Goal: Answer question/provide support

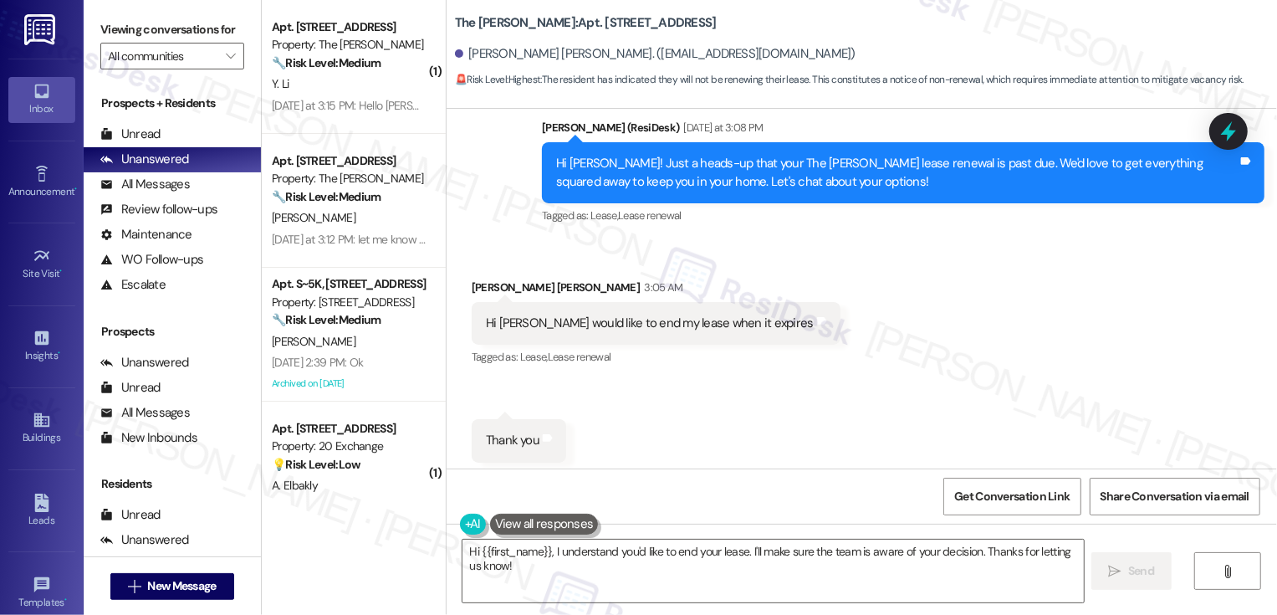
scroll to position [5671, 0]
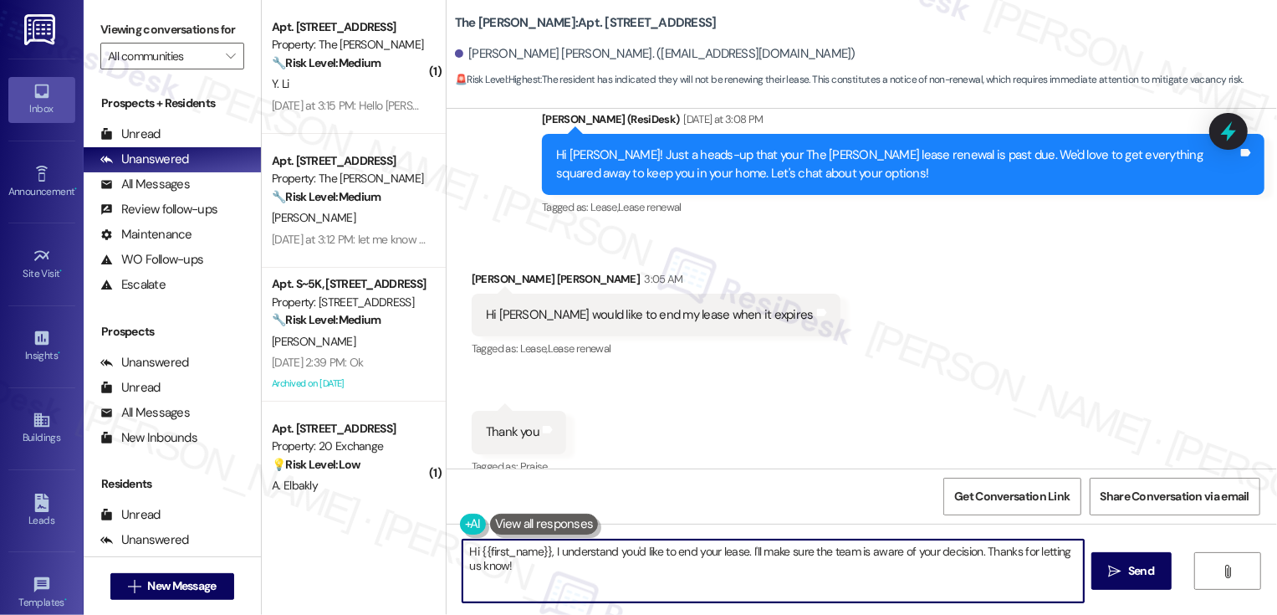
click at [744, 550] on textarea "Hi {{first_name}}, I understand you'd like to end your lease. I'll make sure th…" at bounding box center [773, 570] width 621 height 63
drag, startPoint x: 563, startPoint y: 552, endPoint x: 589, endPoint y: 587, distance: 43.7
click at [589, 587] on textarea "Hi {{first_name}}, I understand you'd like to end your lease. I'll make sure th…" at bounding box center [773, 570] width 621 height 63
click at [470, 538] on div "Hi {{first_name}}, I understand yo  Send " at bounding box center [862, 586] width 831 height 125
click at [549, 568] on textarea "Hi {{first_name}}, I understand yo" at bounding box center [773, 570] width 621 height 63
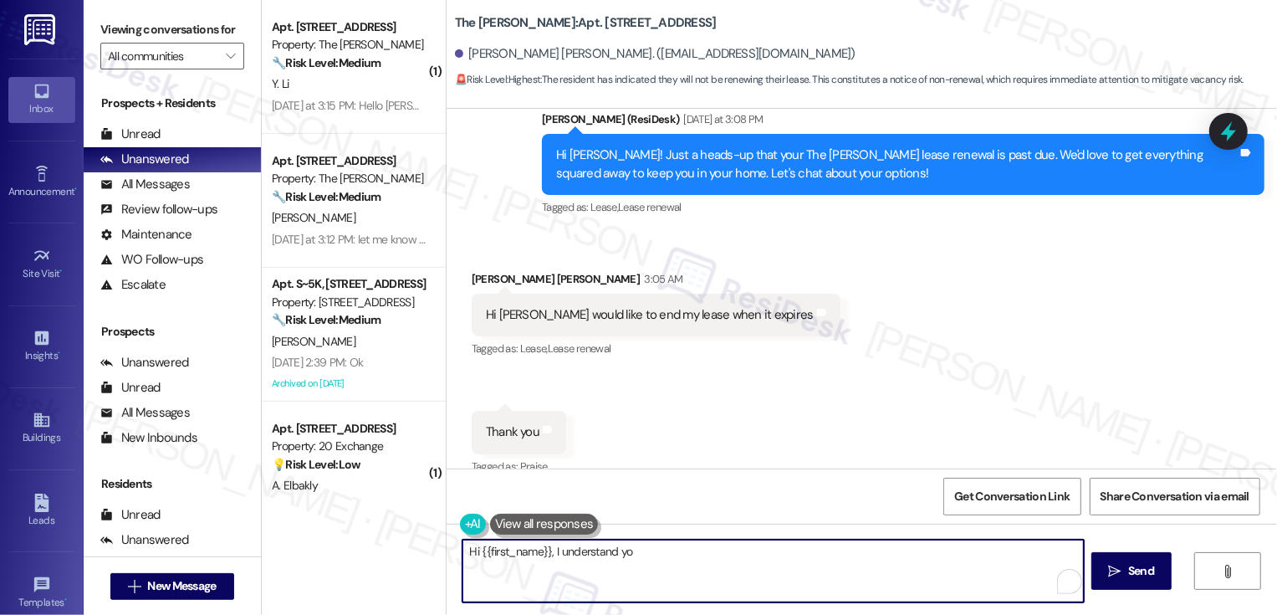
drag, startPoint x: 544, startPoint y: 550, endPoint x: 766, endPoint y: 555, distance: 222.5
click at [766, 555] on textarea "Hi {{first_name}}, I understand yo" at bounding box center [773, 570] width 621 height 63
paste textarea "i , thank you for letting me know! I understand your decision not to renew,"
click at [551, 551] on textarea "Hi {{first_name}},i , thank you for letting me know! I understand your decision…" at bounding box center [773, 570] width 621 height 63
click at [931, 563] on textarea "Hi {{first_name}}, thank you for letting me know! I understand your decision no…" at bounding box center [773, 570] width 621 height 63
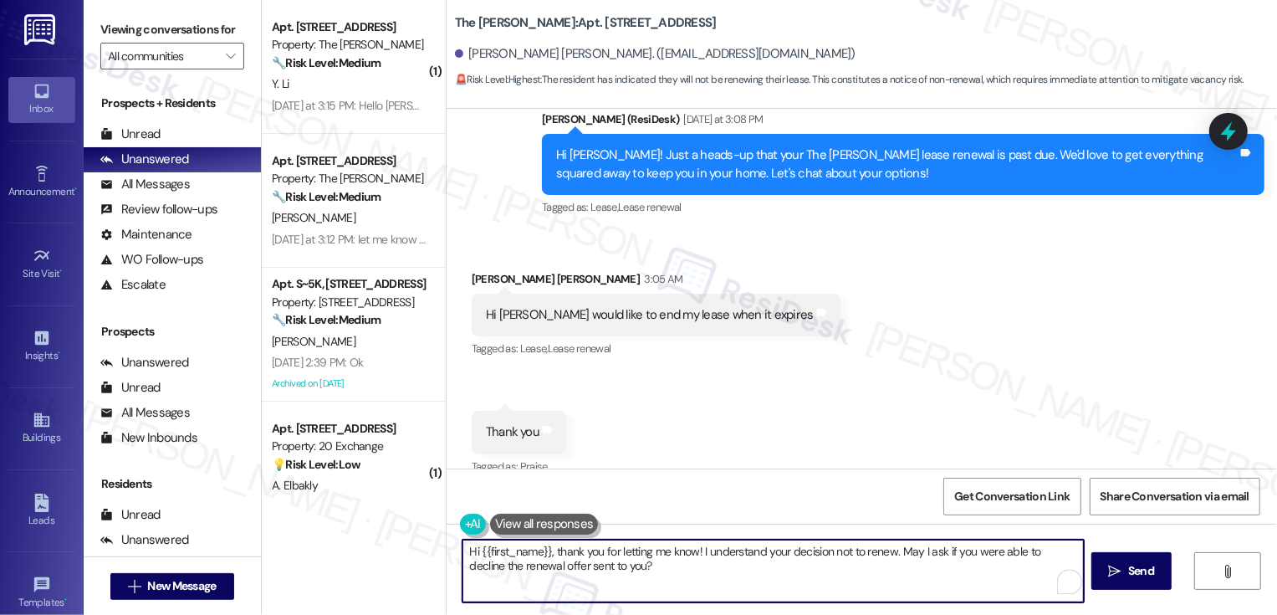
scroll to position [5721, 0]
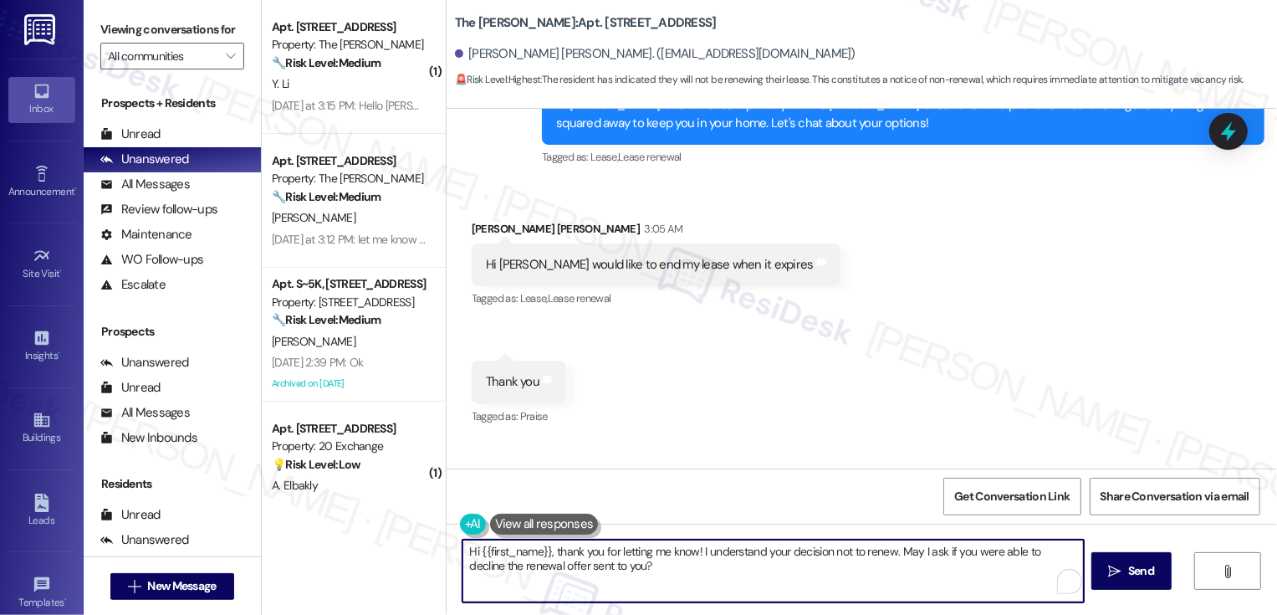
click at [626, 576] on textarea "Hi {{first_name}}, thank you for letting me know! I understand your decision no…" at bounding box center [773, 570] width 621 height 63
click at [539, 566] on textarea "Hi {{first_name}}, thank you for letting me know! I understand your decision no…" at bounding box center [773, 570] width 621 height 63
type textarea "Hi {{first_name}}, thank you for letting me know! I understand your decision no…"
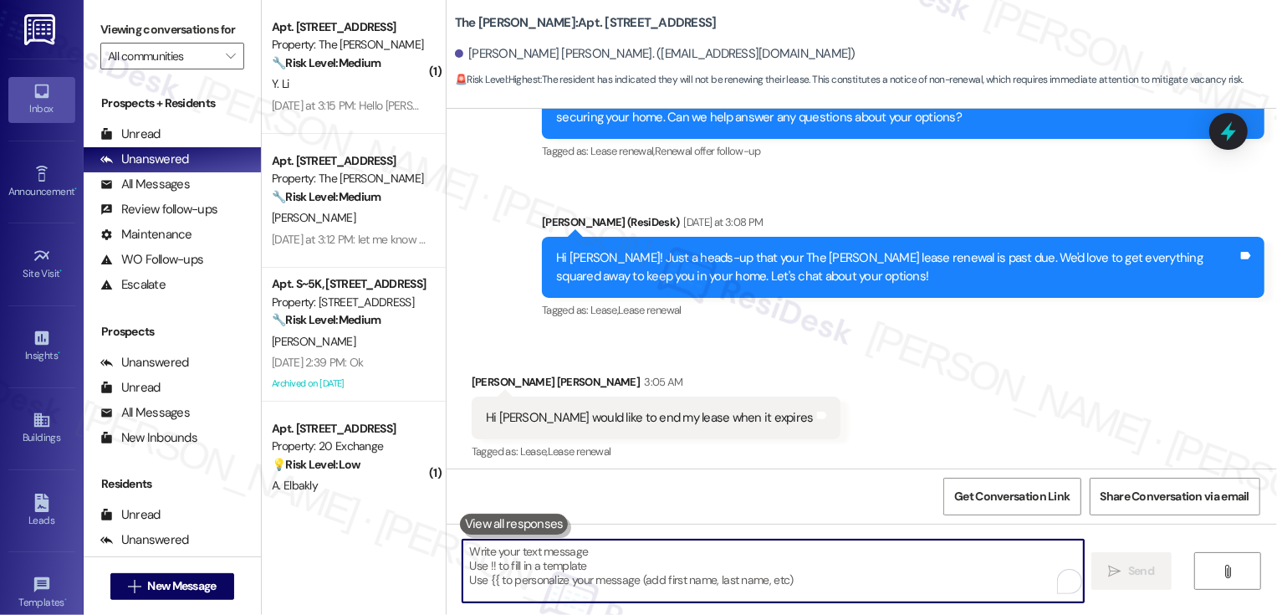
scroll to position [5880, 0]
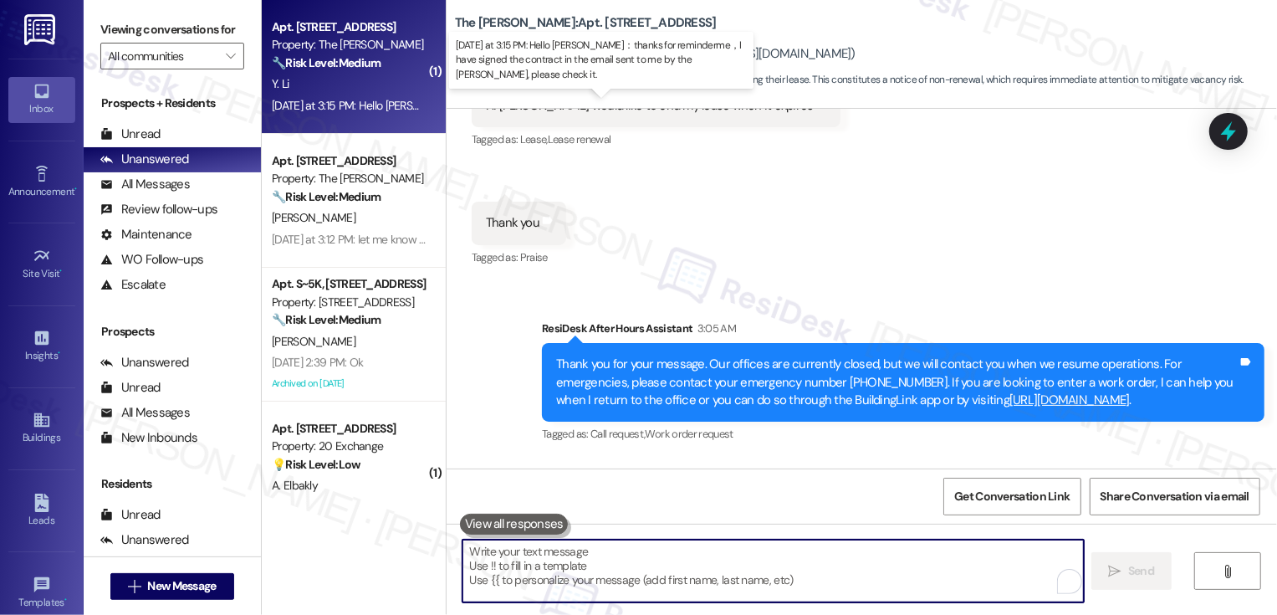
click at [383, 108] on div "Yesterday at 3:15 PM: Hello Sarah：thanks for reminderme，I have signed the contr…" at bounding box center [656, 105] width 768 height 15
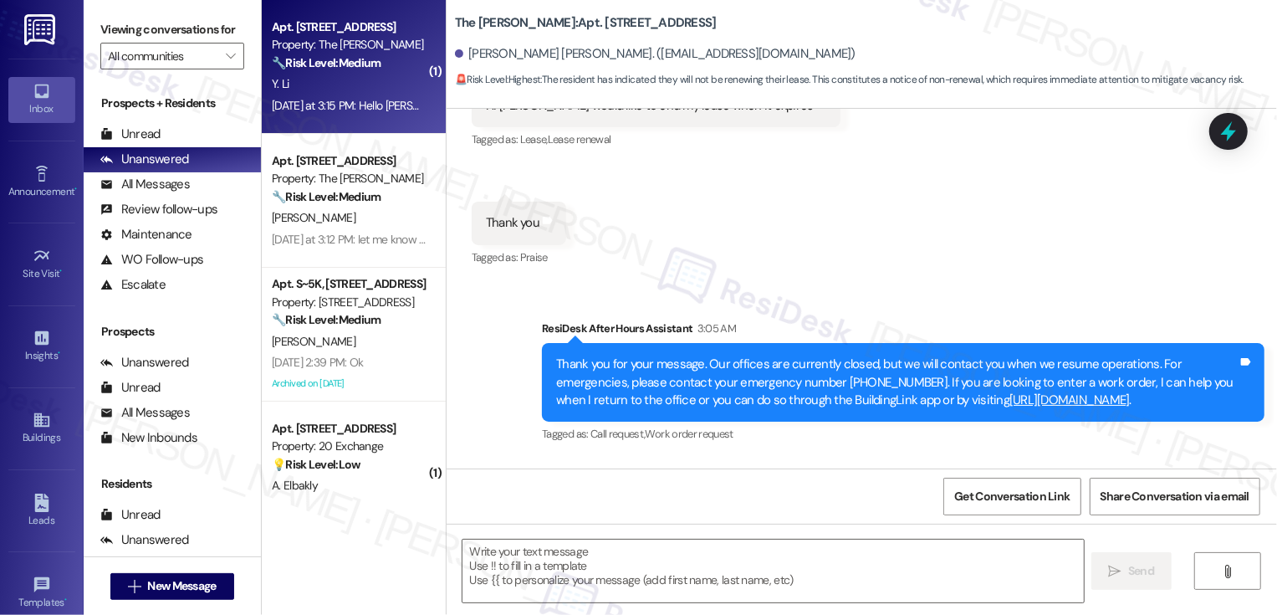
type textarea "Fetching suggested responses. Please feel free to read through the conversation…"
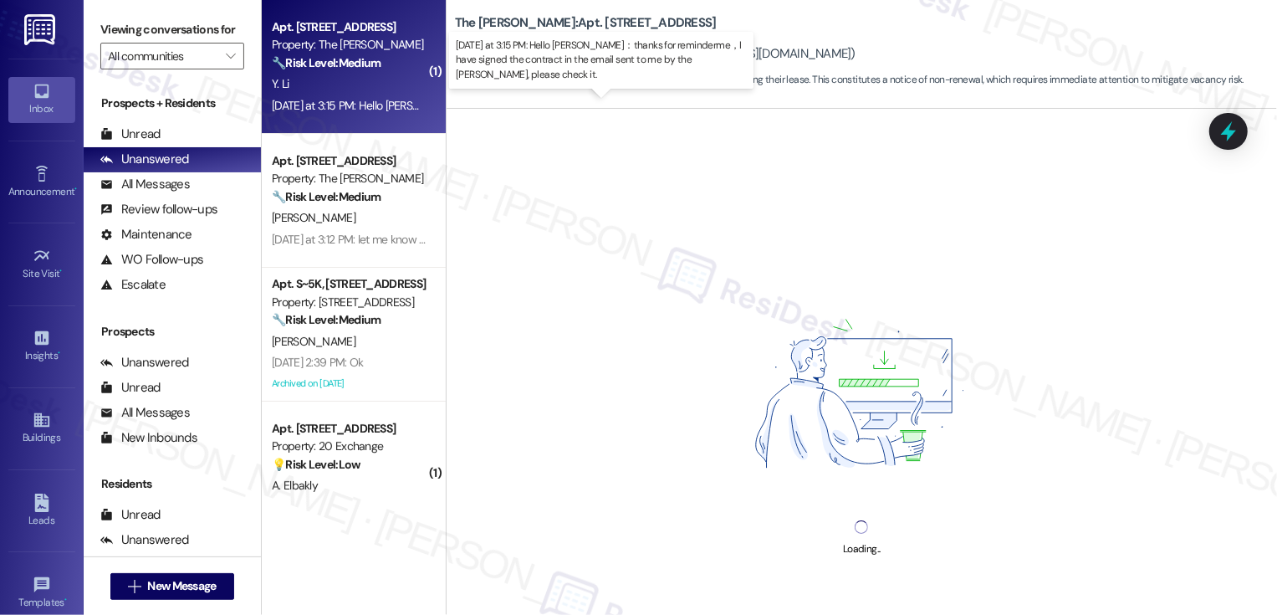
click at [383, 108] on div "Yesterday at 3:15 PM: Hello Sarah：thanks for reminderme，I have signed the contr…" at bounding box center [656, 105] width 768 height 15
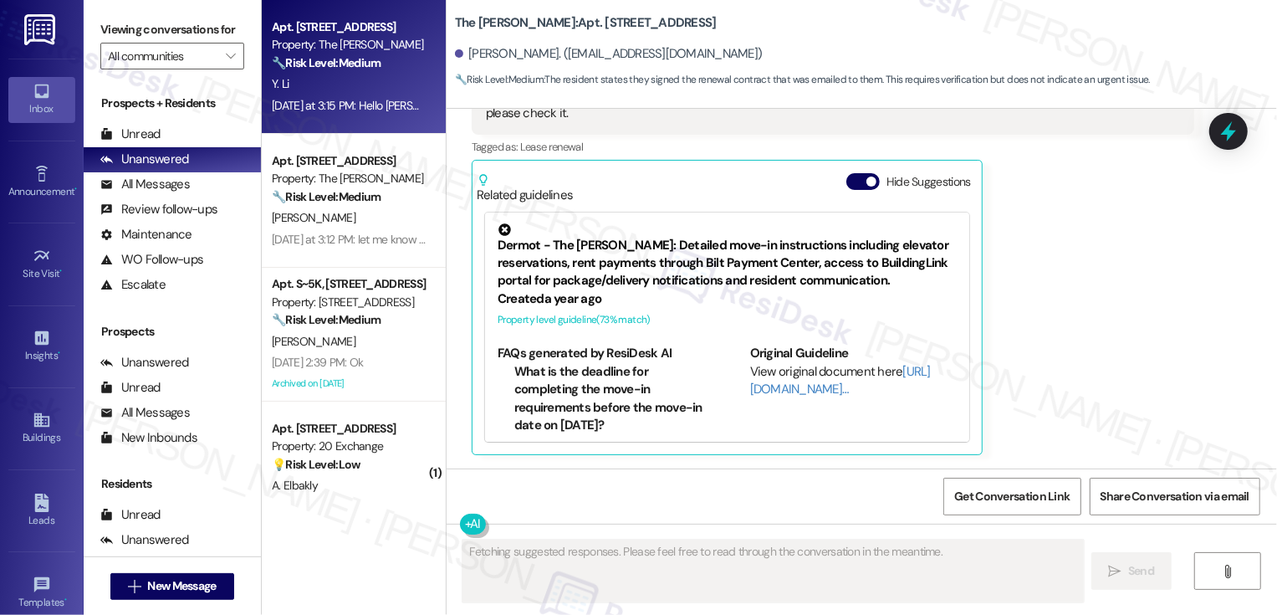
scroll to position [13758, 0]
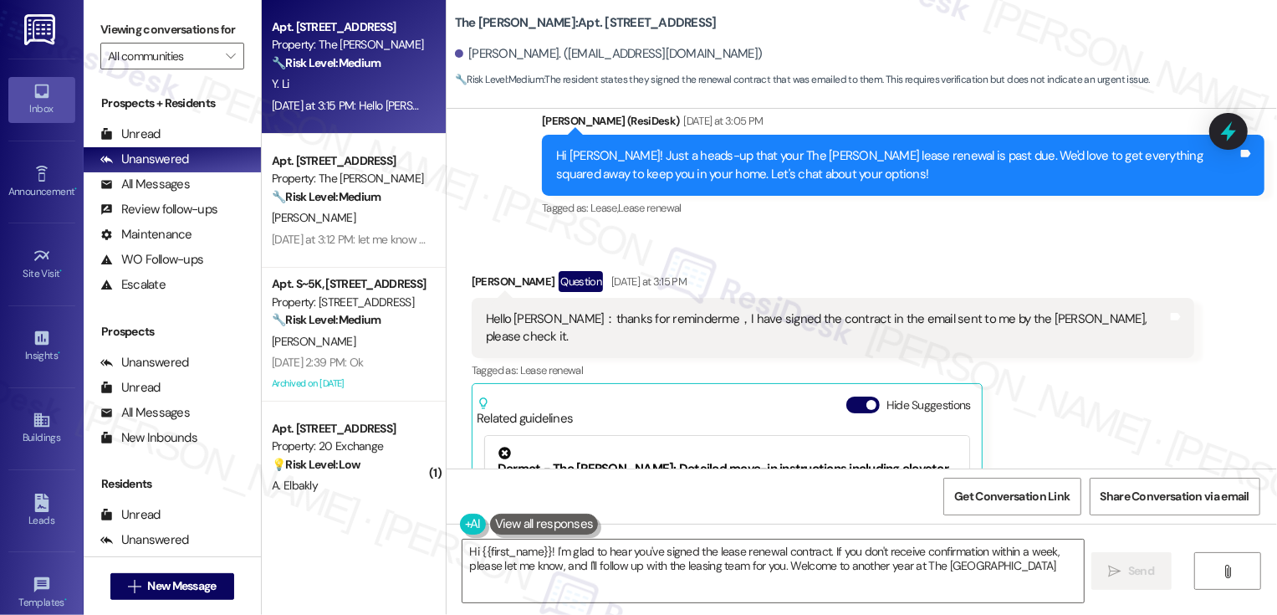
type textarea "Hi {{first_name}}! I'm glad to hear you've signed the lease renewal contract. I…"
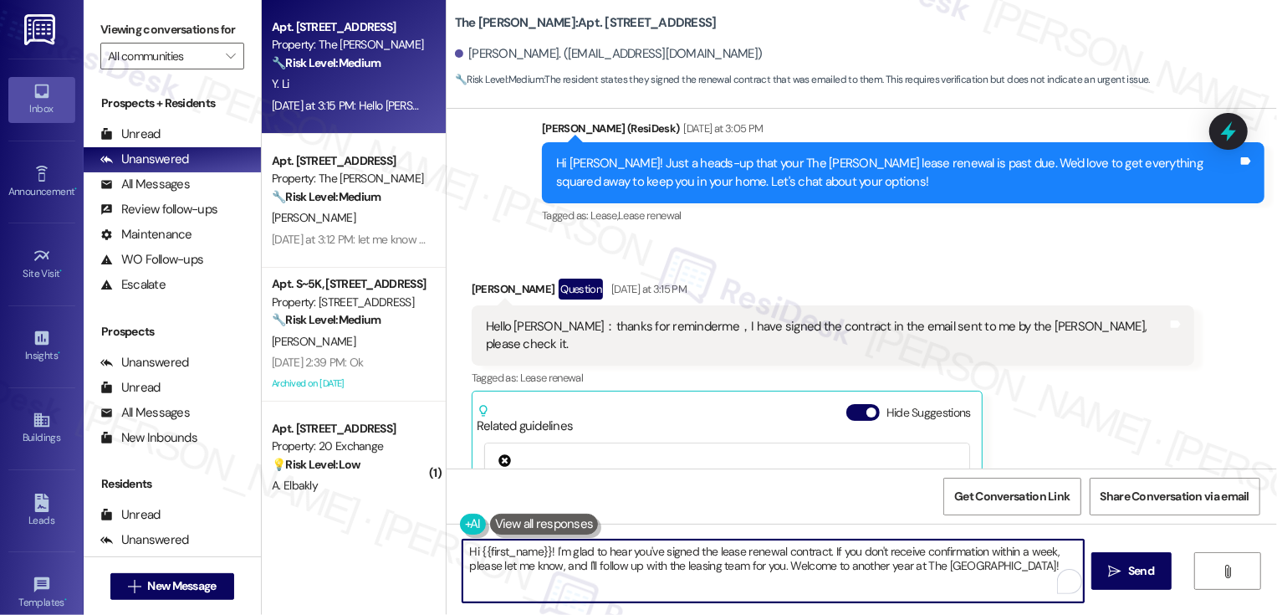
drag, startPoint x: 823, startPoint y: 555, endPoint x: 1013, endPoint y: 578, distance: 191.3
click at [1014, 579] on textarea "Hi {{first_name}}! I'm glad to hear you've signed the lease renewal contract. I…" at bounding box center [773, 570] width 621 height 63
click at [1114, 409] on div "Yoyo Li Question Yesterday at 3:15 PM Hello Sarah：thanks for reminderme，I have …" at bounding box center [833, 483] width 723 height 408
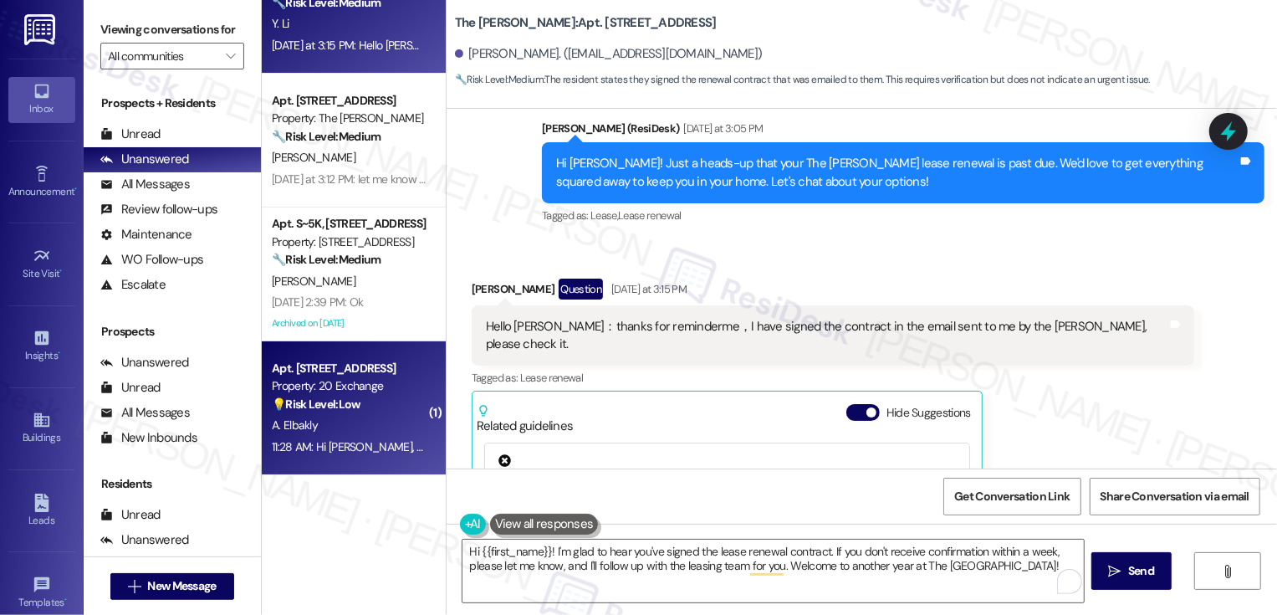
scroll to position [125, 0]
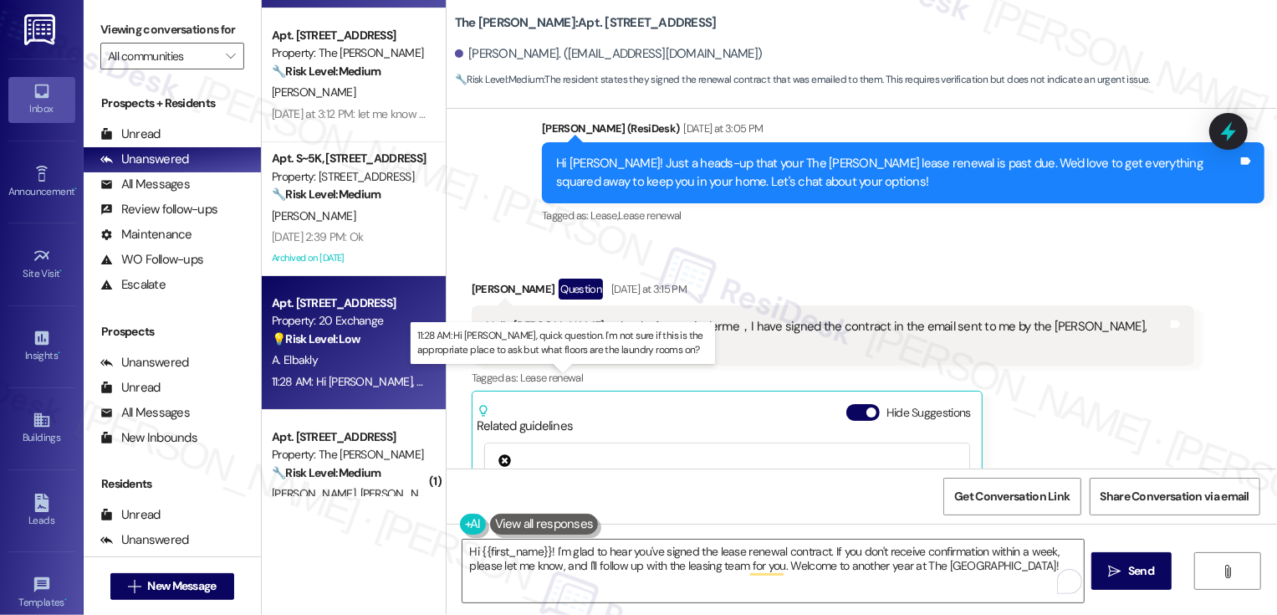
click at [359, 380] on div "11:28 AM: Hi Sarah, quick question. I'm not sure if this is the appropriate pla…" at bounding box center [602, 381] width 661 height 15
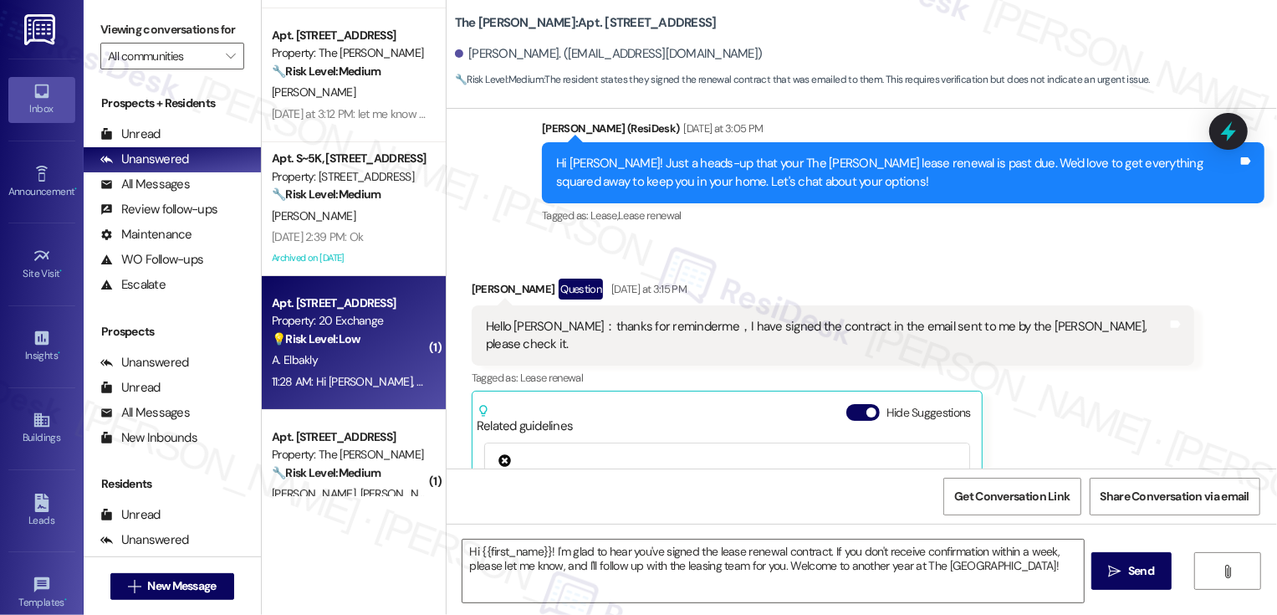
type textarea "Fetching suggested responses. Please feel free to read through the conversation…"
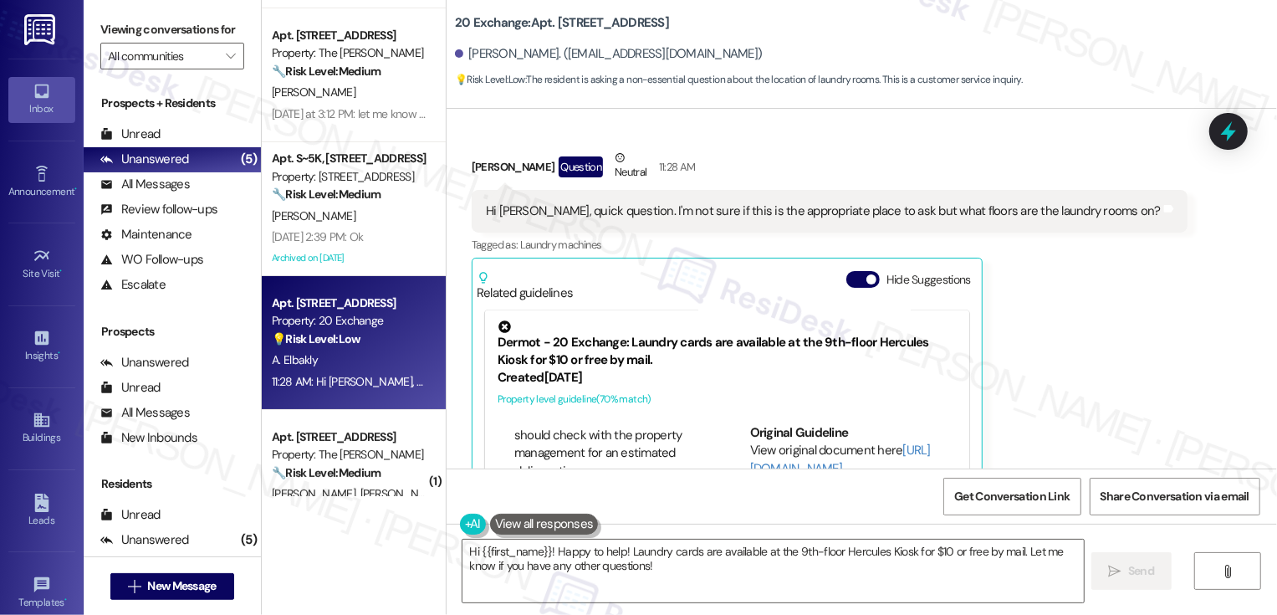
scroll to position [2326, 0]
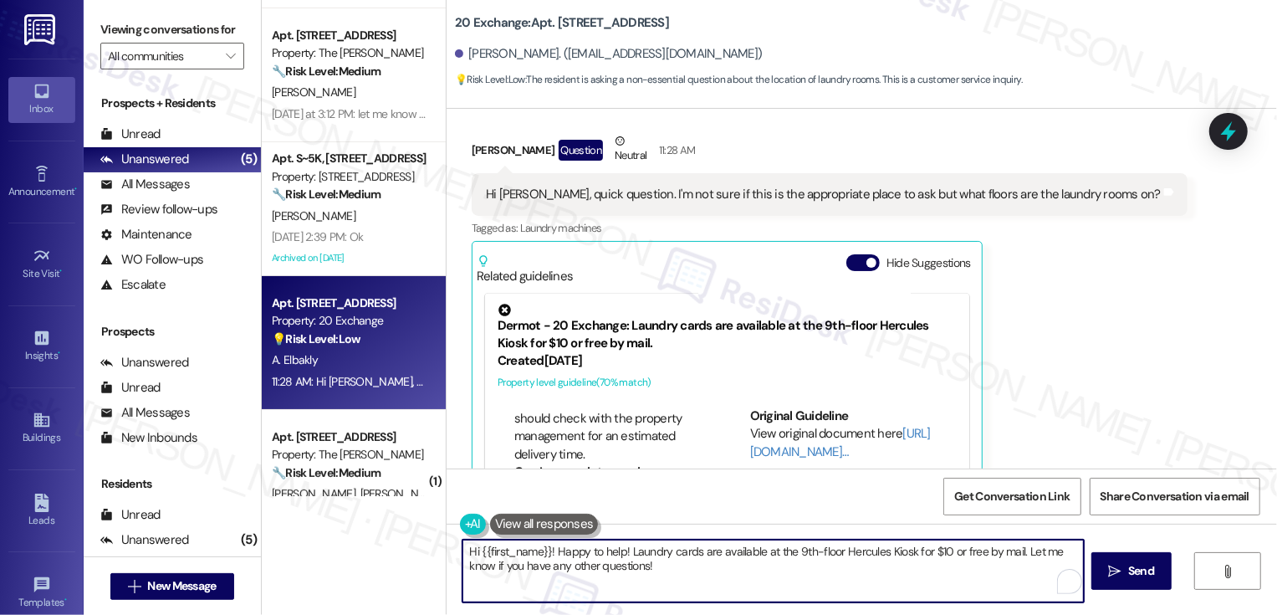
drag, startPoint x: 620, startPoint y: 551, endPoint x: 680, endPoint y: 577, distance: 65.6
click at [680, 577] on textarea "Hi {{first_name}}! Happy to help! Laundry cards are available at the 9th-floor …" at bounding box center [773, 570] width 621 height 63
paste textarea "There are several laundry rooms throughout the building. Since tenant reside on…"
drag, startPoint x: 458, startPoint y: 567, endPoint x: 575, endPoint y: 601, distance: 121.8
click at [575, 601] on textarea "Hi {{first_name}}! Happy to help! There are several laundry rooms throughout th…" at bounding box center [773, 570] width 621 height 63
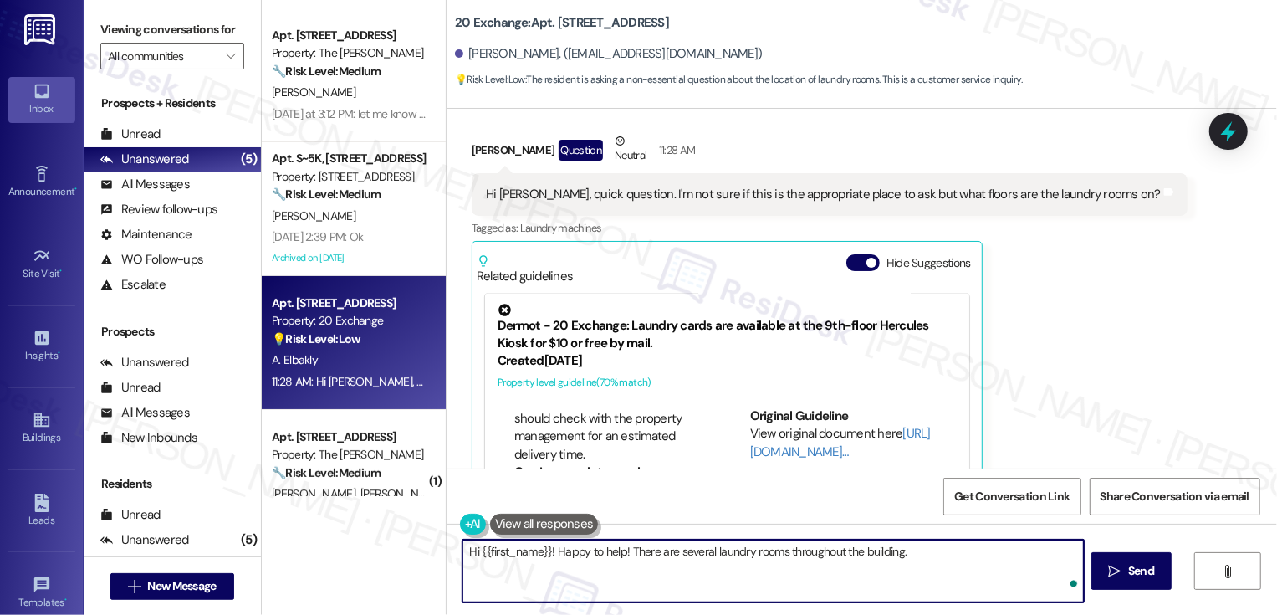
type textarea "Hi {{first_name}}! Happy to help! There are several laundry rooms throughout th…"
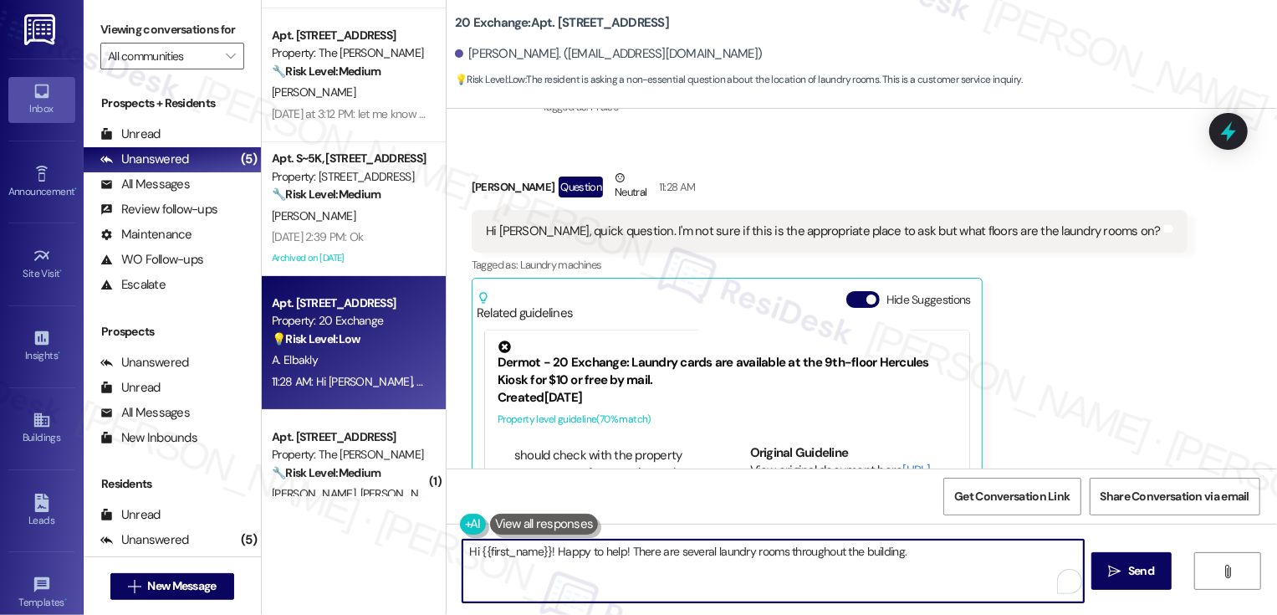
scroll to position [2261, 0]
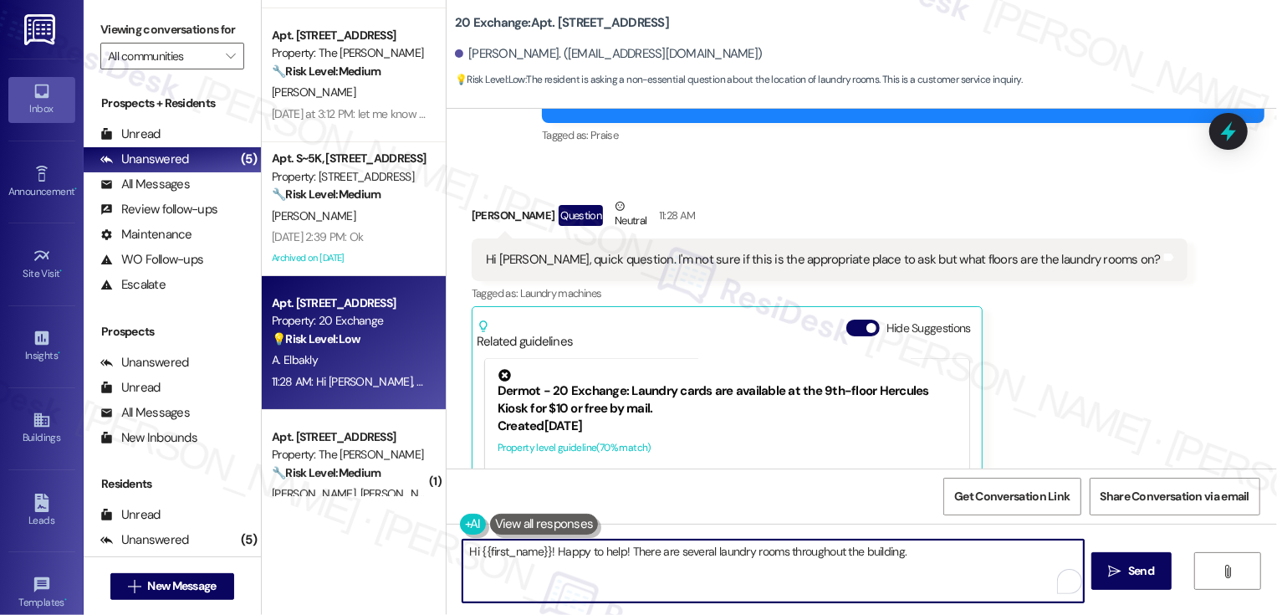
click at [1079, 299] on div "Ahmed Elbakly Question Neutral 11:28 AM Hi Sarah, quick question. I'm not sure …" at bounding box center [830, 399] width 716 height 404
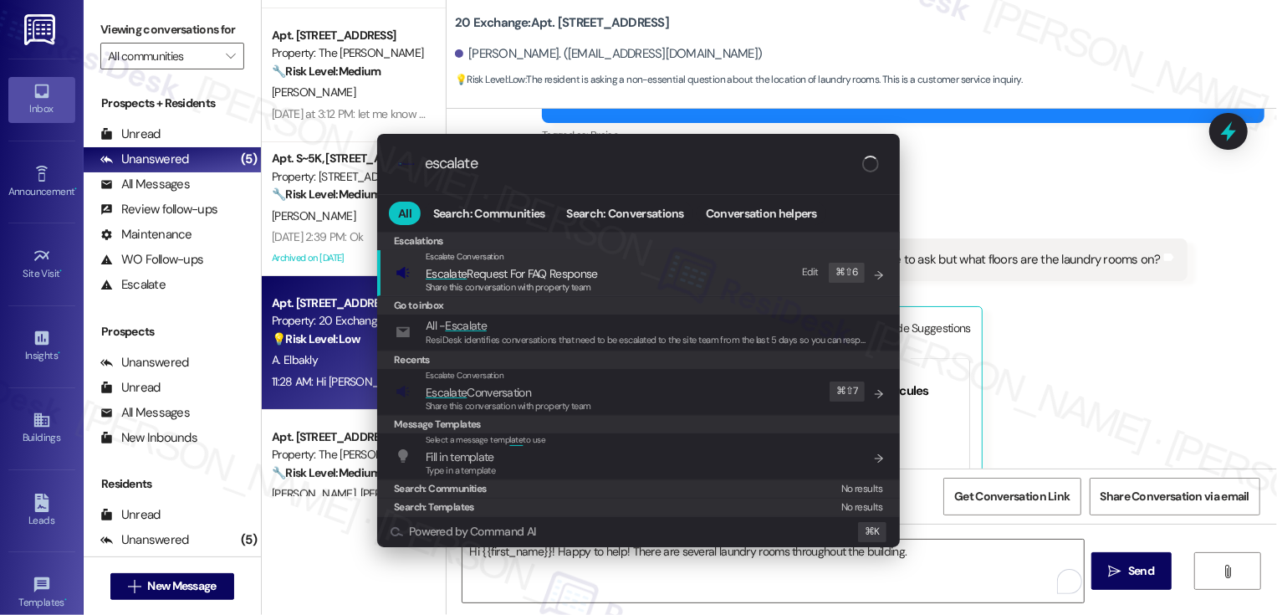
type input "escalate"
click at [684, 268] on div "Escalate Conversation Escalate Request For FAQ Response Share this conversation…" at bounding box center [640, 272] width 489 height 45
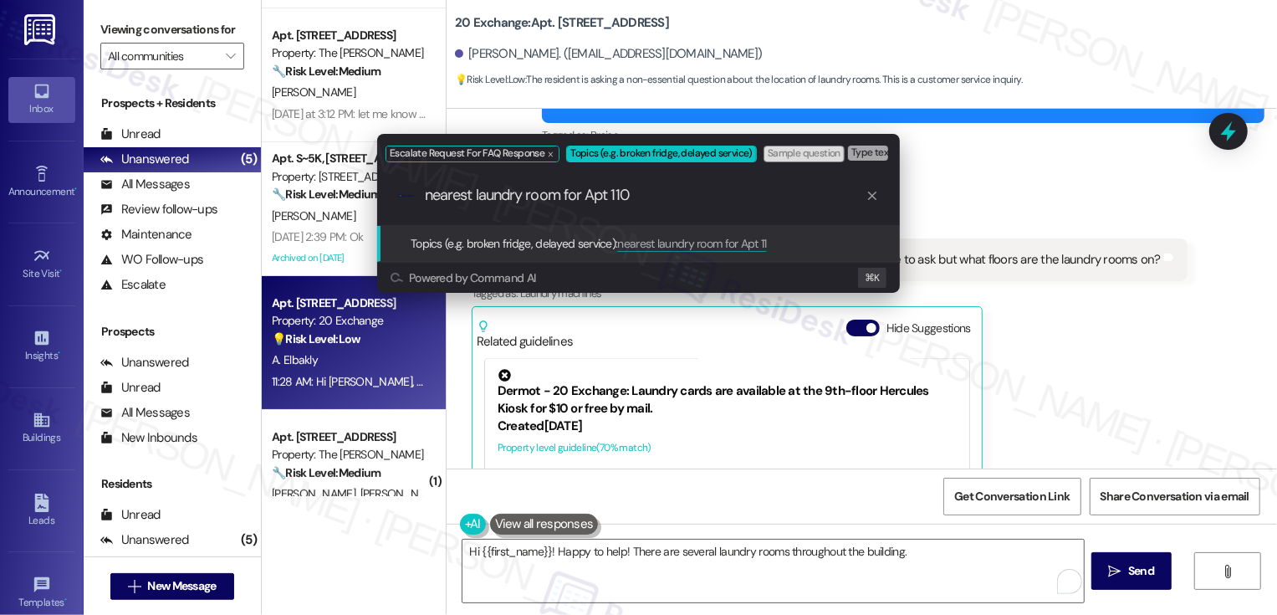
type input "nearest laundry room for Apt 1108"
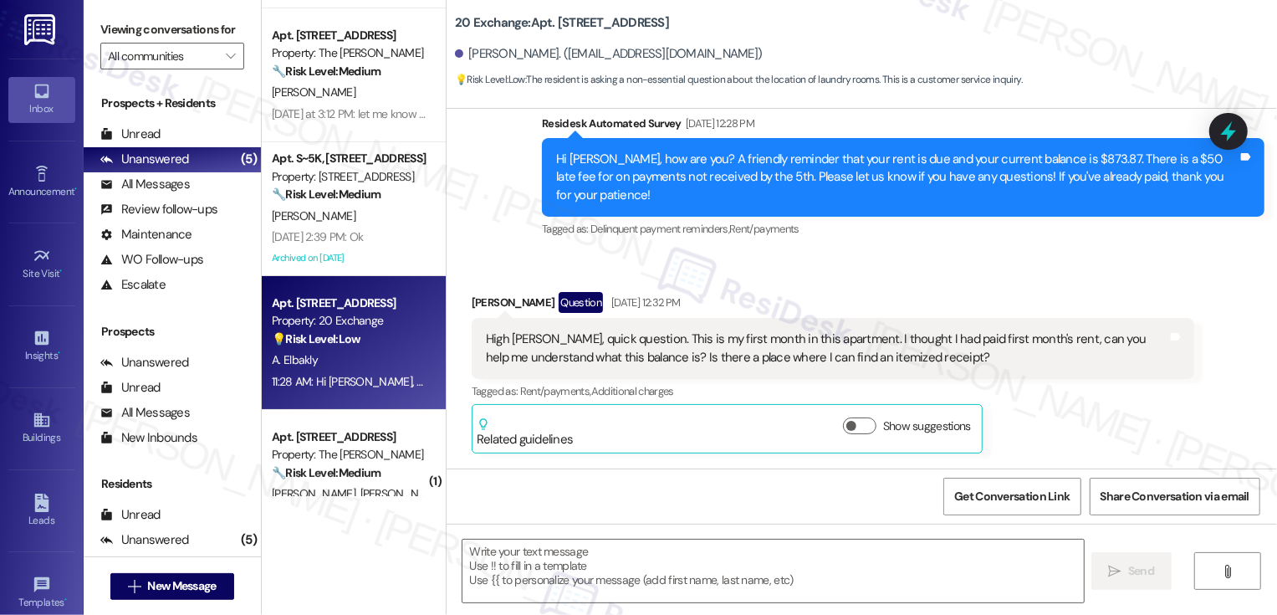
scroll to position [2370, 0]
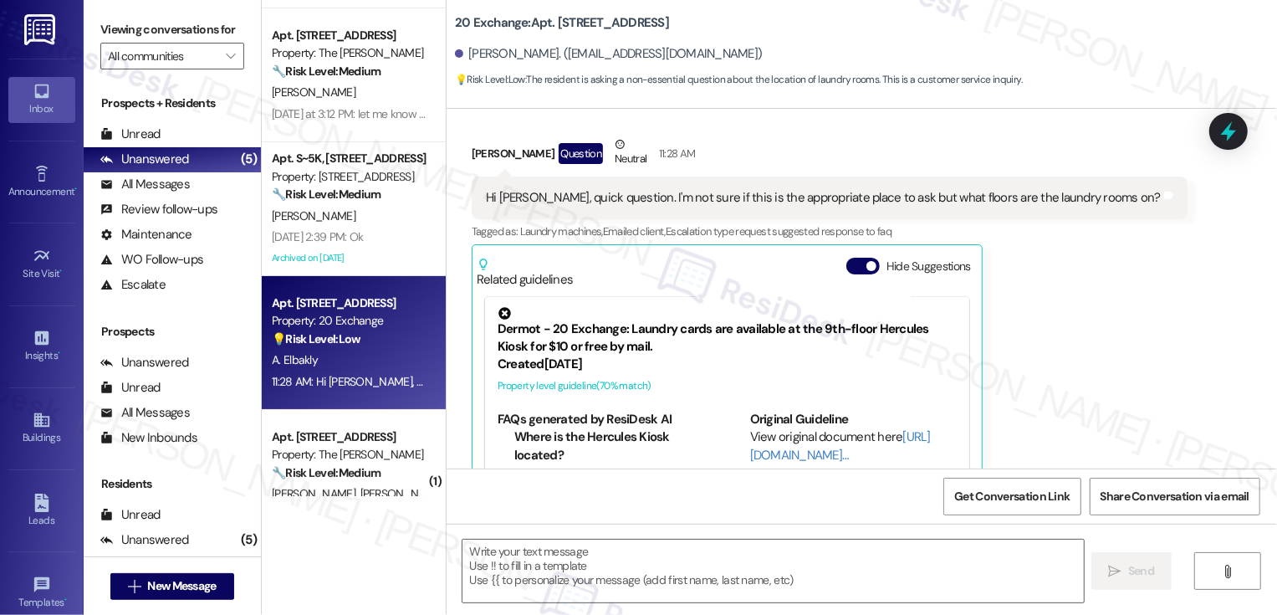
type textarea "Fetching suggested responses. Please feel free to read through the conversation…"
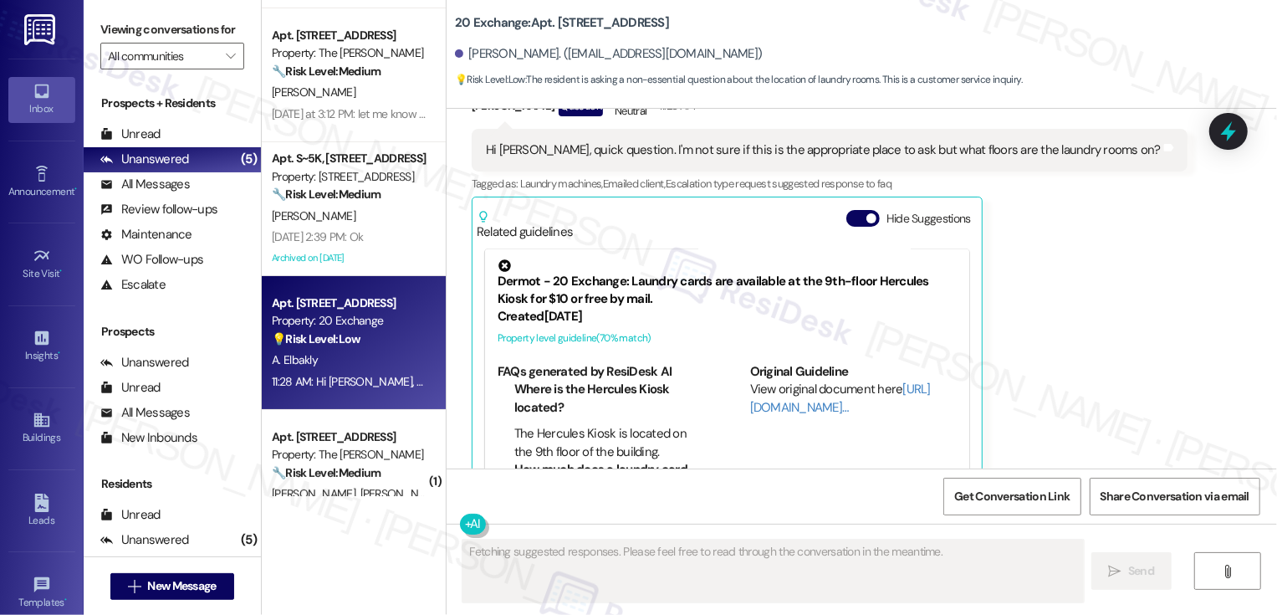
scroll to position [172, 0]
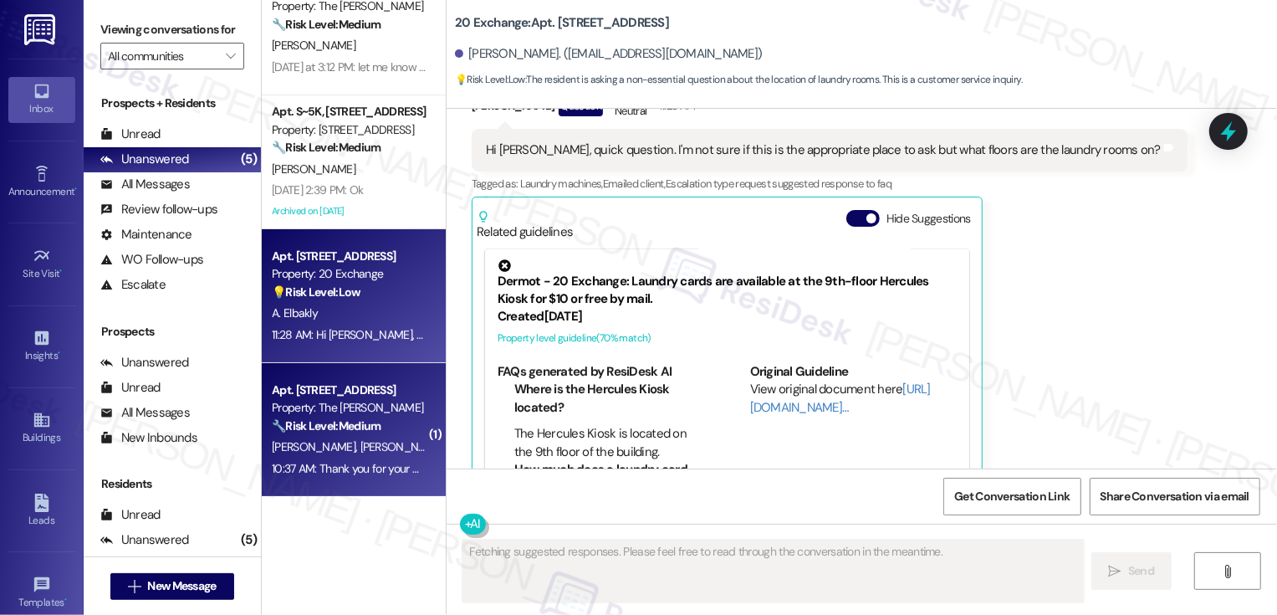
click at [332, 415] on div "Property: The [PERSON_NAME]" at bounding box center [349, 408] width 155 height 18
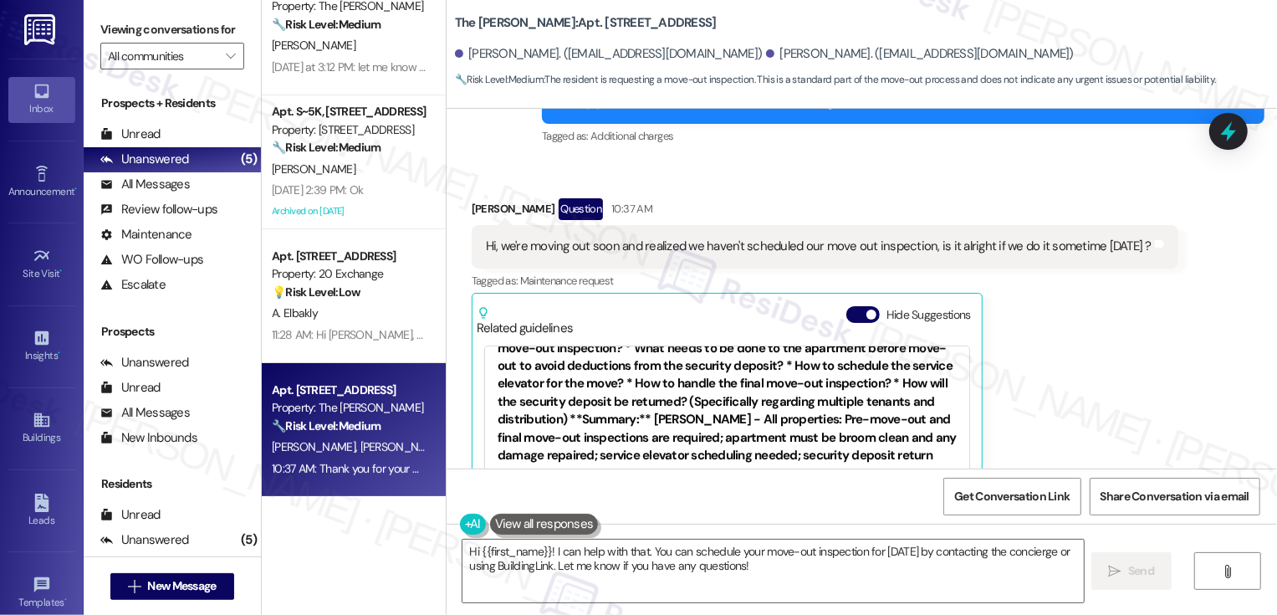
scroll to position [131, 0]
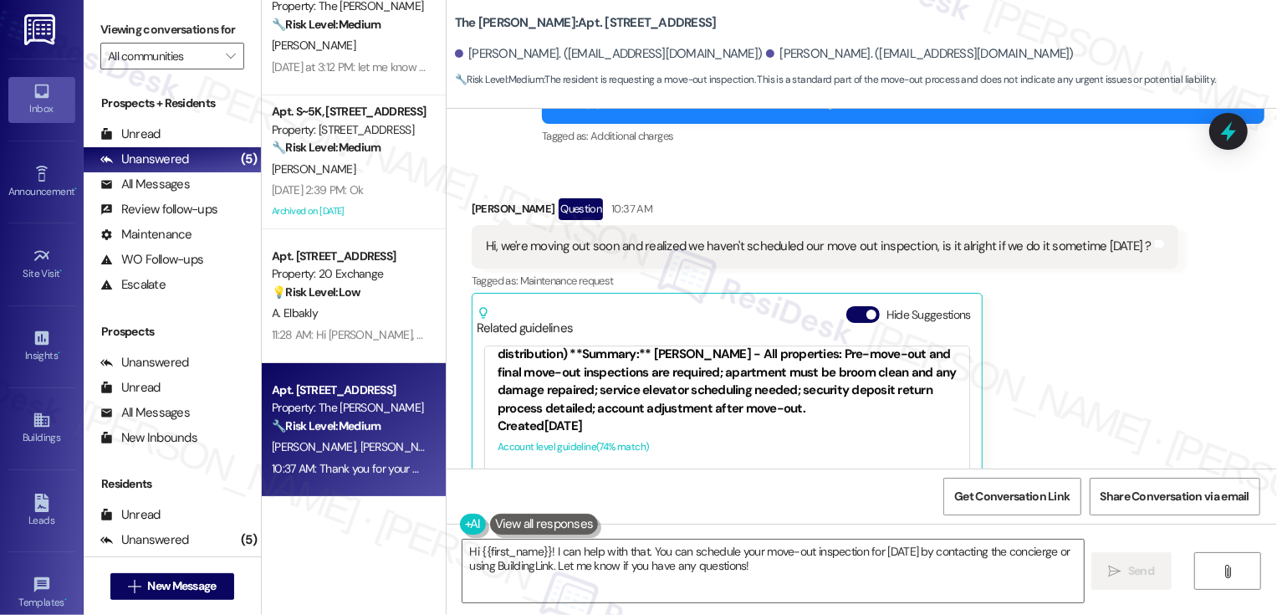
click at [774, 490] on link "http://res.cl…" at bounding box center [840, 507] width 181 height 34
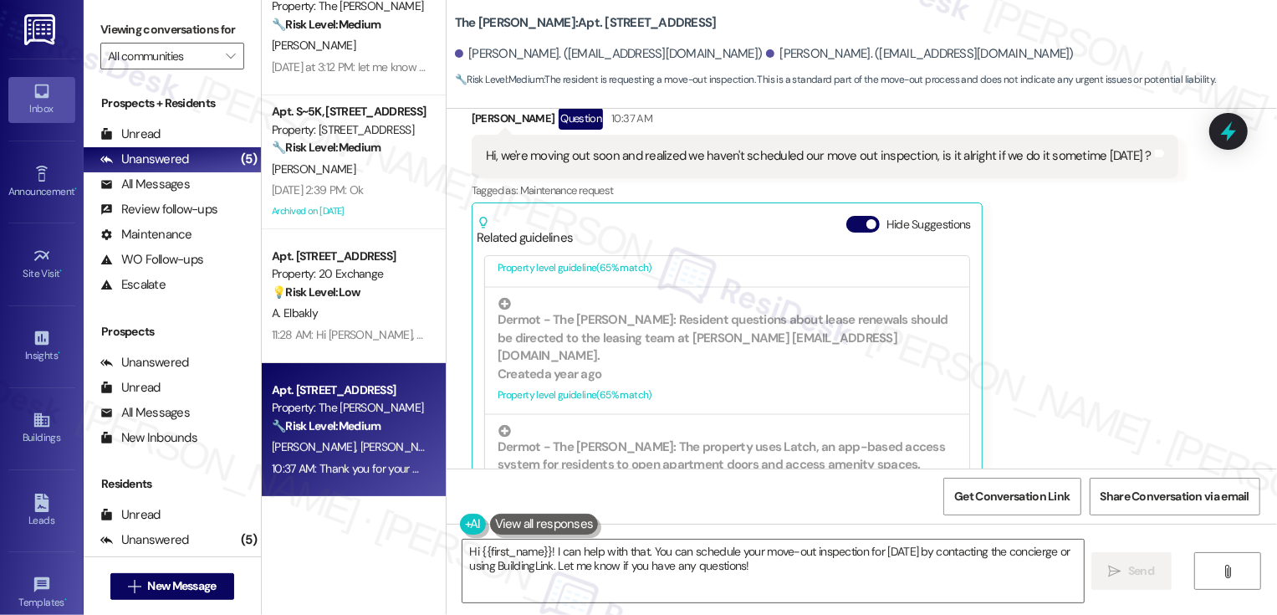
scroll to position [8157, 0]
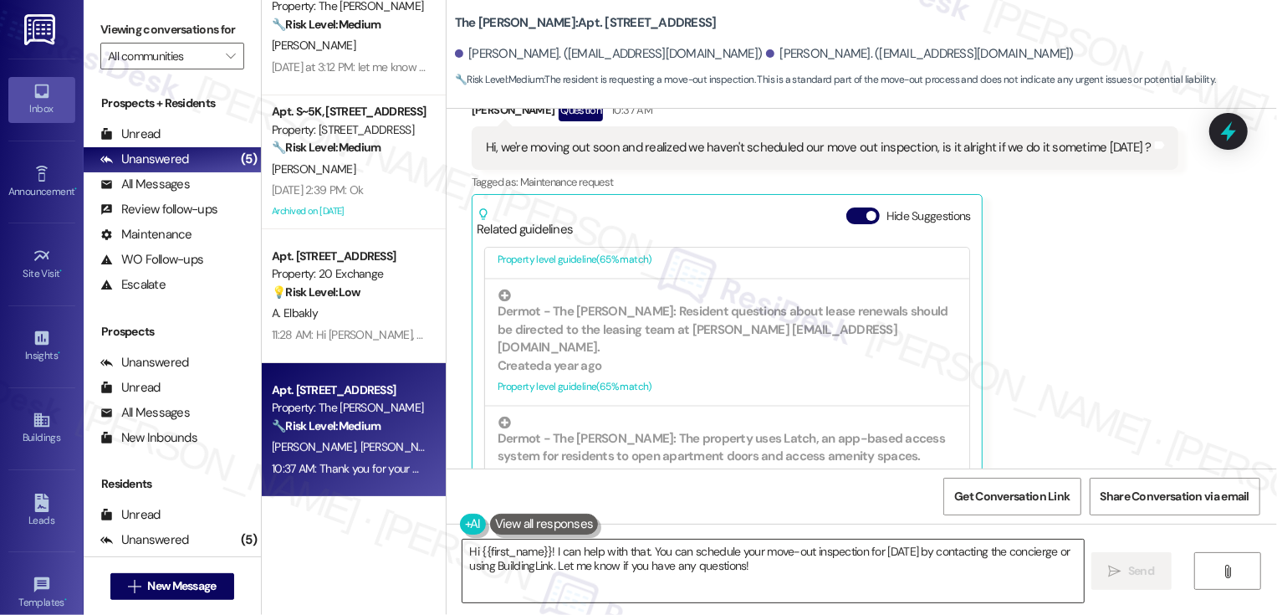
click at [677, 554] on textarea "Hi {{first_name}}! I can help with that. You can schedule your move-out inspect…" at bounding box center [773, 570] width 621 height 63
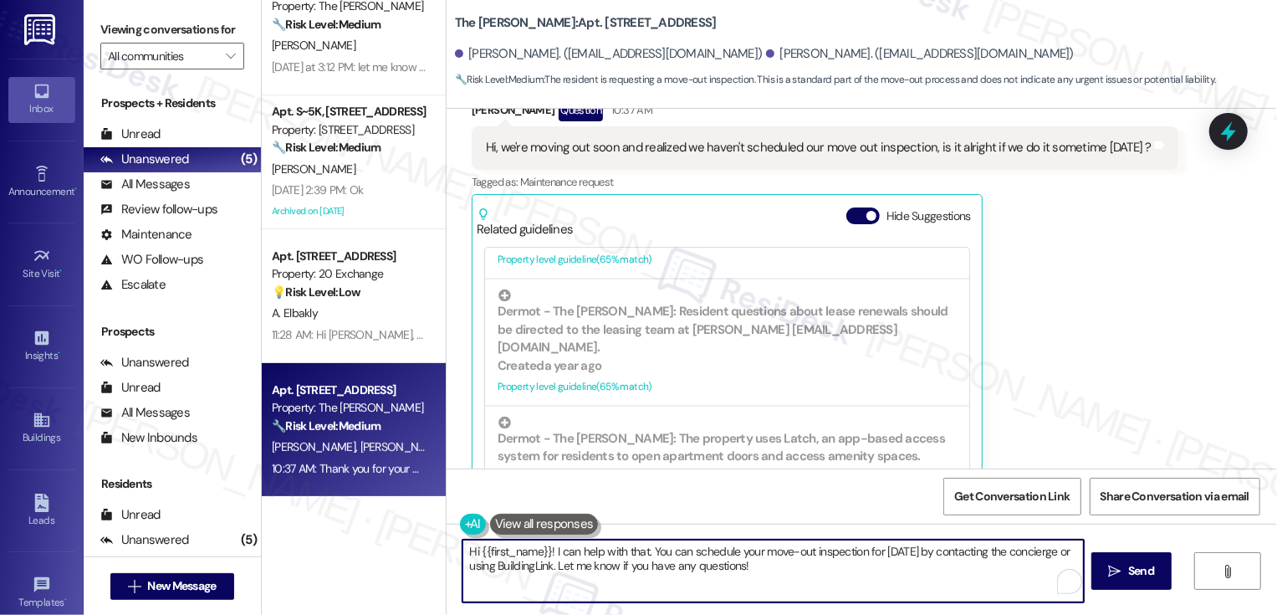
scroll to position [1643, 0]
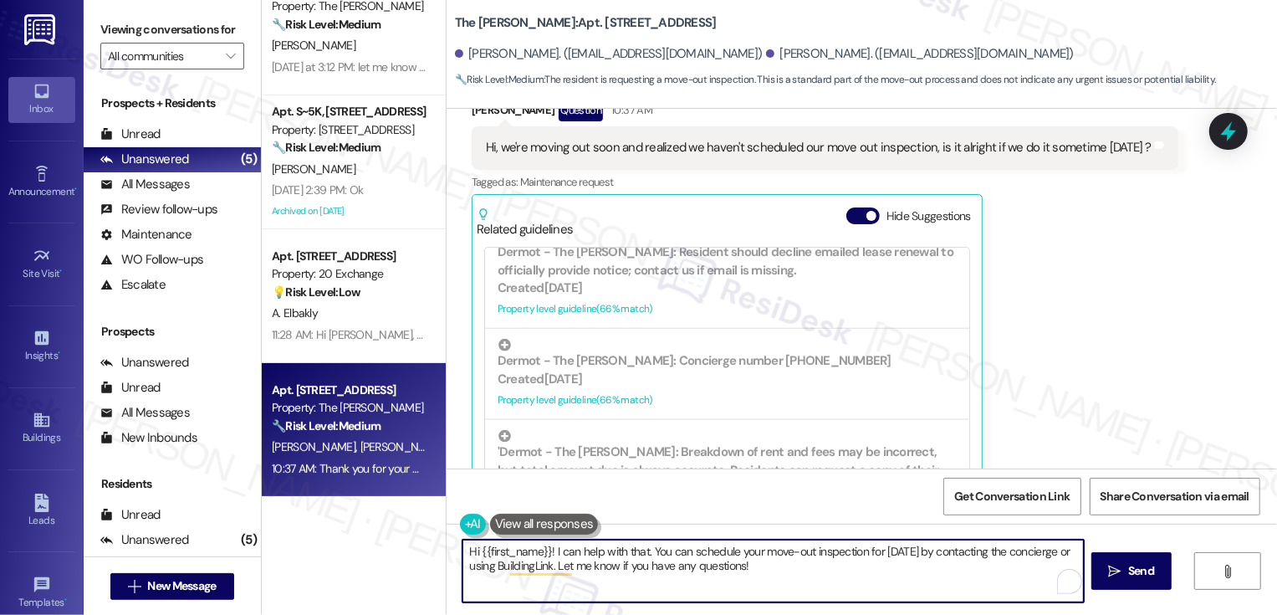
click at [475, 126] on div "Kevin Wang Question 10:37 AM" at bounding box center [825, 113] width 707 height 27
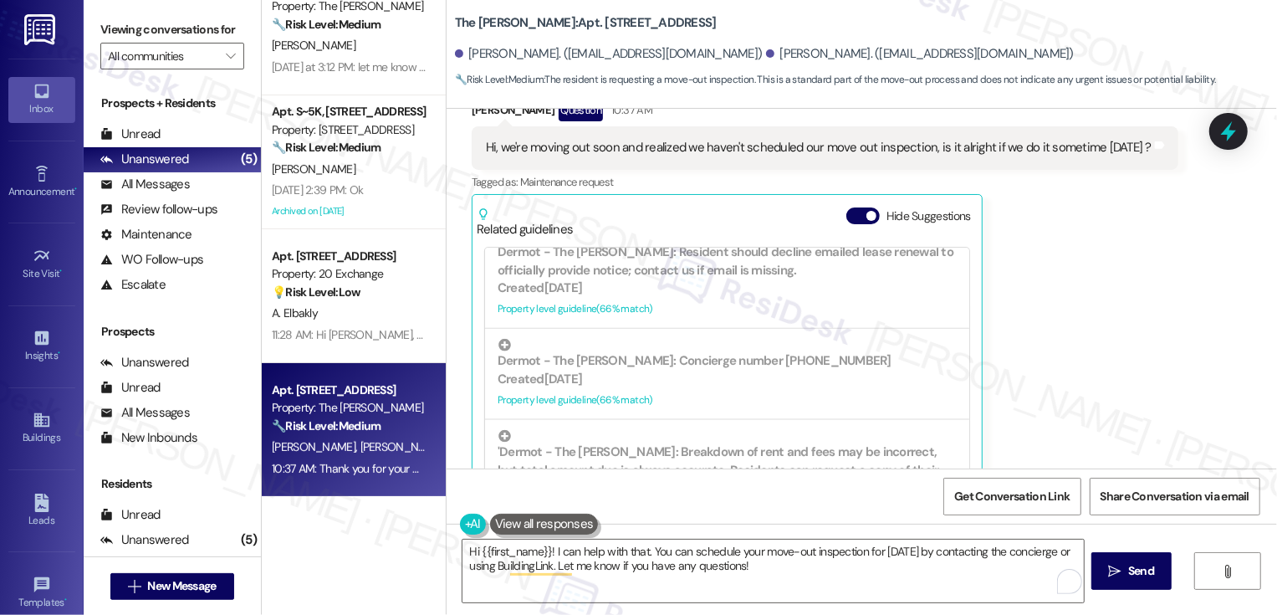
scroll to position [7760, 0]
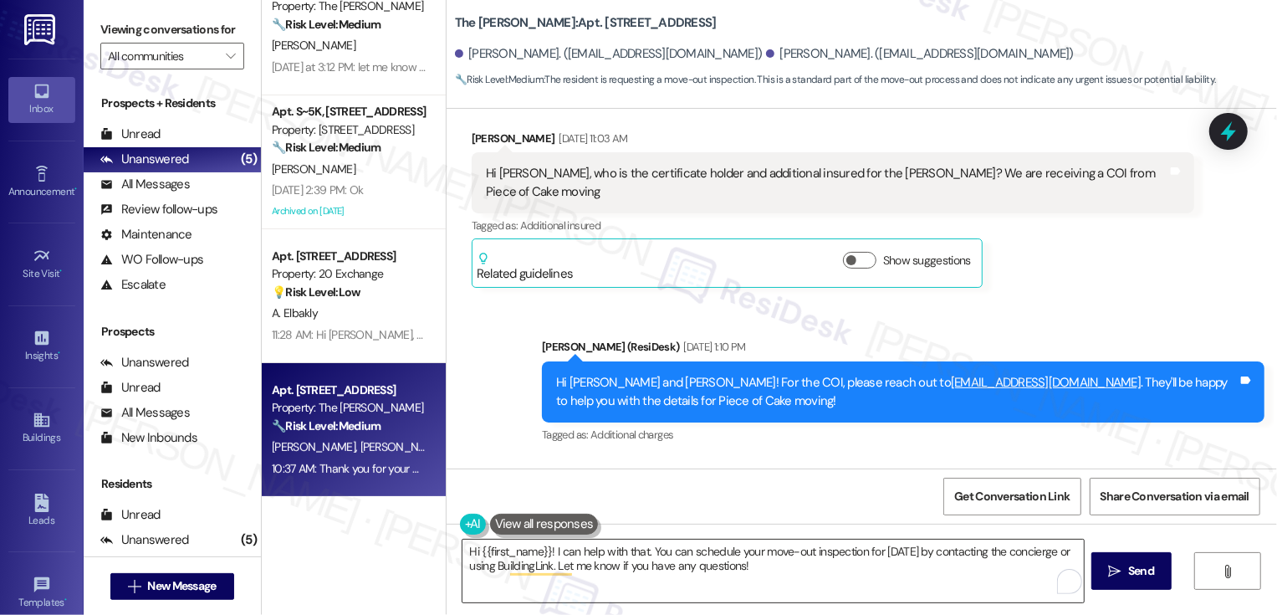
click at [525, 551] on textarea "Hi {{first_name}}! I can help with that. You can schedule your move-out inspect…" at bounding box center [773, 570] width 621 height 63
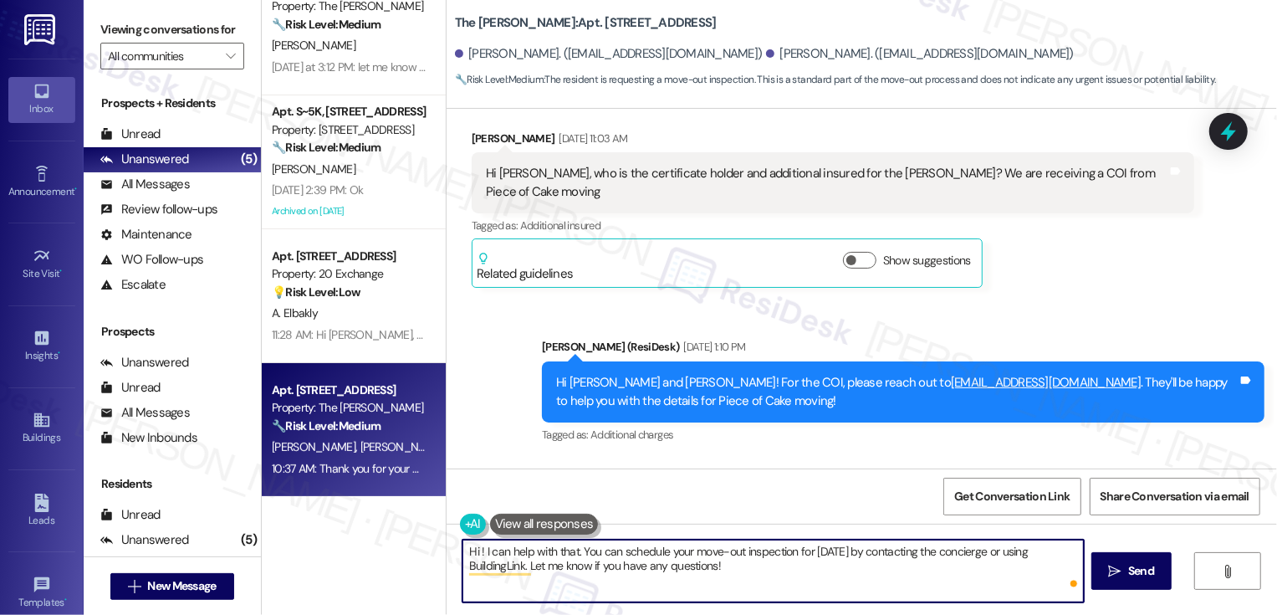
paste textarea "Kevin"
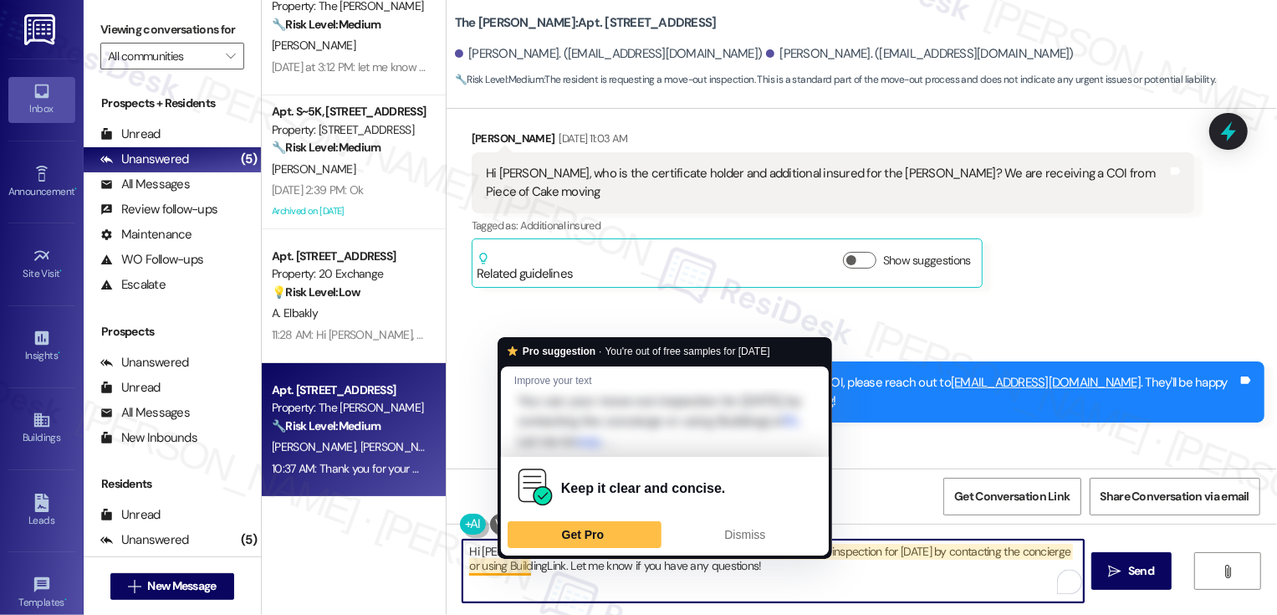
click at [498, 572] on textarea "Hi Kevin! I can help with that. You can schedule your move-out inspection for t…" at bounding box center [773, 570] width 621 height 63
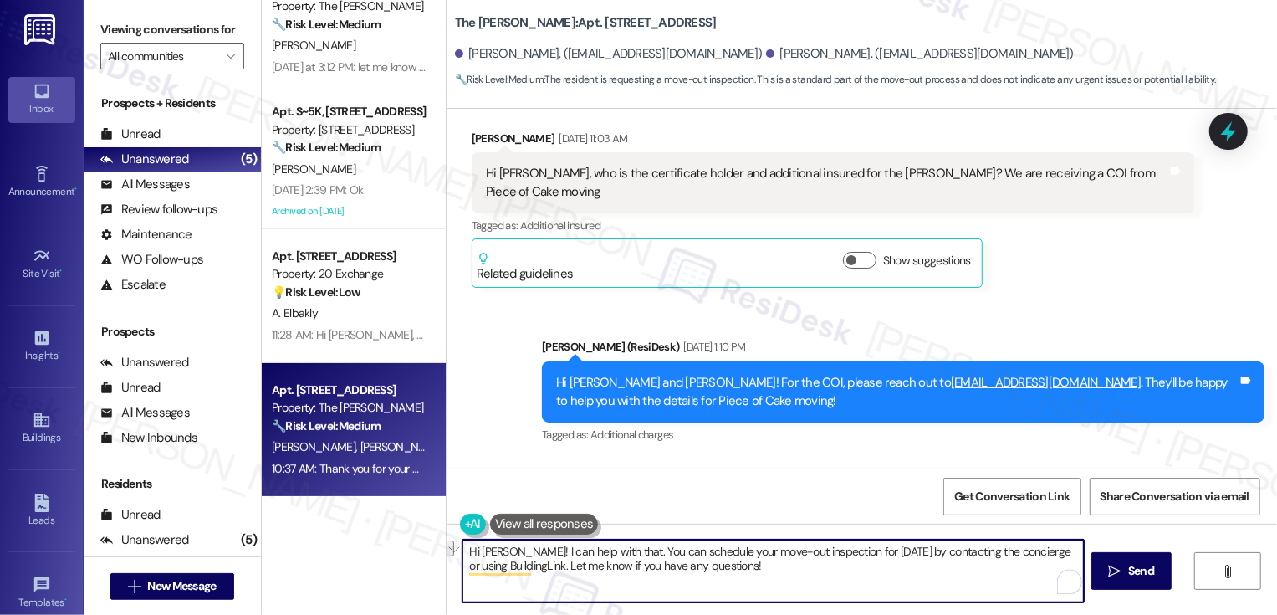
drag, startPoint x: 503, startPoint y: 551, endPoint x: 603, endPoint y: 555, distance: 100.4
click at [603, 555] on textarea "Hi Kevin! I can help with that. You can schedule your move-out inspection for t…" at bounding box center [773, 570] width 621 height 63
click at [728, 564] on textarea "Hi Kevin! You can schedule your move-out inspection for tomorrow by contacting …" at bounding box center [773, 570] width 621 height 63
click at [914, 566] on textarea "Hi Kevin! You can schedule your move-out inspection for tomorrow by contacting …" at bounding box center [773, 570] width 621 height 63
click at [861, 583] on textarea "Hi Kevin! You can schedule your move-out inspection for tomorrow by contacting …" at bounding box center [773, 570] width 621 height 63
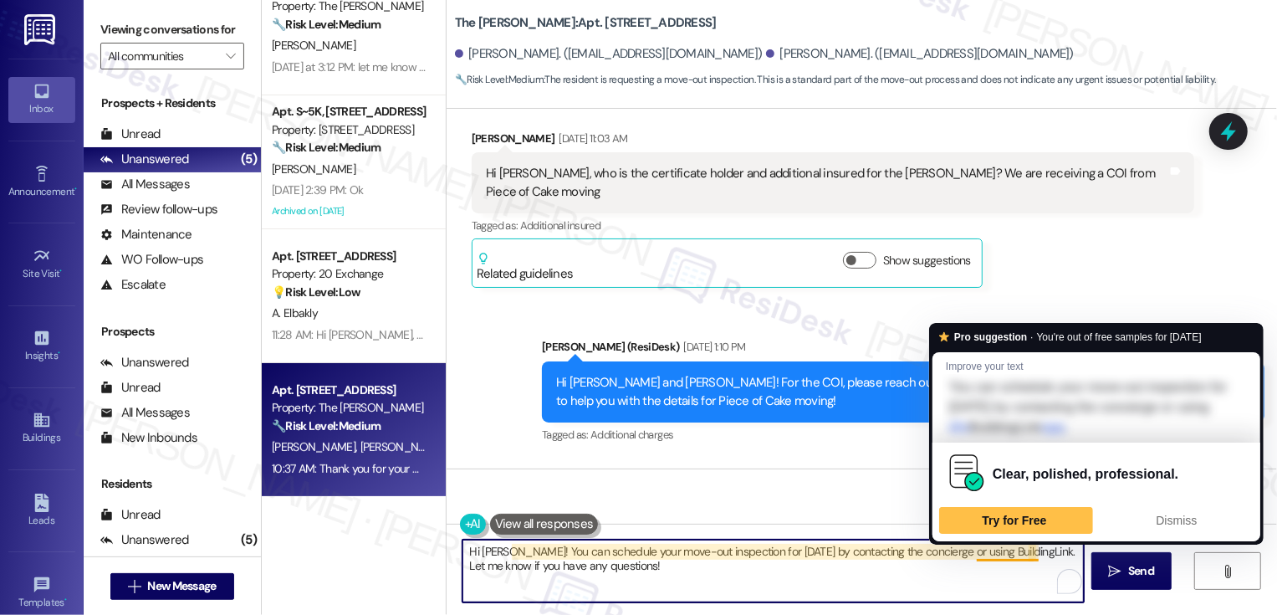
drag, startPoint x: 1024, startPoint y: 552, endPoint x: 1029, endPoint y: 603, distance: 51.3
click at [1029, 604] on div "Hi Kevin! You can schedule your move-out inspection for tomorrow by contacting …" at bounding box center [862, 586] width 831 height 125
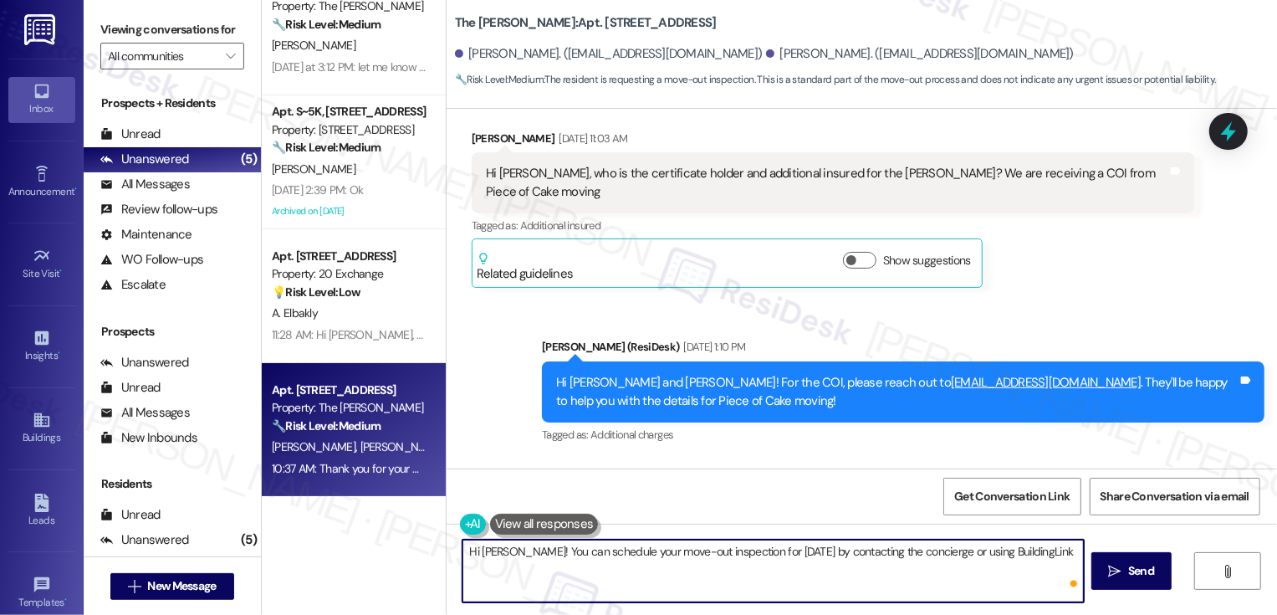
paste textarea "to have a member from the maintenance team check the apartment with you and let…"
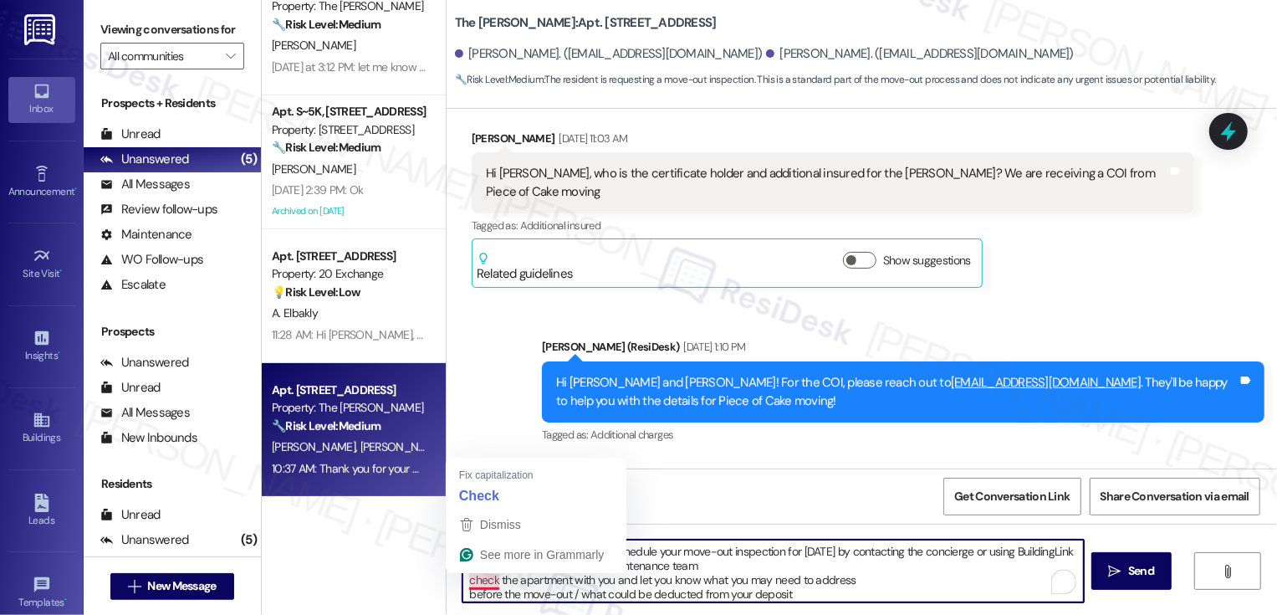
click at [463, 579] on textarea "Hi Kevin! You can schedule your move-out inspection for tomorrow by contacting …" at bounding box center [773, 570] width 621 height 63
click at [463, 584] on textarea "Hi Kevin! You can schedule your move-out inspection for tomorrow by contacting …" at bounding box center [773, 570] width 621 height 63
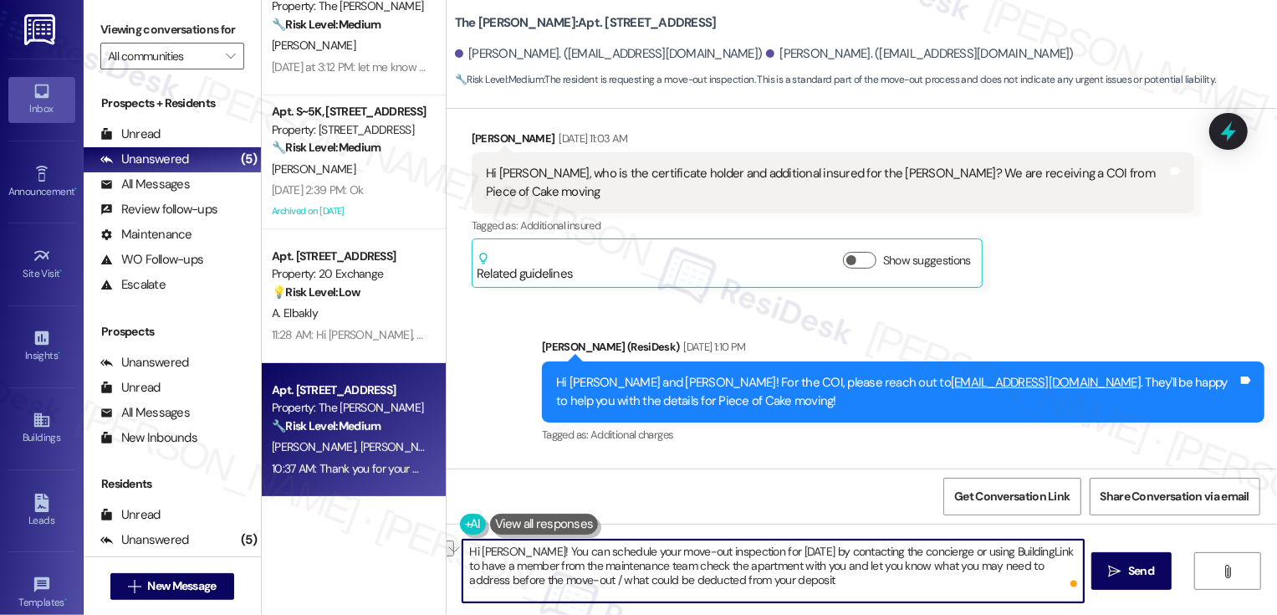
drag, startPoint x: 1028, startPoint y: 550, endPoint x: 925, endPoint y: 550, distance: 102.9
click at [925, 550] on textarea "Hi Kevin! You can schedule your move-out inspection for tomorrow by contacting …" at bounding box center [773, 570] width 621 height 63
click at [834, 583] on textarea "Hi Kevin! You can schedule your move-out inspection for tomorrow by contacting …" at bounding box center [773, 570] width 621 height 63
click at [536, 580] on textarea "Hi Kevin! You can schedule your move-out inspection for tomorrow by contacting …" at bounding box center [773, 570] width 621 height 63
click at [767, 590] on textarea "Hi Kevin! You can schedule your move-out inspection for tomorrow by contacting …" at bounding box center [773, 570] width 621 height 63
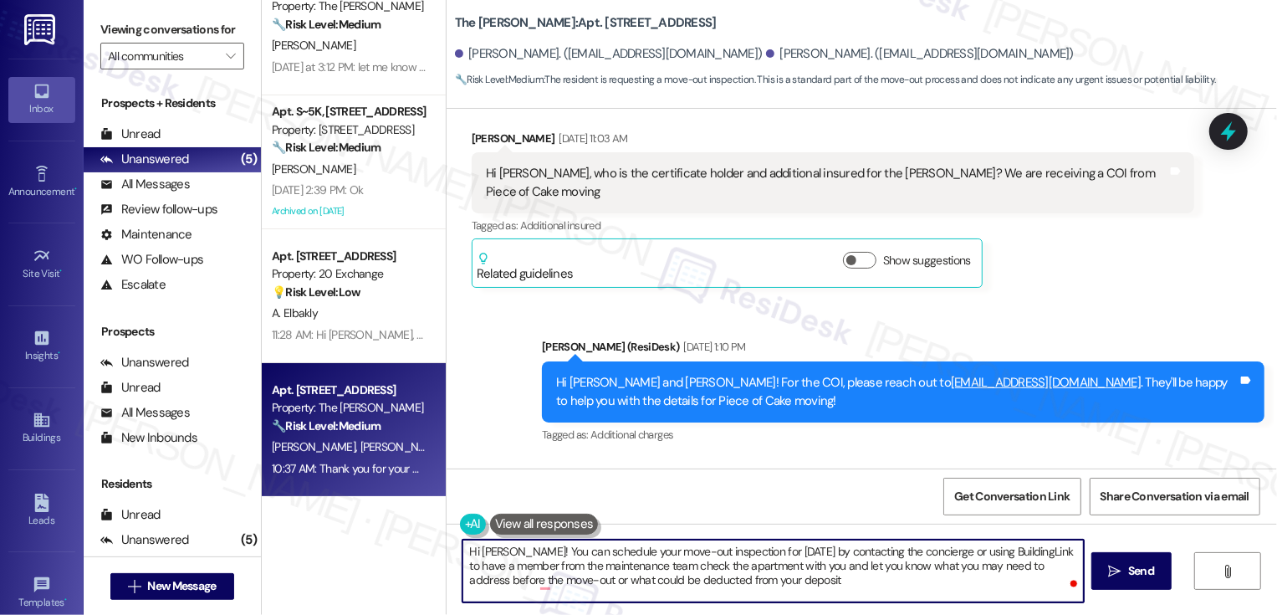
type textarea "Hi Kevin! You can schedule your move-out inspection for tomorrow by contacting …"
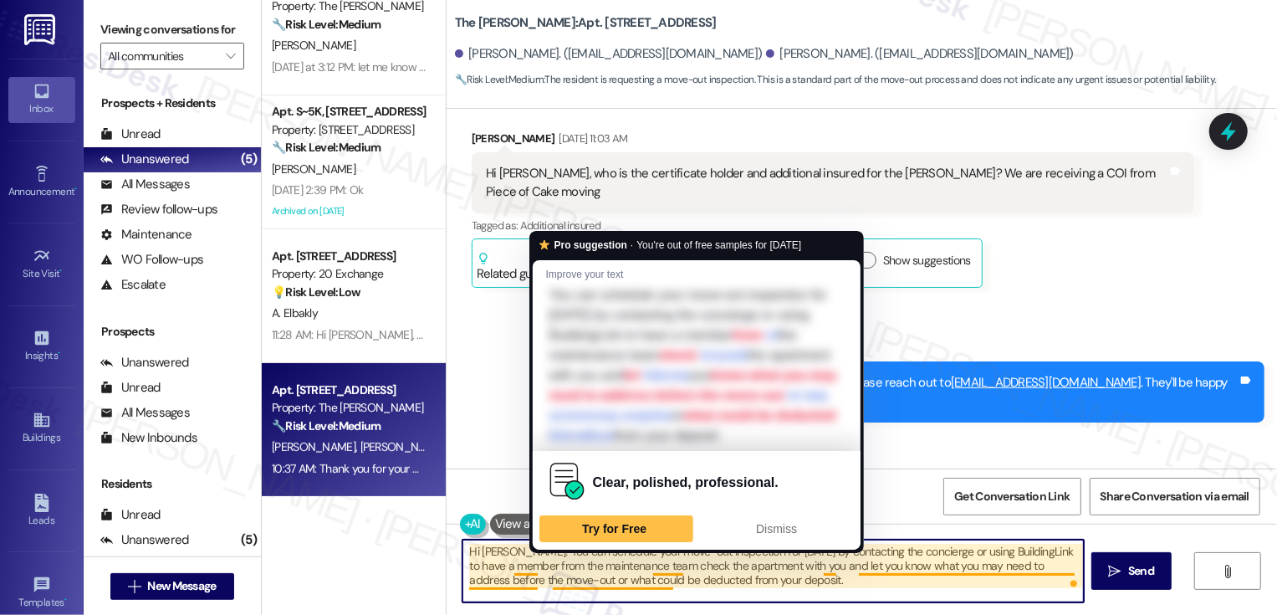
click at [955, 589] on textarea "Hi Kevin! You can schedule your move-out inspection for tomorrow by contacting …" at bounding box center [773, 570] width 621 height 63
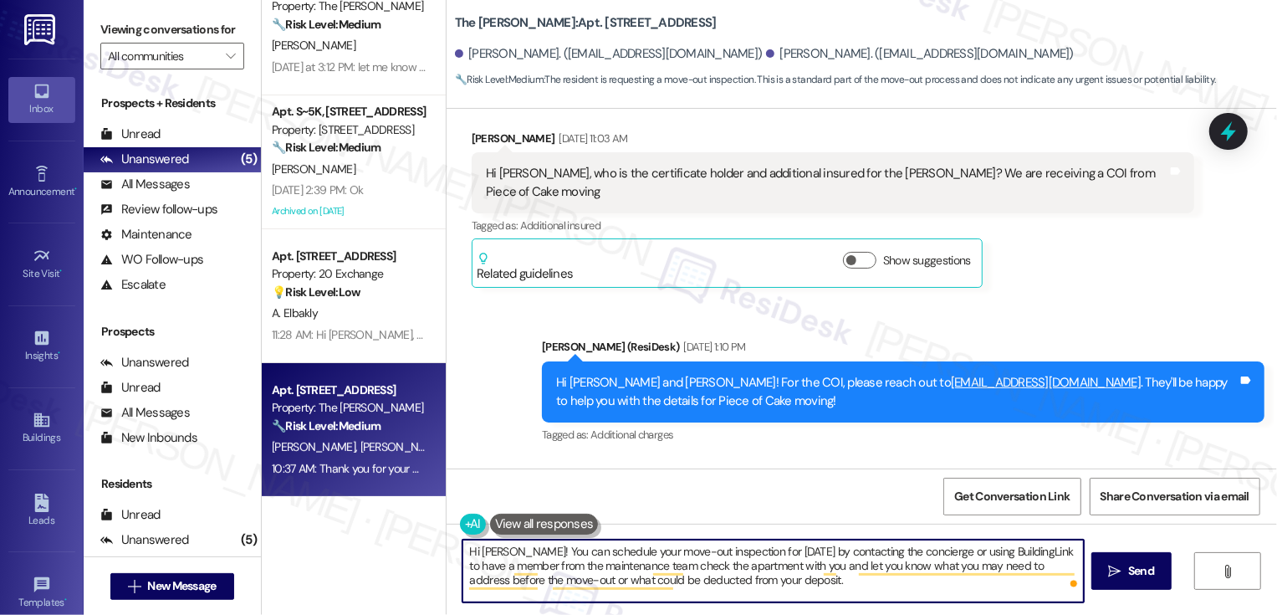
click at [1009, 575] on textarea "Hi Kevin! You can schedule your move-out inspection for tomorrow by contacting …" at bounding box center [773, 570] width 621 height 63
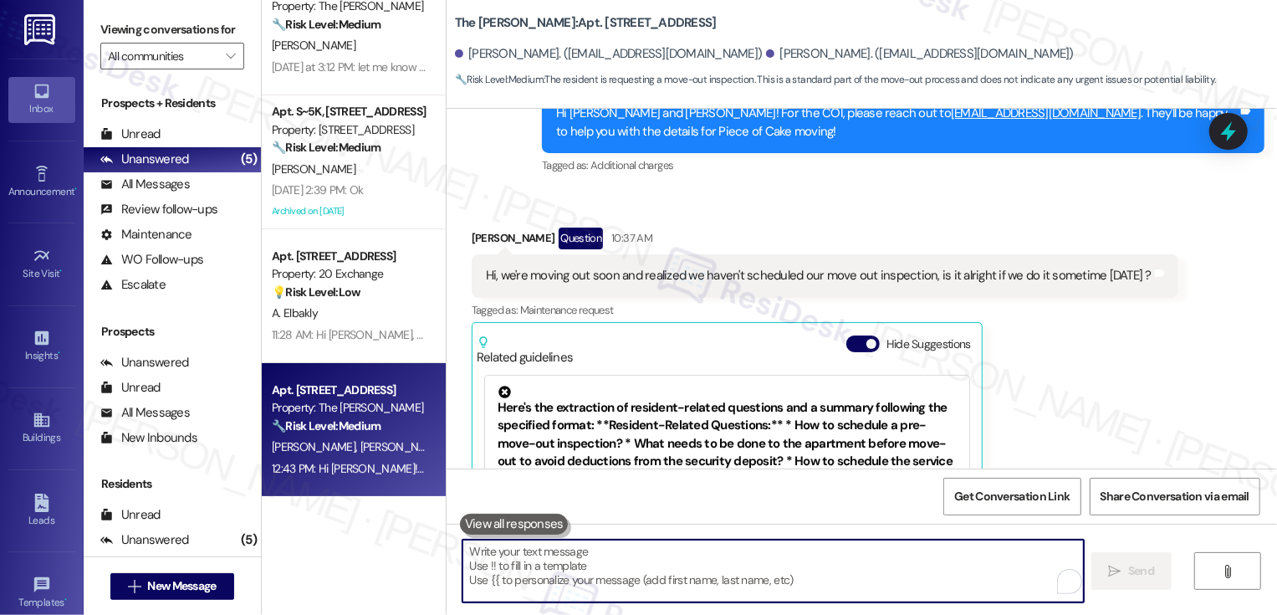
scroll to position [0, 0]
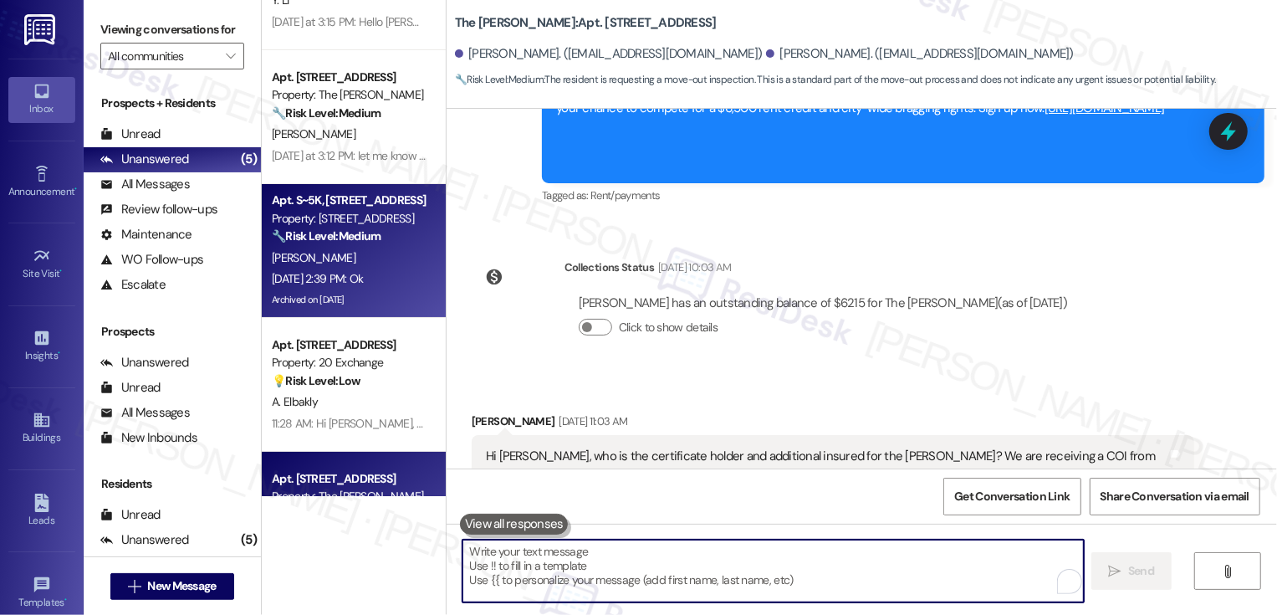
scroll to position [137, 0]
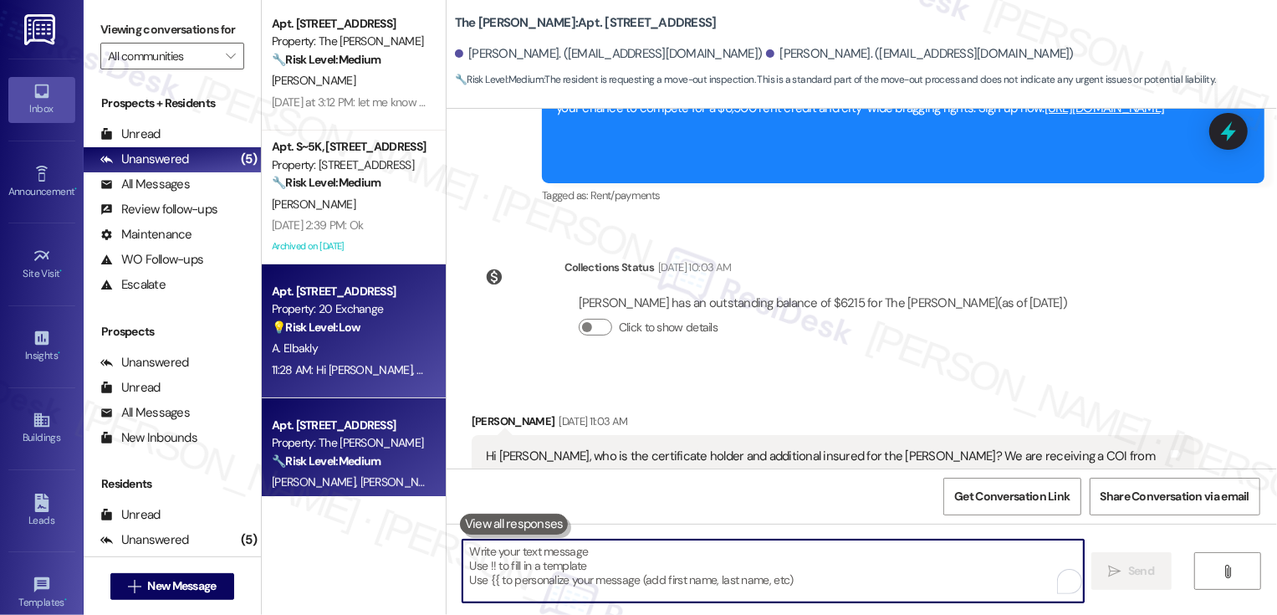
click at [340, 353] on div "A. Elbakly" at bounding box center [349, 348] width 158 height 21
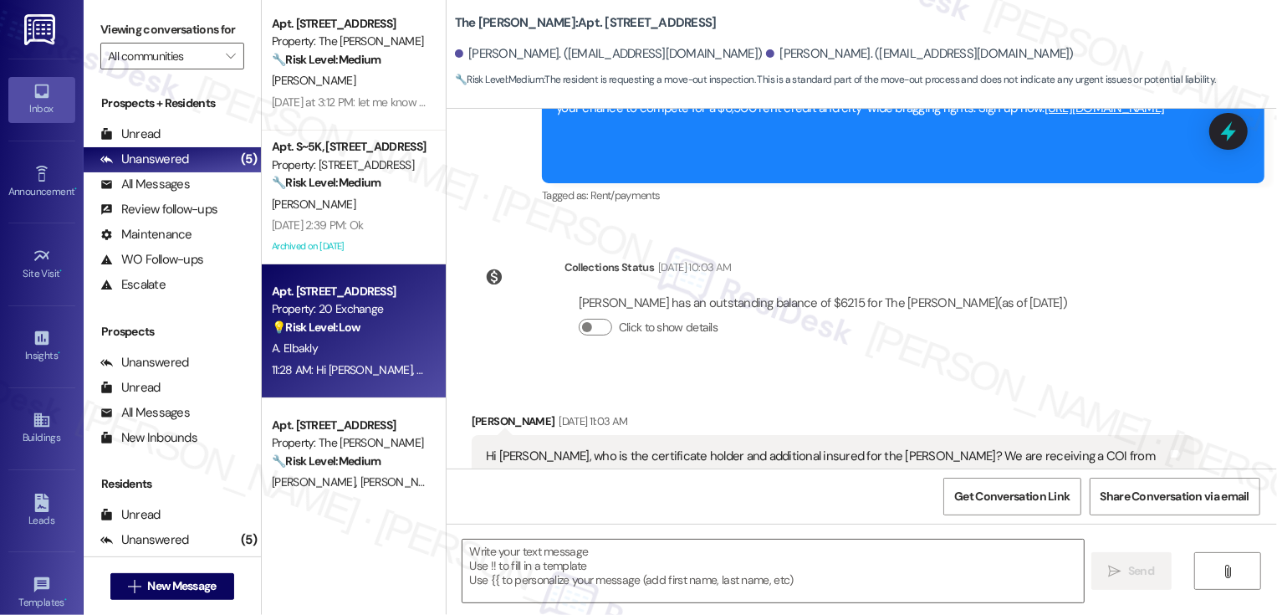
click at [340, 353] on div "A. Elbakly" at bounding box center [349, 348] width 158 height 21
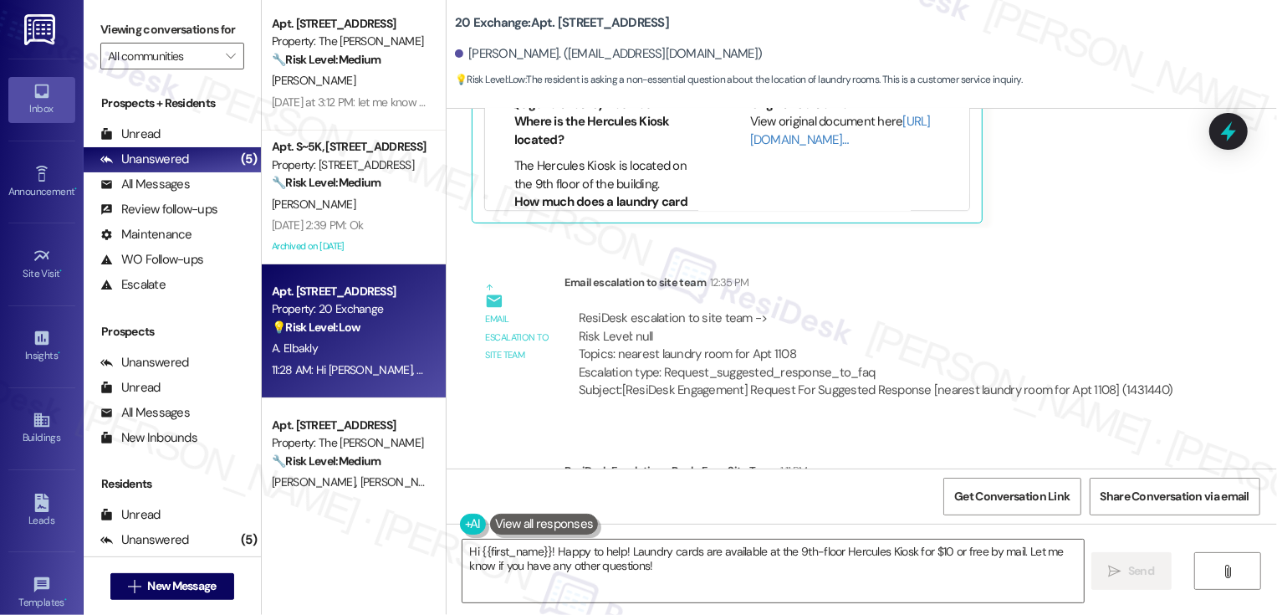
scroll to position [2712, 0]
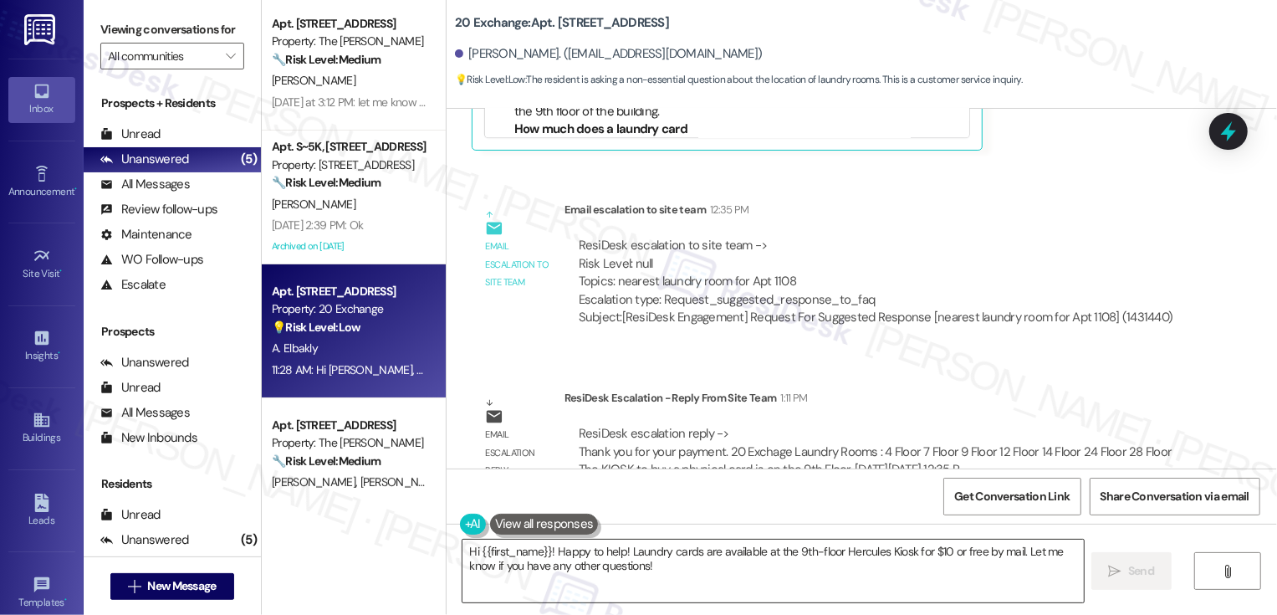
click at [617, 555] on textarea "Hi {{first_name}}! Happy to help! Laundry cards are available at the 9th-floor …" at bounding box center [773, 570] width 621 height 63
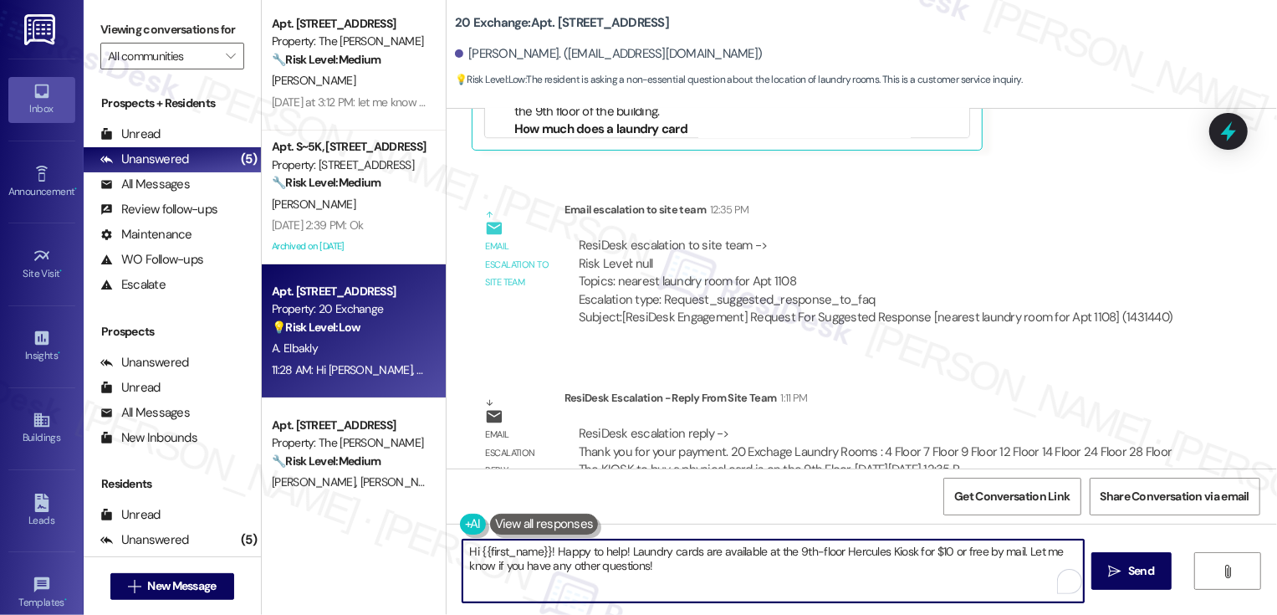
drag, startPoint x: 635, startPoint y: 549, endPoint x: 703, endPoint y: 592, distance: 80.5
click at [703, 592] on textarea "Hi {{first_name}}! Happy to help! Laundry cards are available at the 9th-floor …" at bounding box center [773, 570] width 621 height 63
paste textarea "20 Exchage Laundry Rooms : 4 Floor 7 Floor 9 Floor 12 Floor 14 Floor 24 Floor 2…"
click at [623, 550] on textarea "Hi {{first_name}}! Happy to help! 20 Exchage Laundry Rooms : 4 Floor 7 Floor 9 …" at bounding box center [773, 570] width 621 height 63
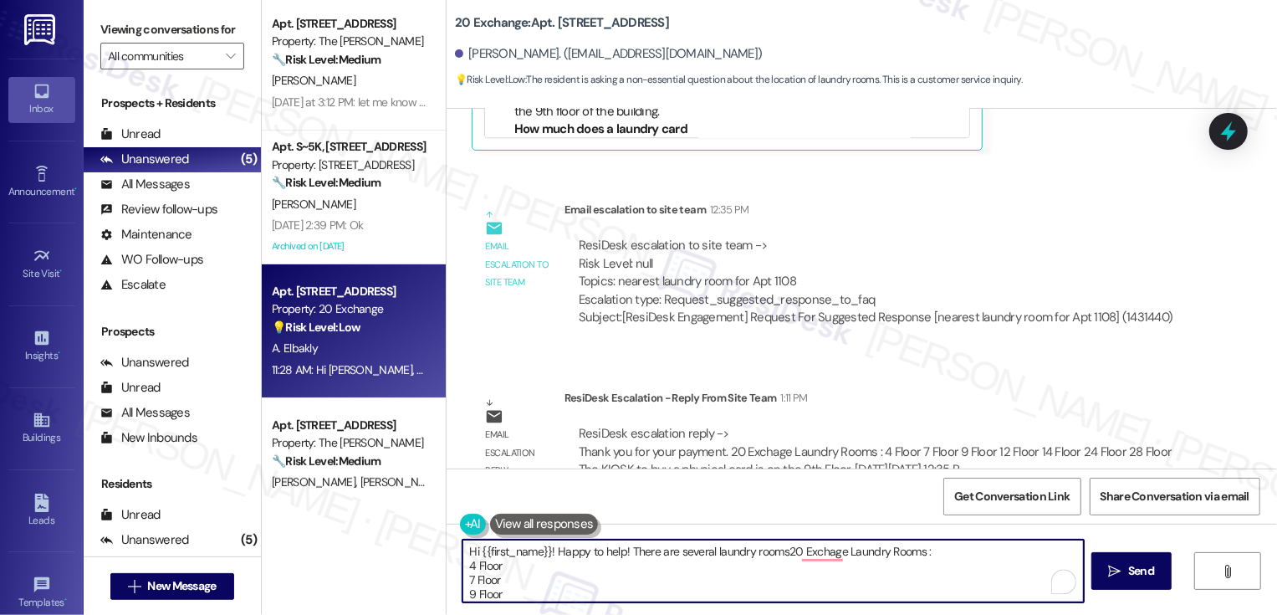
click at [773, 553] on textarea "Hi {{first_name}}! Happy to help! There are several laundry rooms20 Exchage Lau…" at bounding box center [773, 570] width 621 height 63
drag, startPoint x: 778, startPoint y: 553, endPoint x: 969, endPoint y: 551, distance: 191.5
click at [970, 553] on textarea "Hi {{first_name}}! Happy to help! There are several laundry rooms20 Exchage Lau…" at bounding box center [773, 570] width 621 height 63
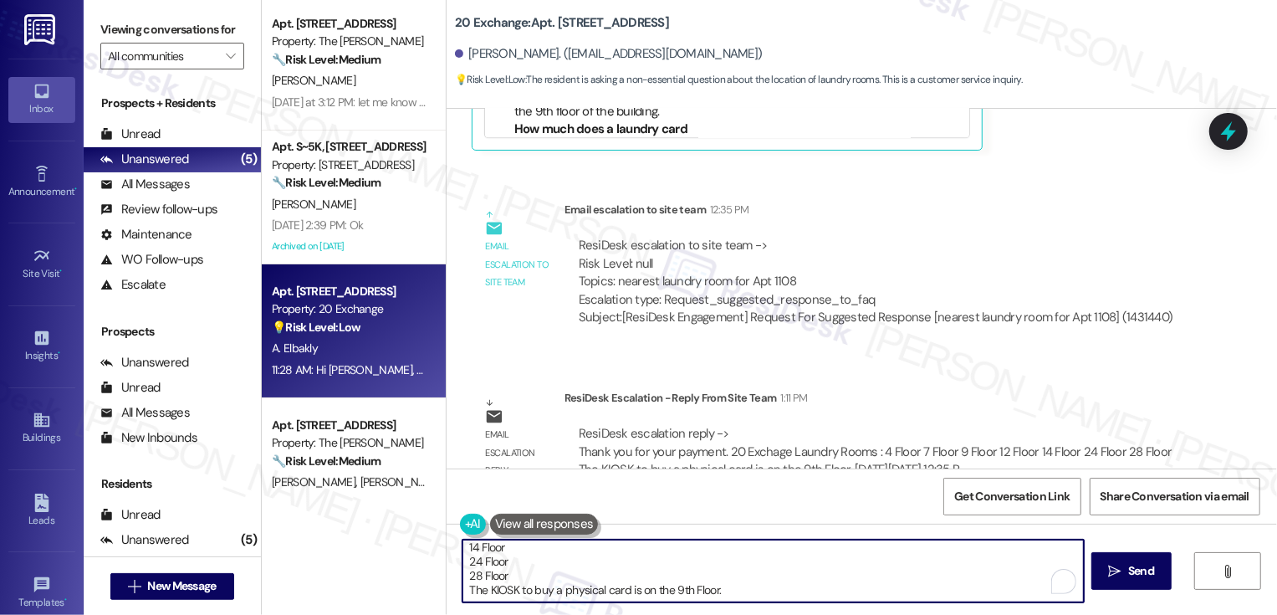
click at [558, 564] on textarea "Hi {{first_name}}! Happy to help! There are several laundry rooms on the follow…" at bounding box center [773, 570] width 621 height 63
click at [550, 576] on textarea "Hi {{first_name}}! Happy to help! There are several laundry rooms on the follow…" at bounding box center [773, 570] width 621 height 63
click at [668, 597] on textarea "Hi {{first_name}}! Happy to help! There are several laundry rooms on the follow…" at bounding box center [773, 570] width 621 height 63
click at [826, 600] on textarea "Hi {{first_name}}! Happy to help! There are several laundry rooms on the follow…" at bounding box center [773, 570] width 621 height 63
type textarea "Hi {{first_name}}! Happy to help! There are several laundry rooms on the follow…"
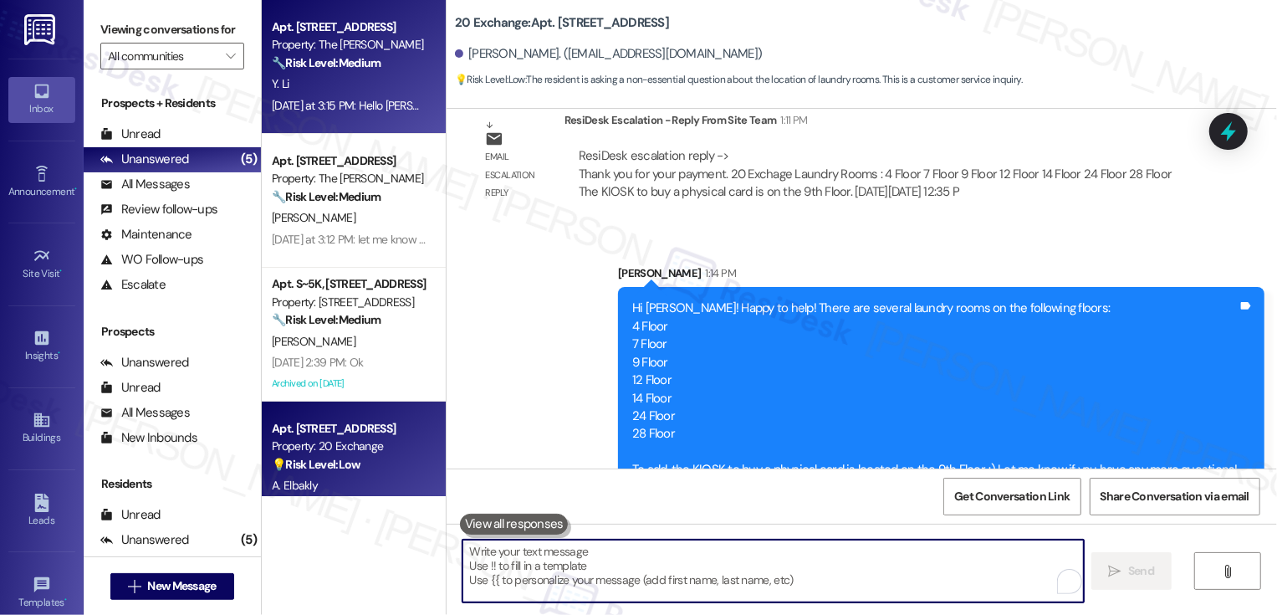
click at [357, 103] on div "Yesterday at 3:15 PM: Hello Sarah：thanks for reminderme，I have signed the contr…" at bounding box center [656, 105] width 768 height 15
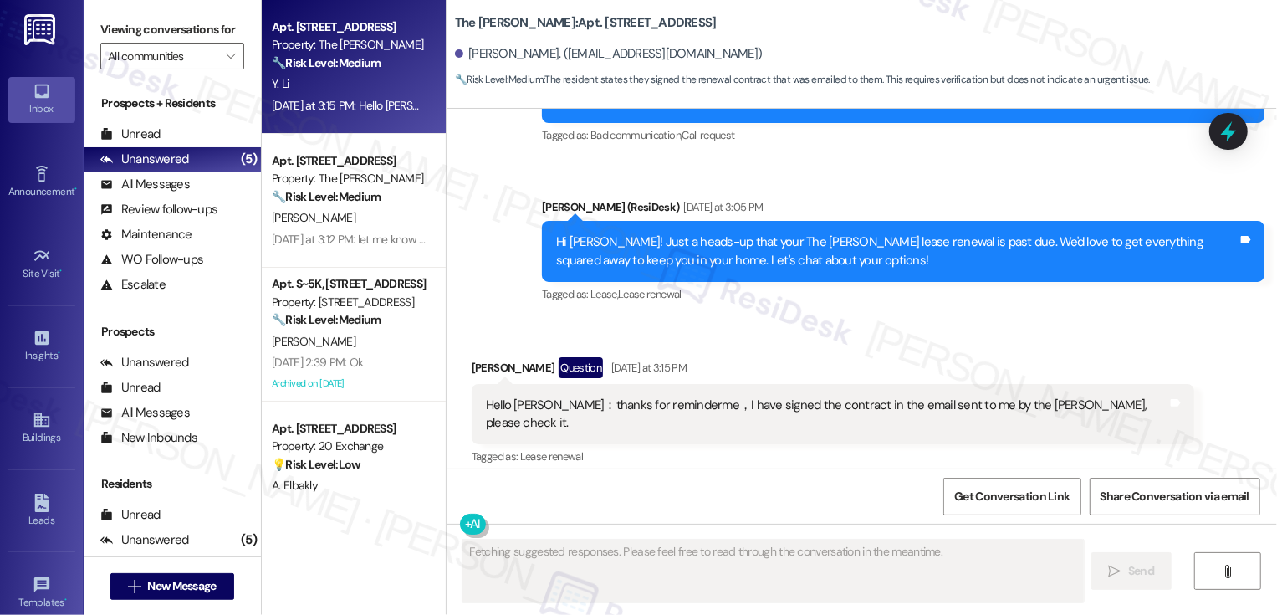
scroll to position [13930, 0]
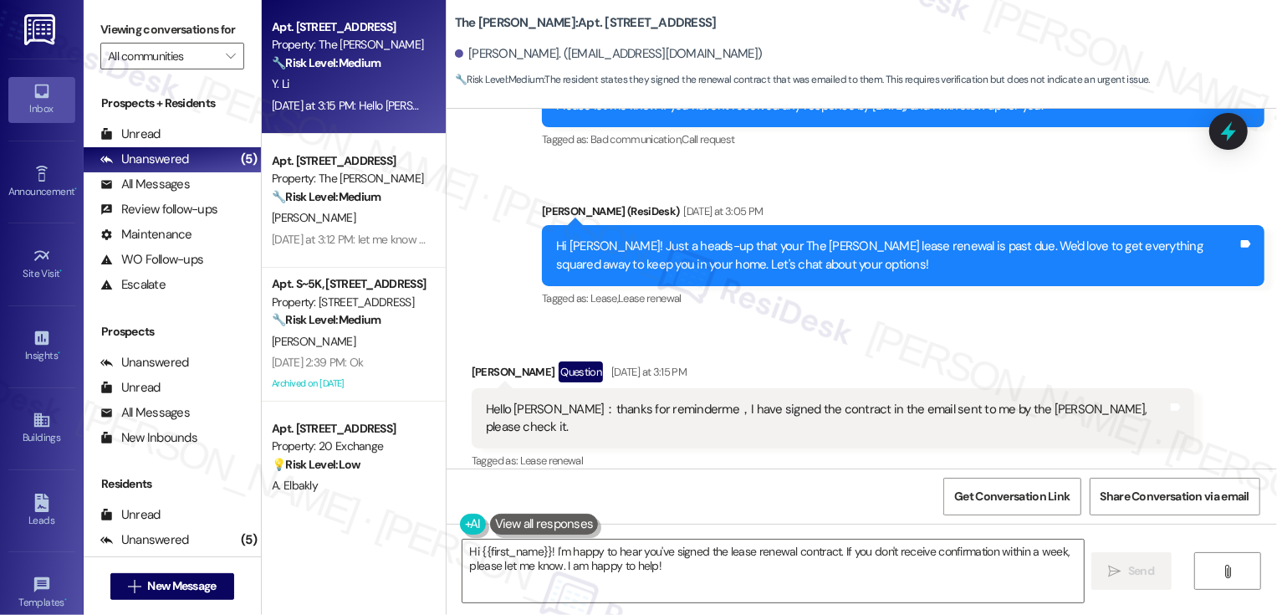
click at [691, 324] on div "Received via SMS Yoyo Li Question Yesterday at 3:15 PM Hello Sarah：thanks for r…" at bounding box center [862, 553] width 831 height 458
click at [570, 569] on textarea "Hi {{first_name}}! I'm happy to hear you've signed the lease renewal contract. …" at bounding box center [773, 570] width 621 height 63
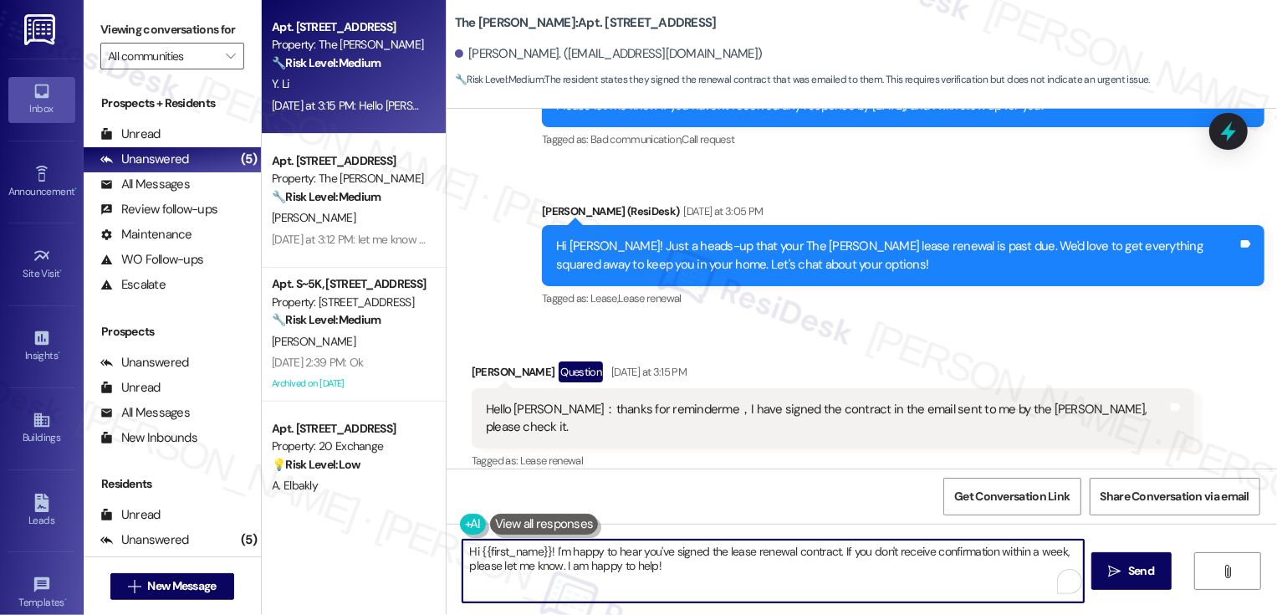
click at [643, 571] on textarea "Hi {{first_name}}! I'm happy to hear you've signed the lease renewal contract. …" at bounding box center [773, 570] width 621 height 63
drag, startPoint x: 547, startPoint y: 549, endPoint x: 712, endPoint y: 597, distance: 171.8
click at [713, 600] on textarea "Hi {{first_name}}! I'm happy to hear you've signed the lease renewal contract. …" at bounding box center [773, 570] width 621 height 63
type textarea "Hi {{first_name}}, thanks for letting me know! I will confirm this with the tea…"
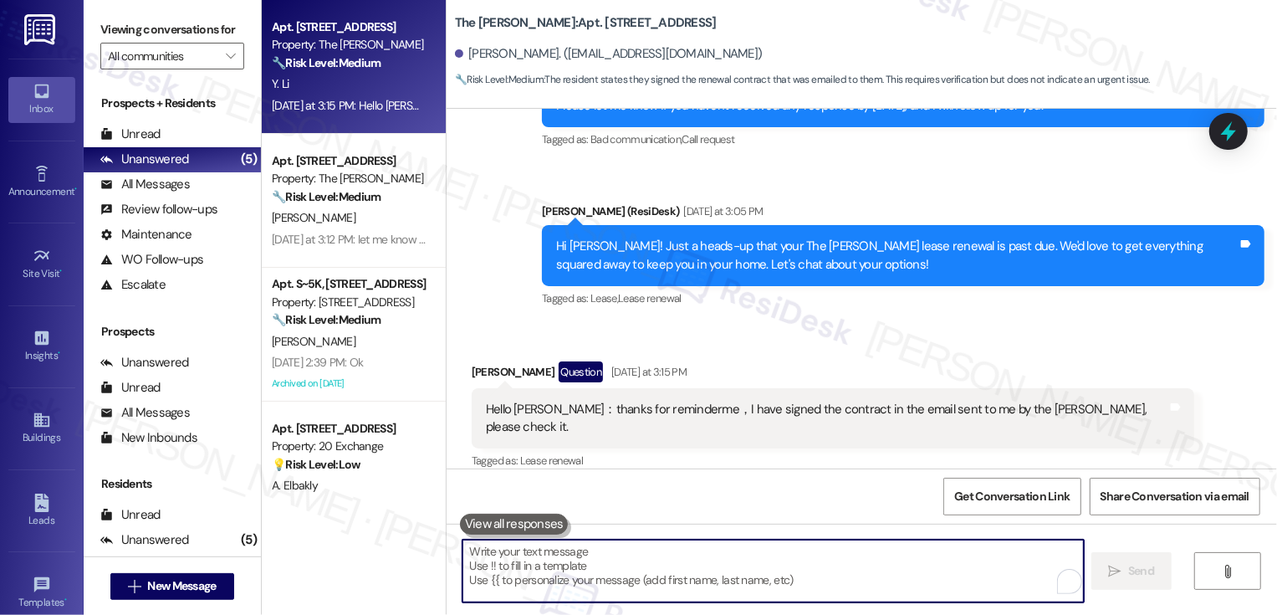
scroll to position [14214, 0]
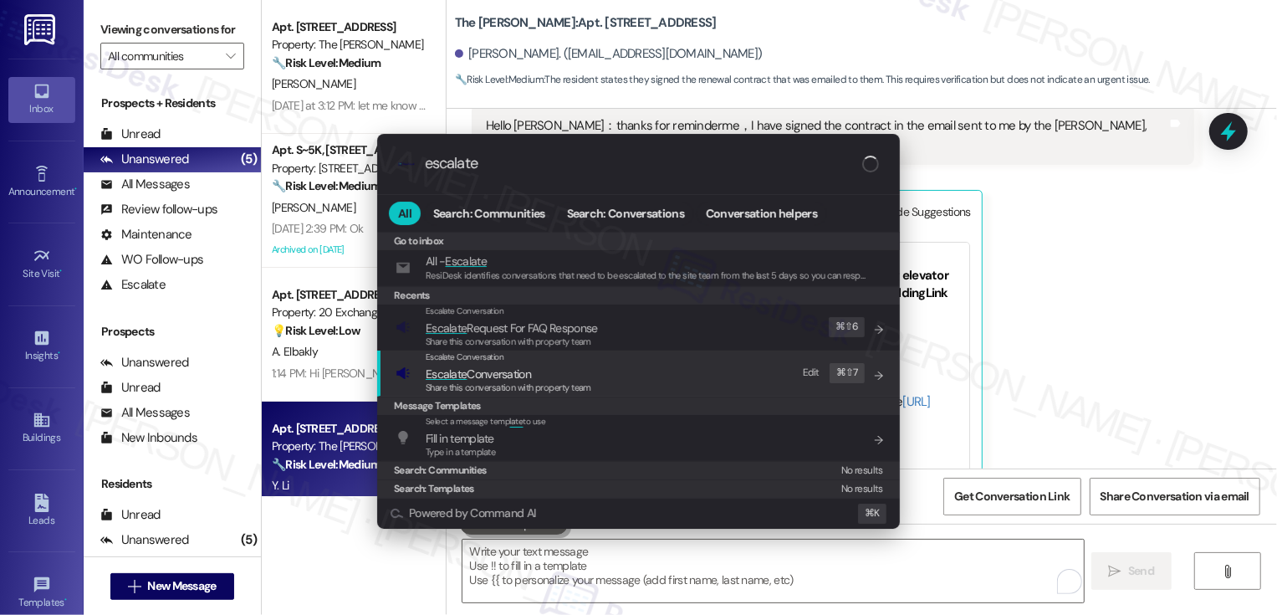
type input "escalate"
click at [478, 377] on span "Escalate Conversation" at bounding box center [478, 373] width 105 height 15
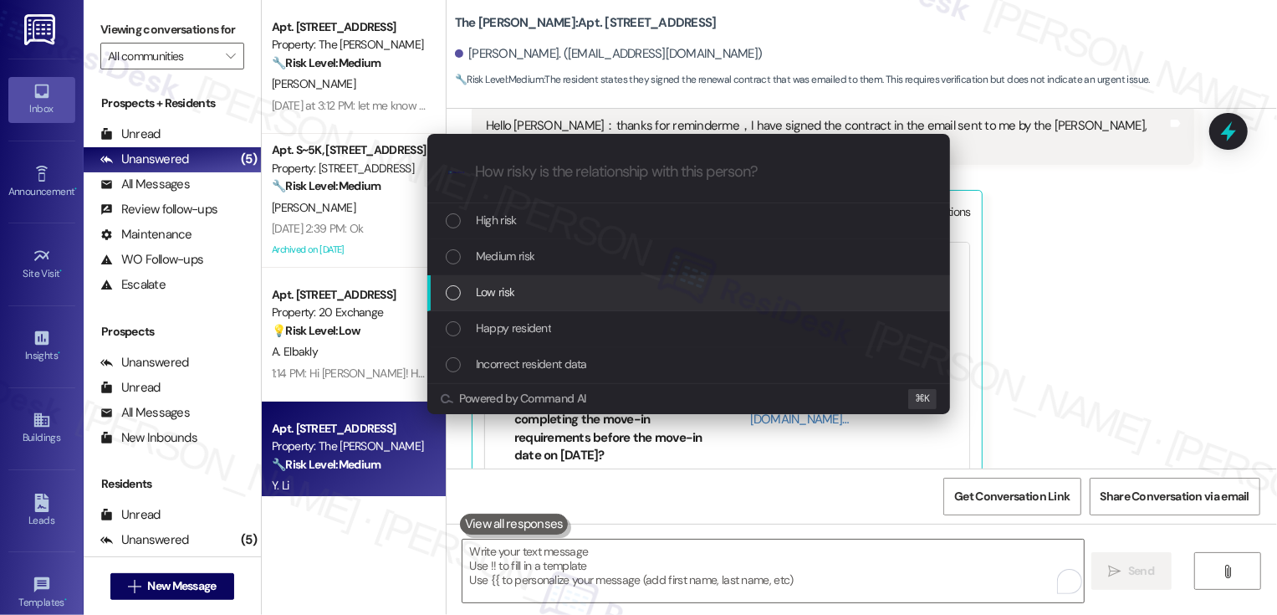
click at [491, 300] on span "Low risk" at bounding box center [495, 292] width 38 height 18
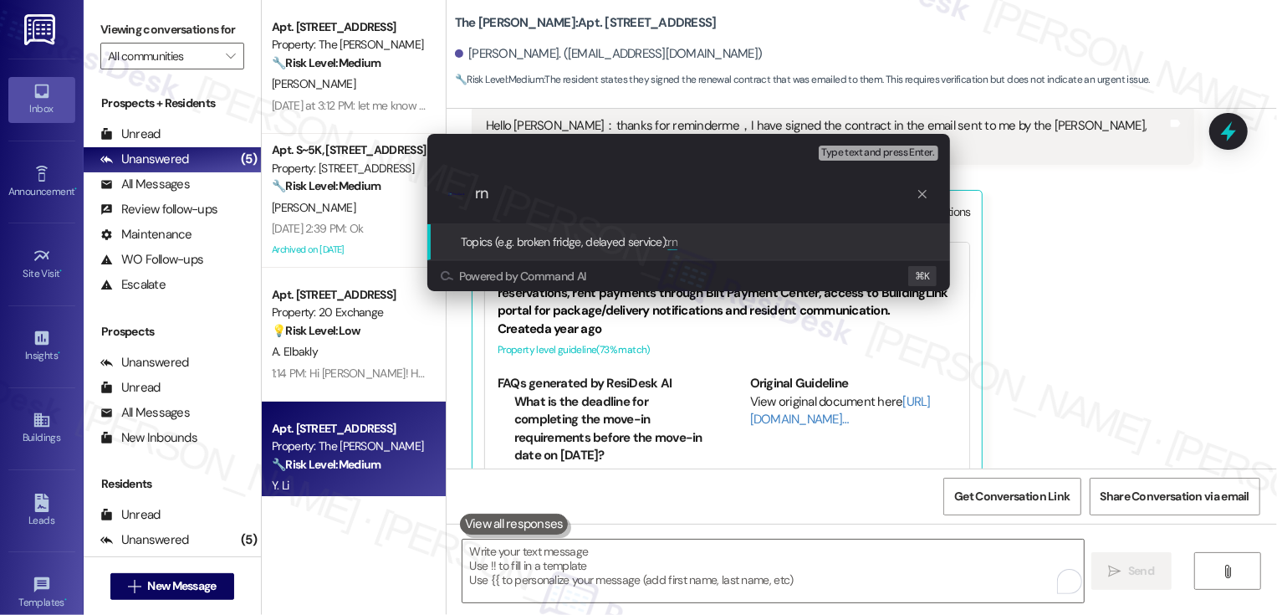
type input "r"
type input "Renewal Status"
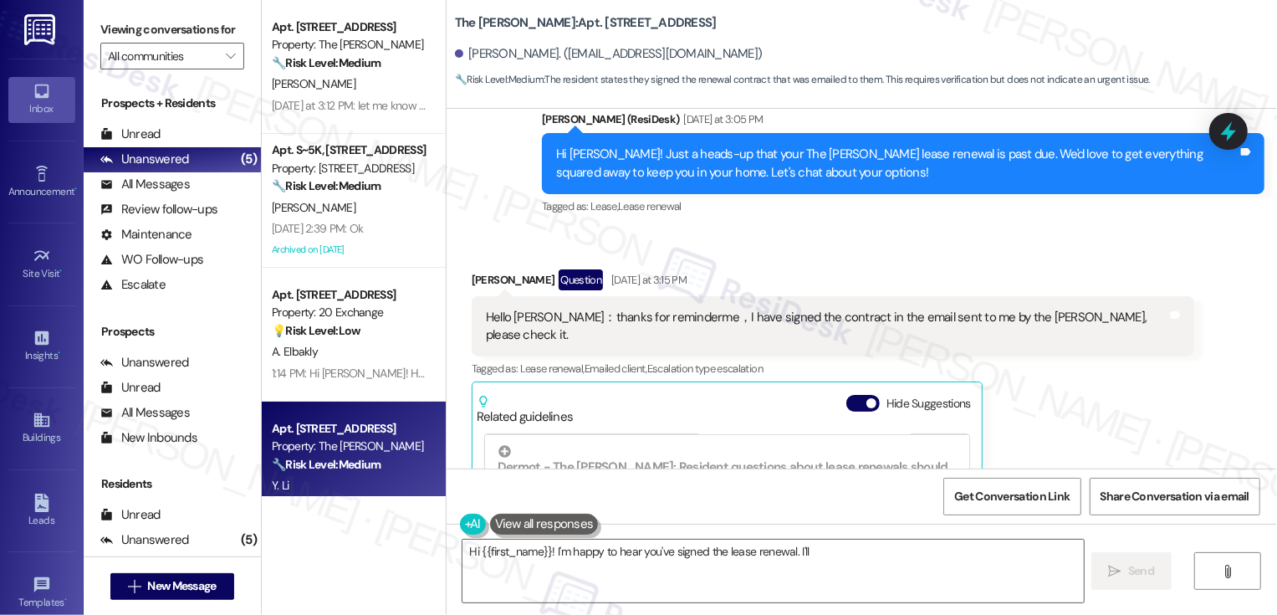
scroll to position [14238, 0]
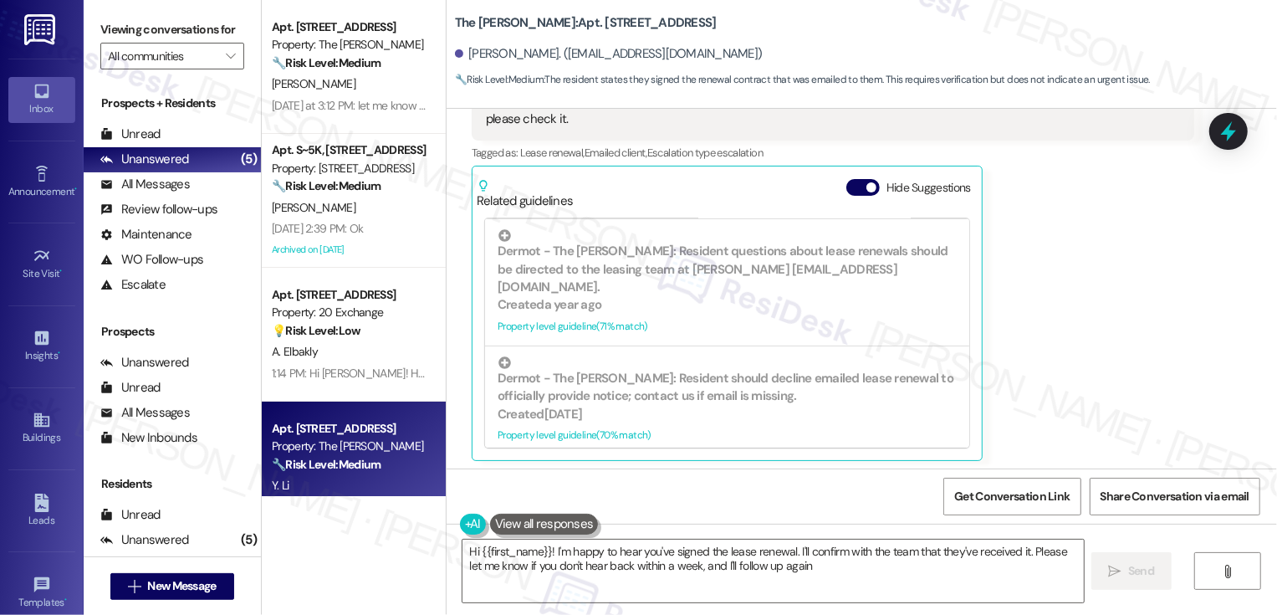
type textarea "Hi {{first_name}}! I'm happy to hear you've signed the lease renewal. I'll conf…"
drag, startPoint x: 543, startPoint y: 390, endPoint x: 619, endPoint y: 411, distance: 78.9
click at [619, 534] on div "Hi Yoyo, thanks for letting me know! I will confirm this with the team. Please …" at bounding box center [903, 564] width 723 height 61
copy div "Hi Yoyo, thanks for letting me know! I will confirm this with the team. Please …"
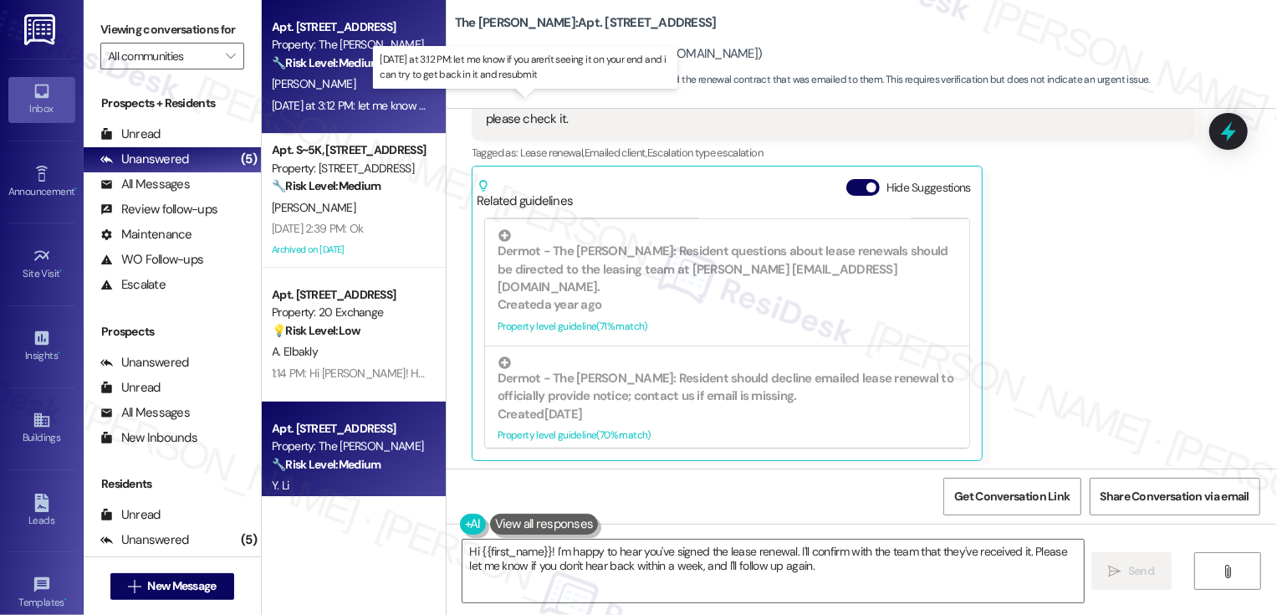
click at [385, 109] on div "Yesterday at 3:12 PM: let me know if you aren't seeing it on your end and i can…" at bounding box center [529, 105] width 514 height 15
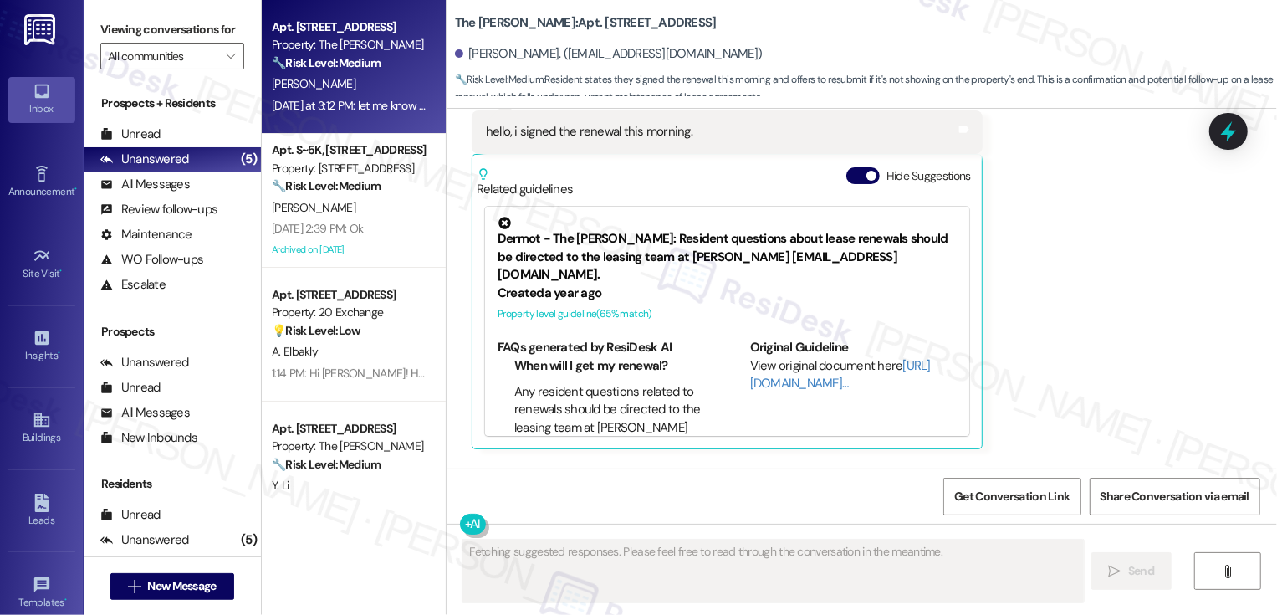
scroll to position [6011, 0]
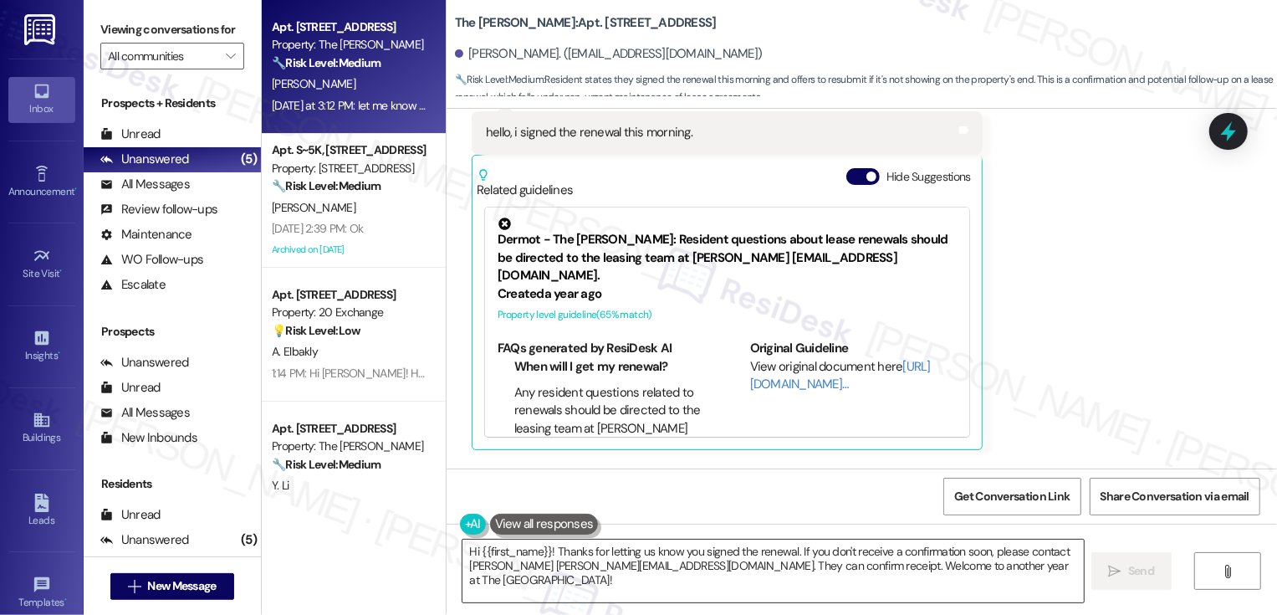
click at [685, 573] on textarea "Hi {{first_name}}! Thanks for letting us know you signed the renewal. If you do…" at bounding box center [773, 570] width 621 height 63
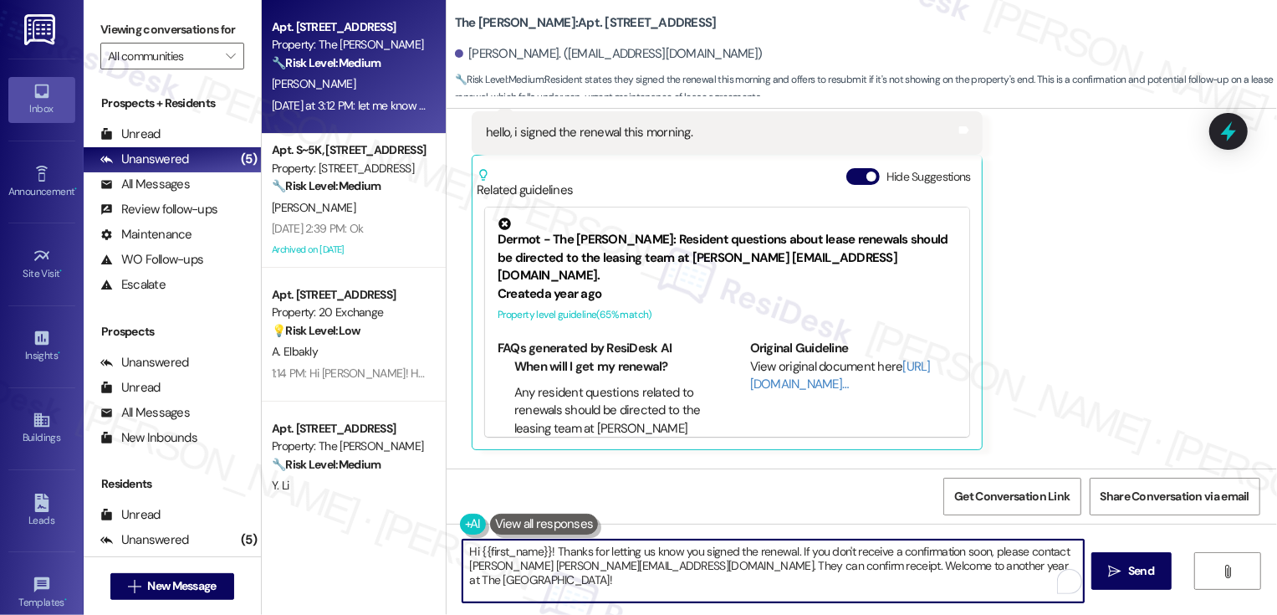
click at [819, 578] on textarea "Hi {{first_name}}! Thanks for letting us know you signed the renewal. If you do…" at bounding box center [773, 570] width 621 height 63
drag, startPoint x: 791, startPoint y: 550, endPoint x: 997, endPoint y: 579, distance: 207.7
click at [998, 580] on textarea "Hi {{first_name}}! Thanks for letting us know you signed the renewal. If you do…" at bounding box center [773, 570] width 621 height 63
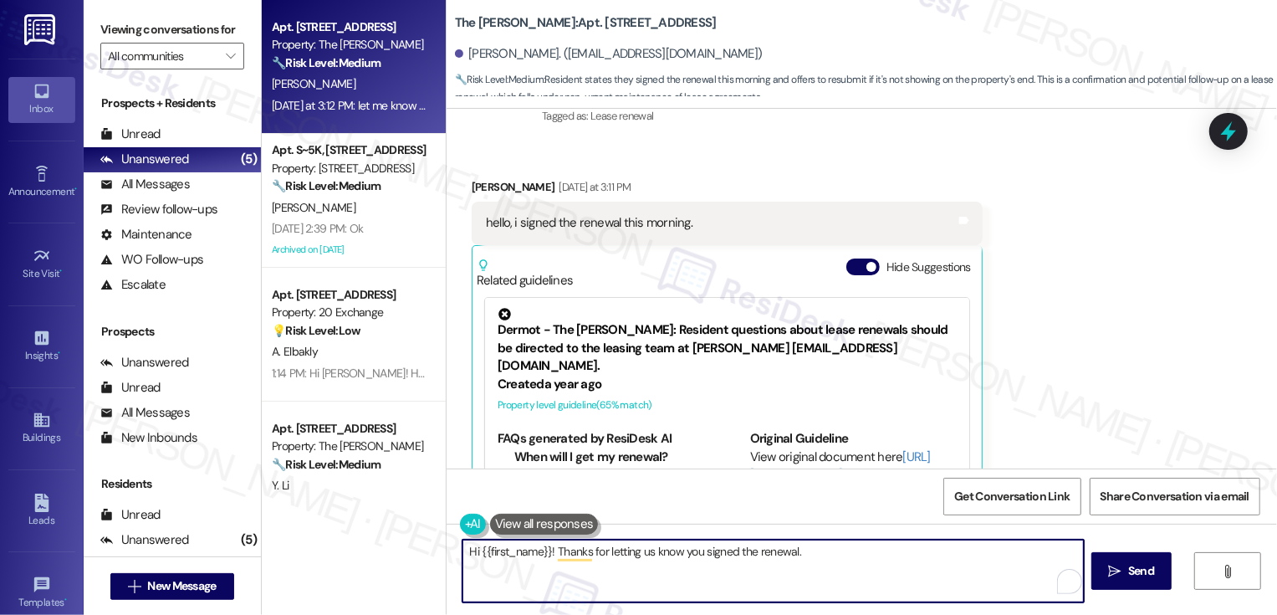
scroll to position [6027, 0]
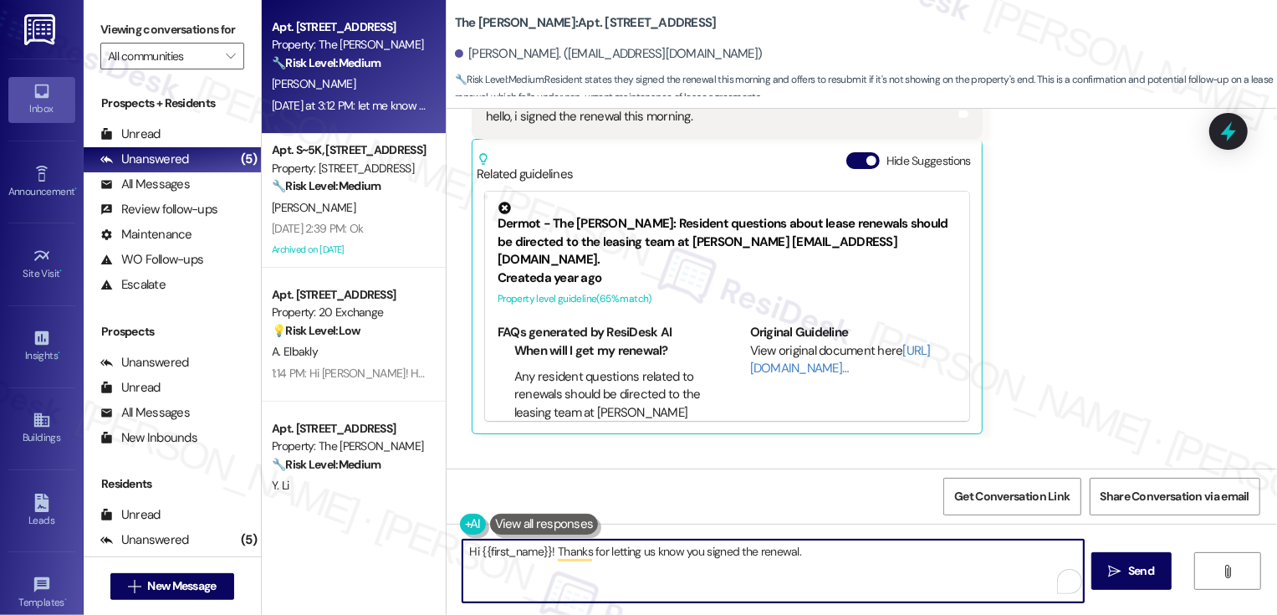
click at [638, 551] on textarea "Hi {{first_name}}! Thanks for letting us know you signed the renewal." at bounding box center [773, 570] width 621 height 63
click at [807, 559] on textarea "Hi {{first_name}}! Thanks for letting me know you signed the renewal." at bounding box center [773, 570] width 621 height 63
click at [930, 552] on textarea "Hi {{first_name}}! Thanks for letting me know you signed the renewal! I will re…" at bounding box center [773, 570] width 621 height 63
drag, startPoint x: 1055, startPoint y: 552, endPoint x: 507, endPoint y: 566, distance: 548.0
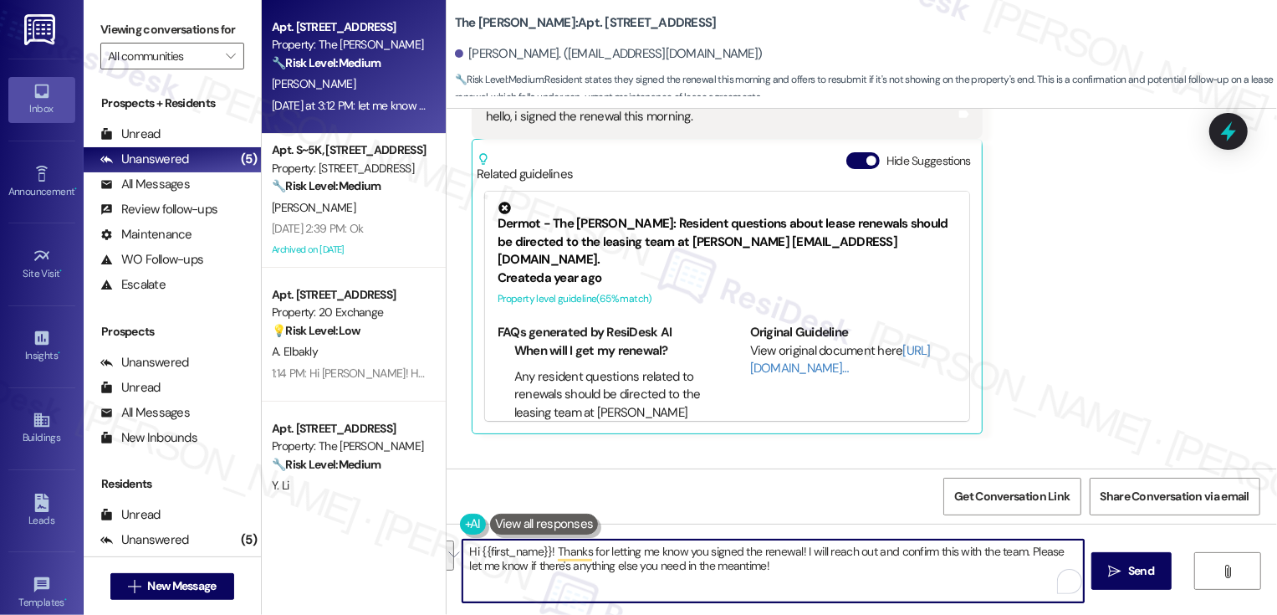
click at [507, 566] on textarea "Hi {{first_name}}! Thanks for letting me know you signed the renewal! I will re…" at bounding box center [773, 570] width 621 height 63
paste textarea "’ve signed the renewal—I’ll check in with the team to confirm. In the meantime,…"
type textarea "Hi {{first_name}}! Thanks for letting me know you’ve signed the renewal—I’ll ch…"
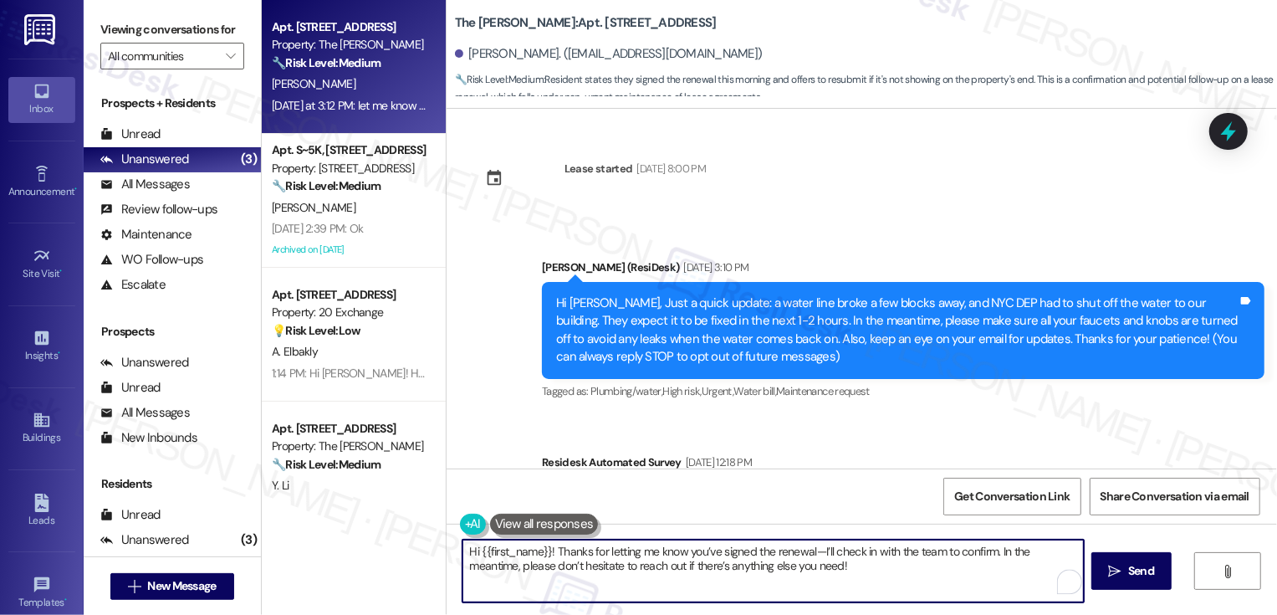
scroll to position [6027, 0]
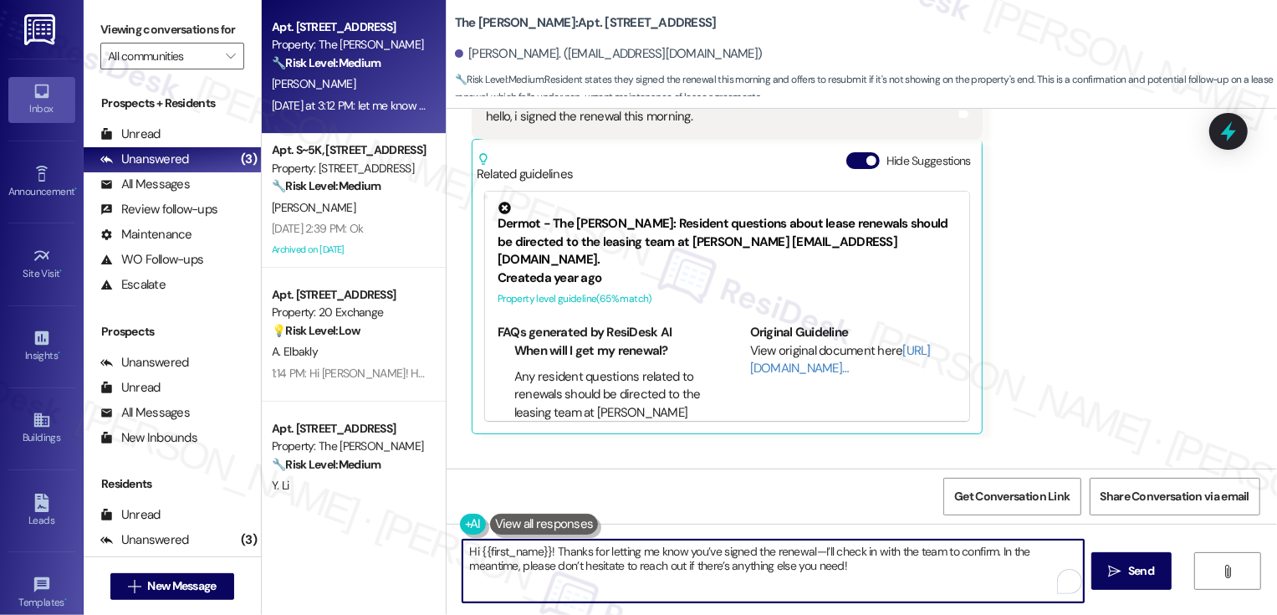
click at [812, 551] on textarea "Hi {{first_name}}! Thanks for letting me know you’ve signed the renewal—I’ll ch…" at bounding box center [773, 570] width 621 height 63
click at [831, 571] on textarea "Hi {{first_name}}! Thanks for letting me know you’ve signed the renewal! I’ll c…" at bounding box center [773, 570] width 621 height 63
click at [844, 561] on textarea "Hi {{first_name}}! Thanks for letting me know you’ve signed the renewal! I’ll c…" at bounding box center [773, 570] width 621 height 63
click at [979, 566] on textarea "Hi {{first_name}}! Thanks for letting me know you’ve signed the renewal! I’ll c…" at bounding box center [773, 570] width 621 height 63
click at [855, 590] on textarea "Hi {{first_name}}! Thanks for letting me know you’ve signed the renewal! I’ll c…" at bounding box center [773, 570] width 621 height 63
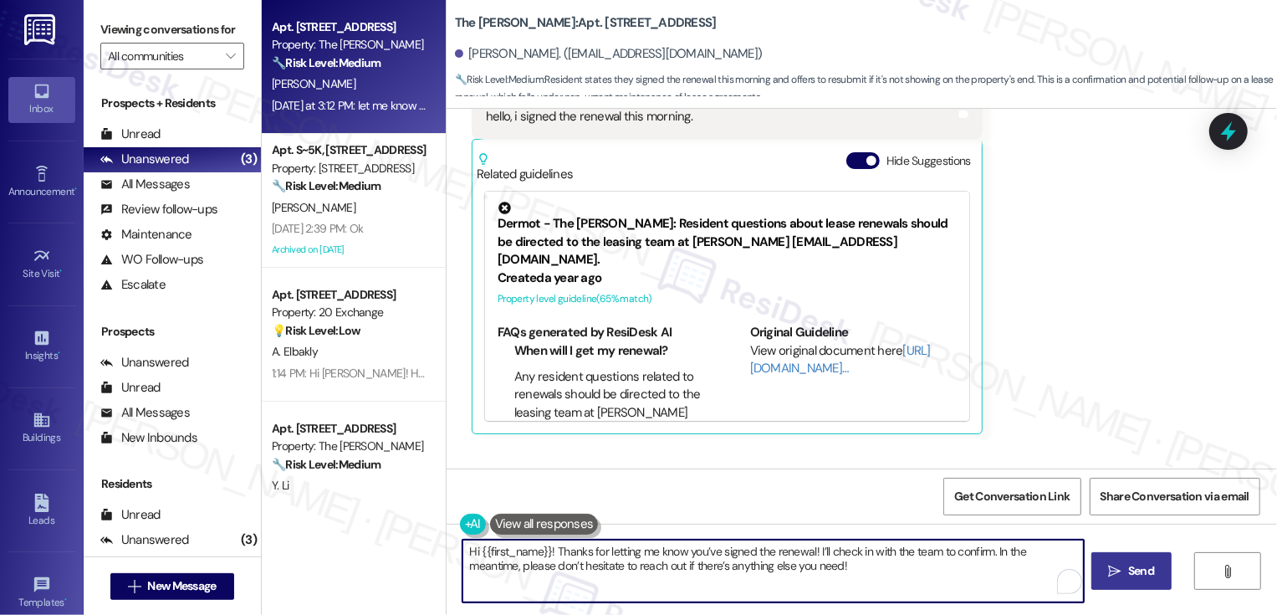
type textarea "Hi {{first_name}}! Thanks for letting me know you’ve signed the renewal! I’ll c…"
click at [1144, 578] on span "Send" at bounding box center [1141, 571] width 26 height 18
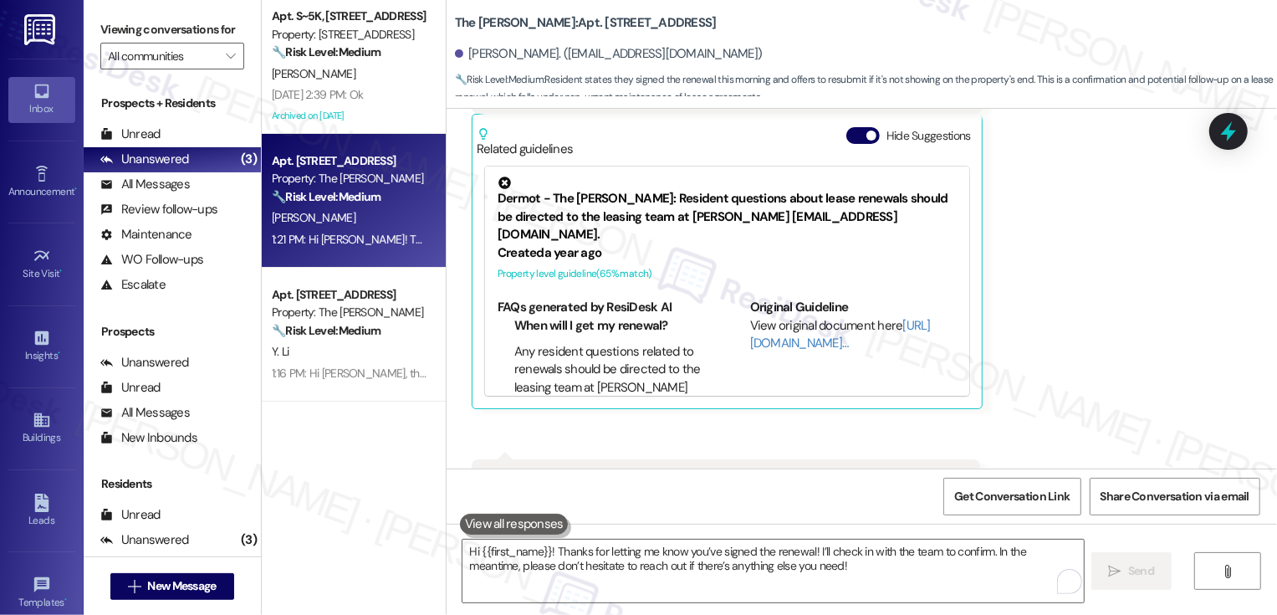
scroll to position [6162, 0]
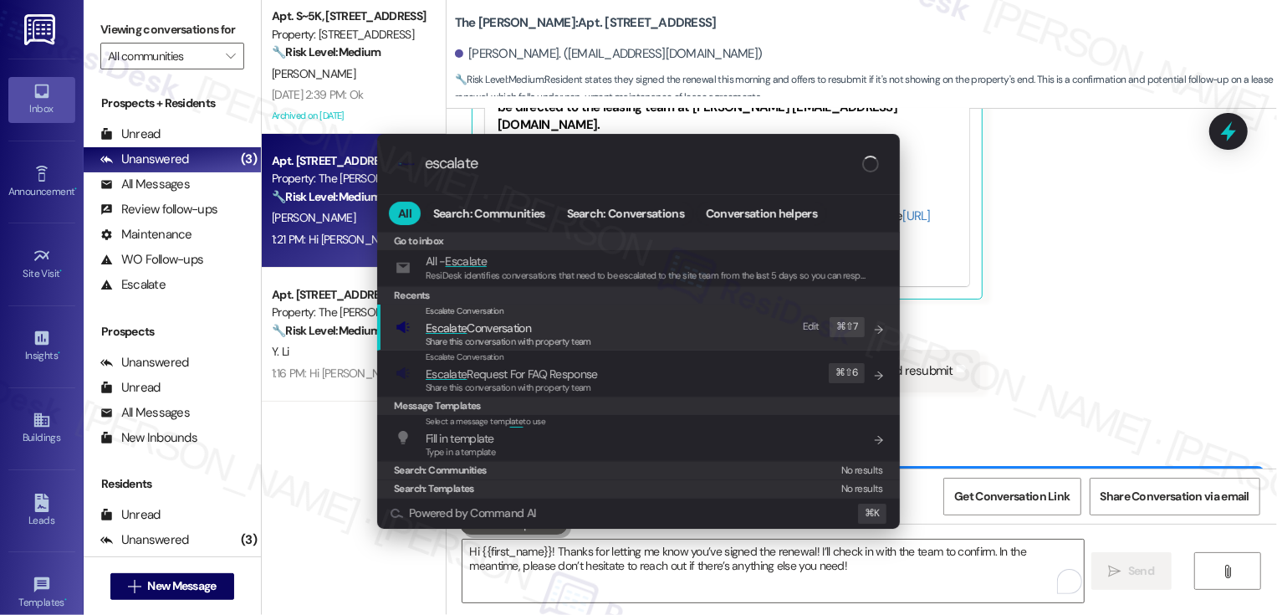
type input "escalate"
click at [605, 328] on div "Escalate Conversation Escalate Conversation Share this conversation with proper…" at bounding box center [640, 326] width 489 height 45
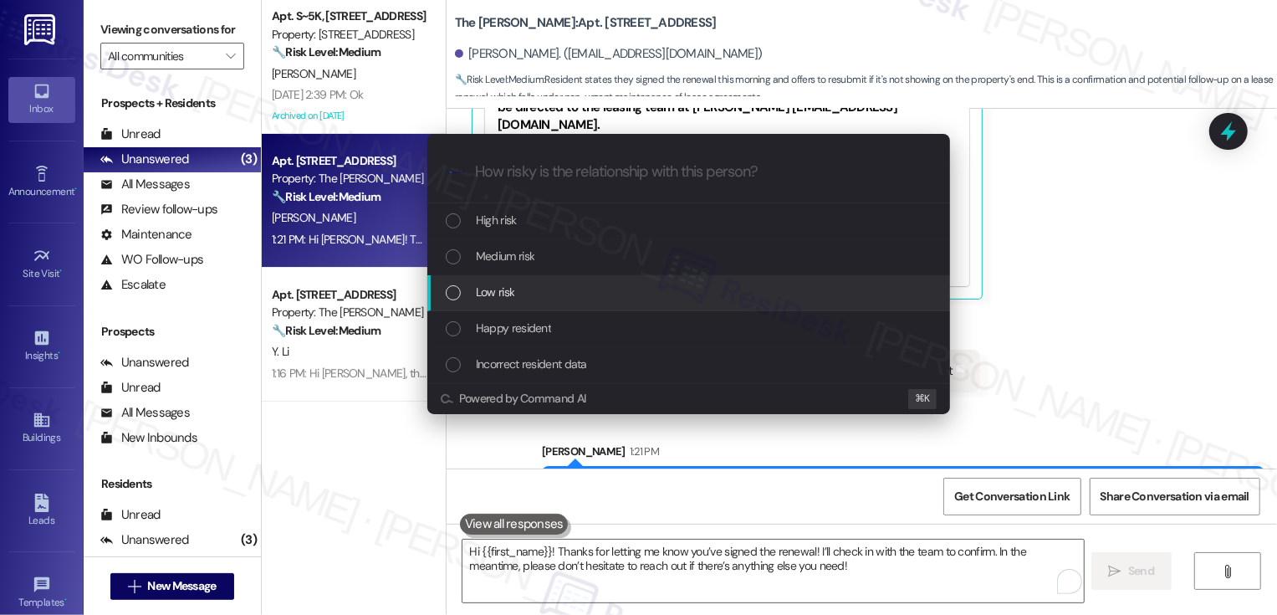
click at [514, 289] on span "Low risk" at bounding box center [495, 292] width 38 height 18
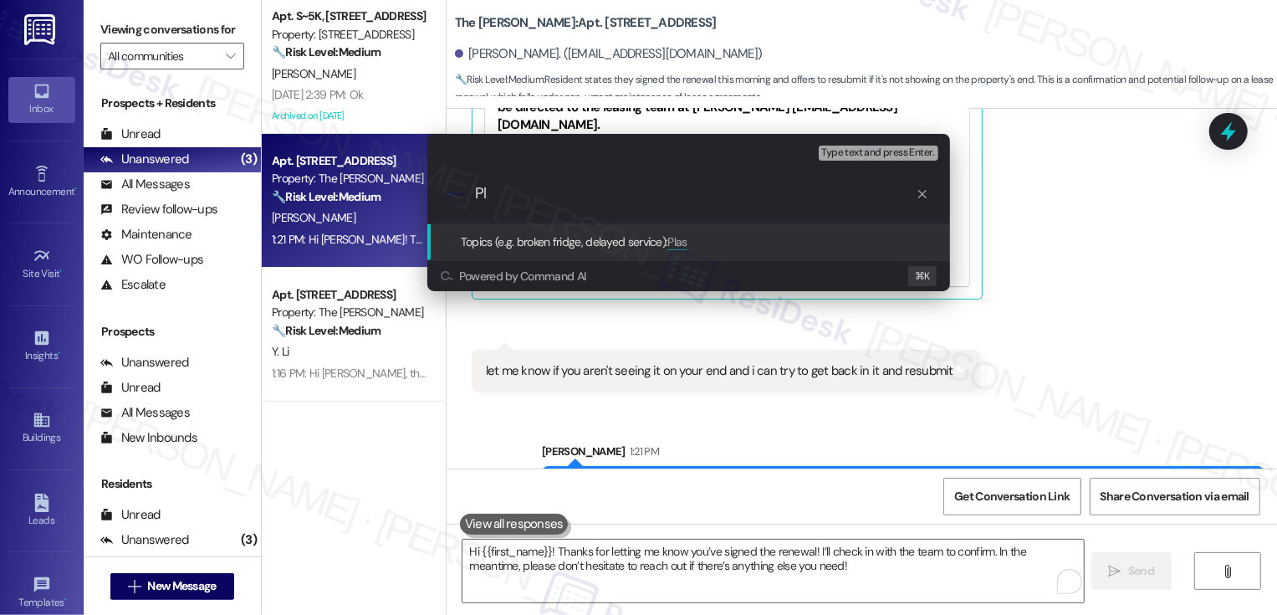
type input "P"
type input "Renewal Status"
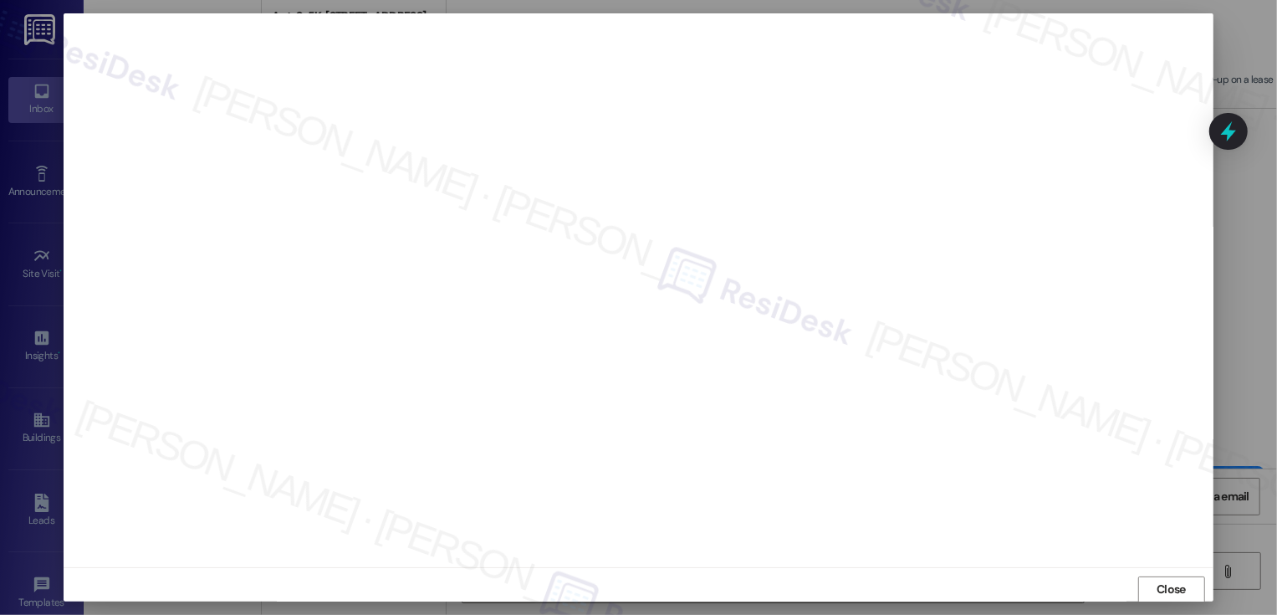
scroll to position [1, 0]
click at [1173, 585] on button "Close" at bounding box center [1171, 588] width 67 height 27
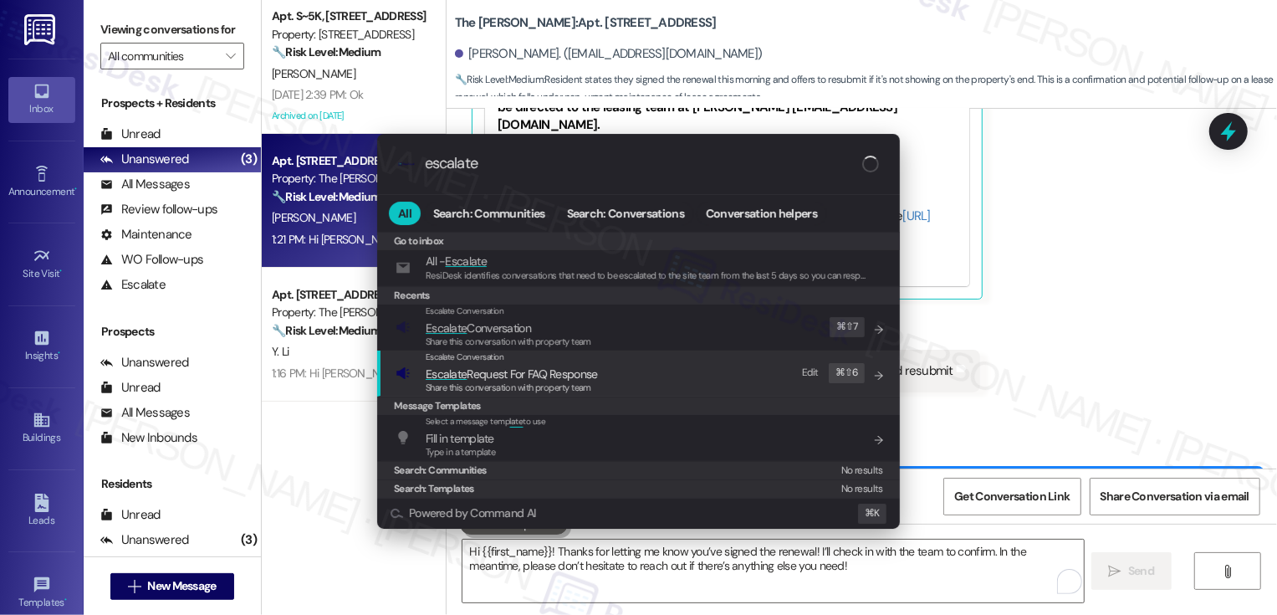
type input "escalate"
click at [510, 335] on span "Share this conversation with property team" at bounding box center [509, 341] width 166 height 12
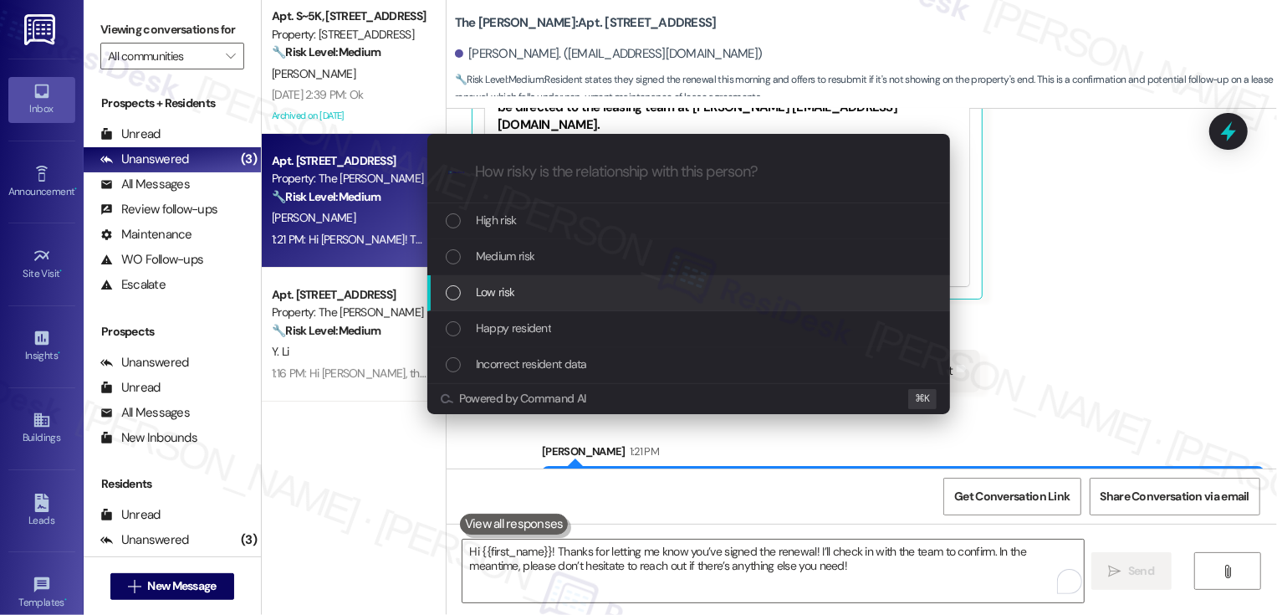
click at [494, 291] on span "Low risk" at bounding box center [495, 292] width 38 height 18
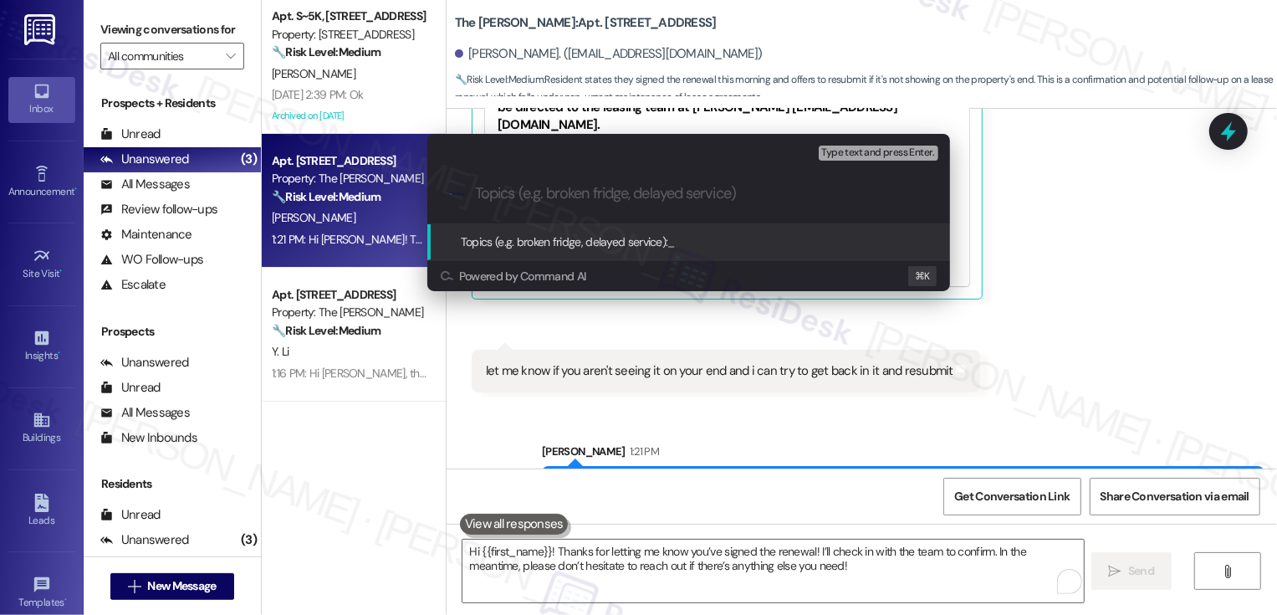
paste input "Renewal Status"
type input "Renewal Status"
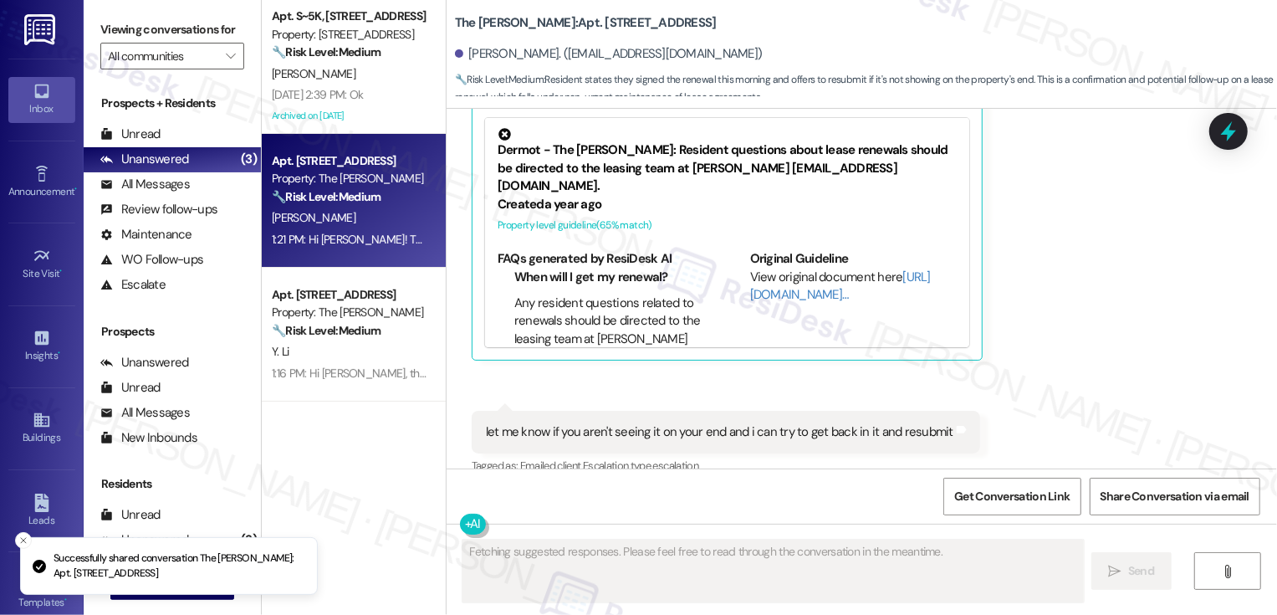
scroll to position [6210, 0]
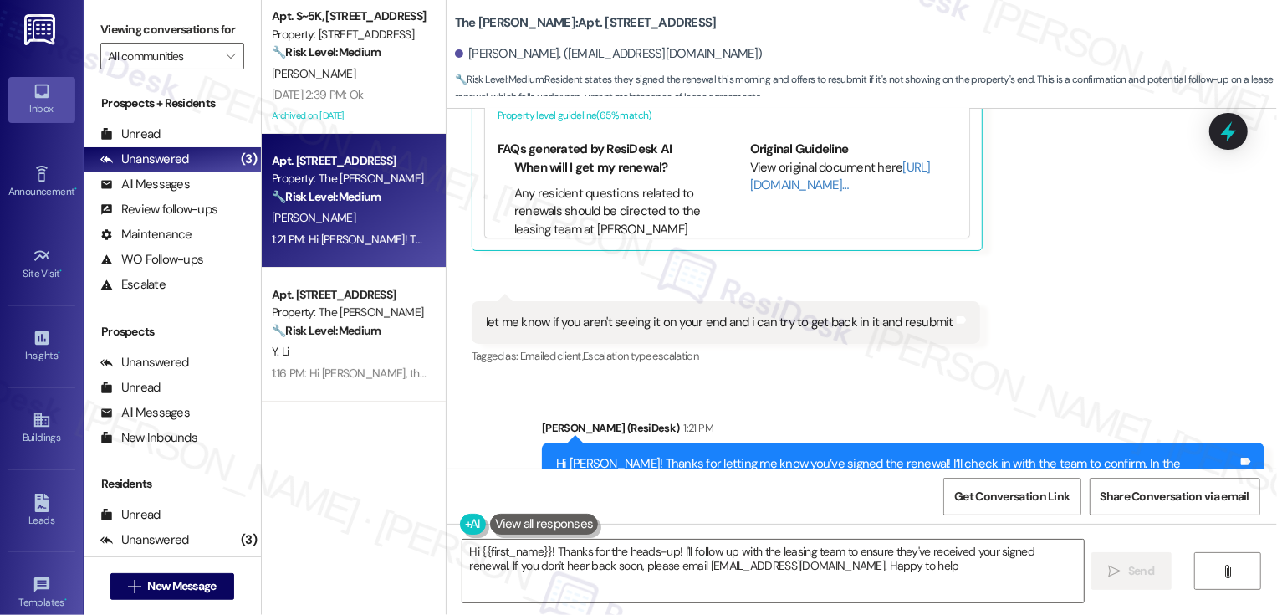
type textarea "Hi {{first_name}}! Thanks for the heads-up! I'll follow up with the leasing tea…"
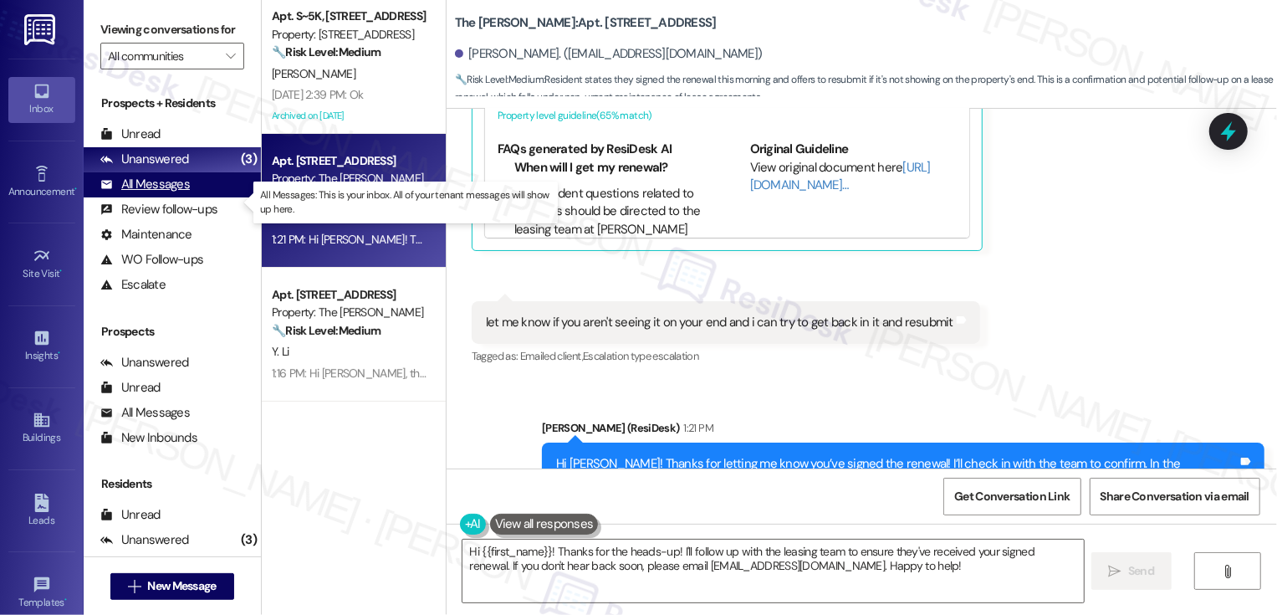
click at [194, 197] on div "All Messages (undefined)" at bounding box center [172, 184] width 177 height 25
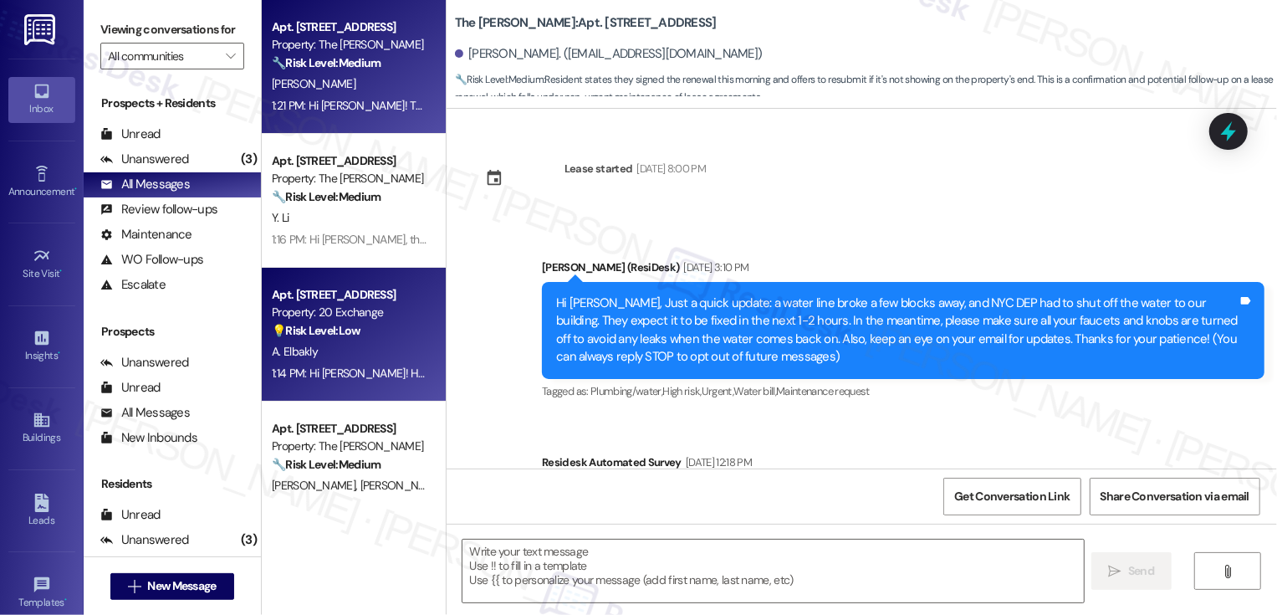
scroll to position [6050, 0]
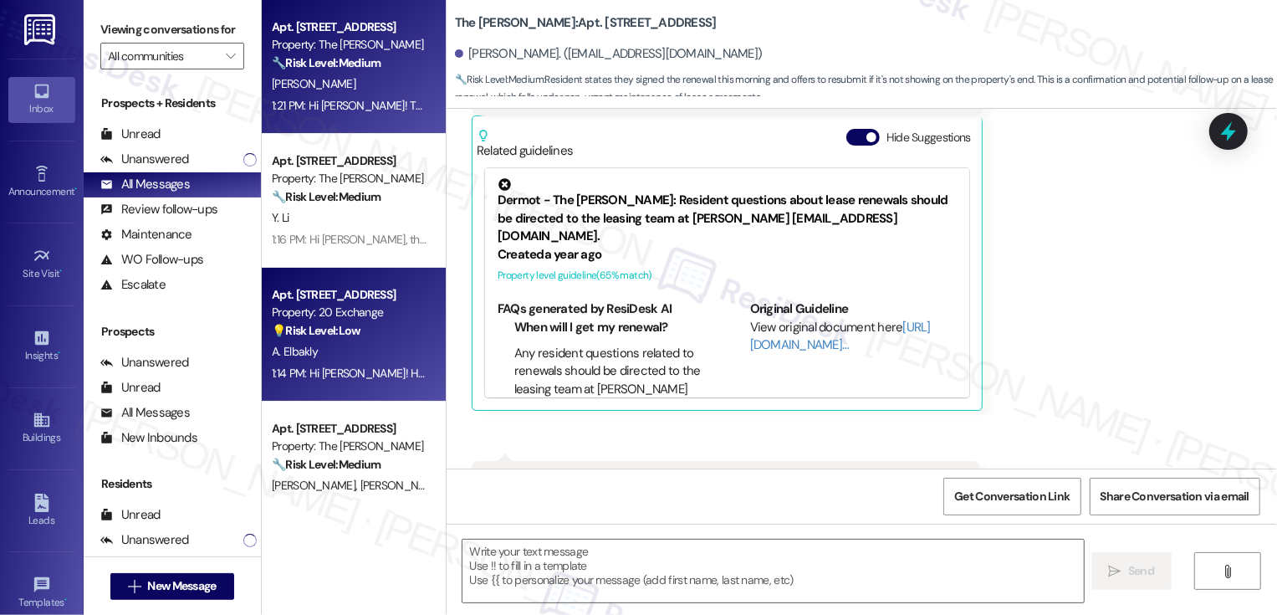
type textarea "Fetching suggested responses. Please feel free to read through the conversation…"
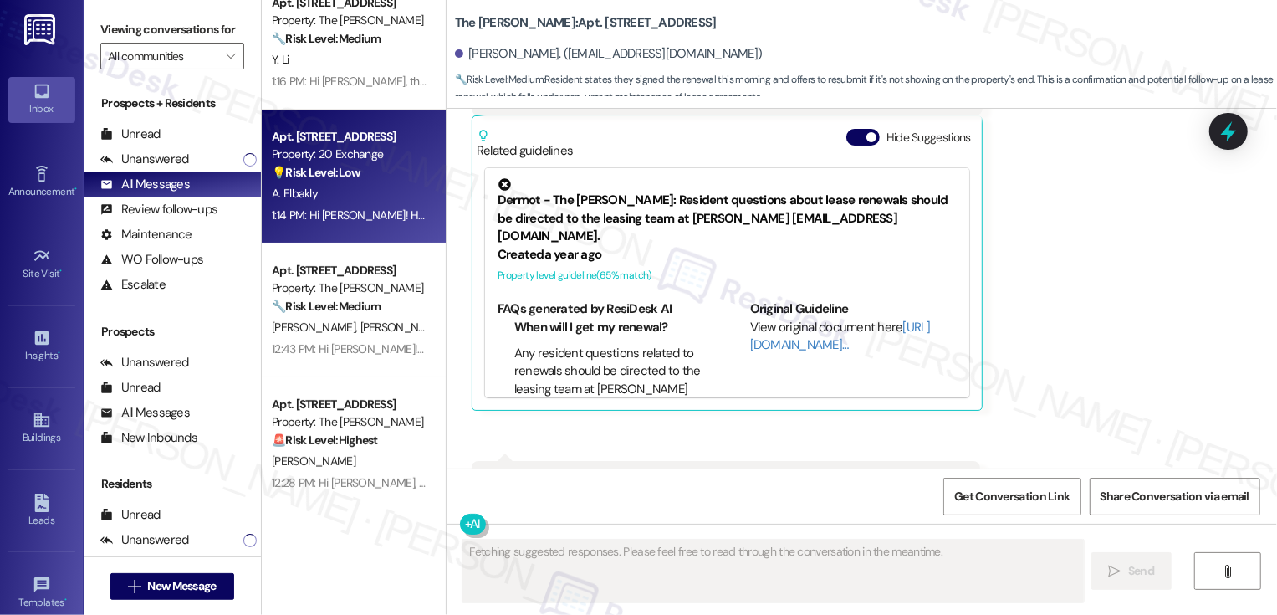
scroll to position [224, 0]
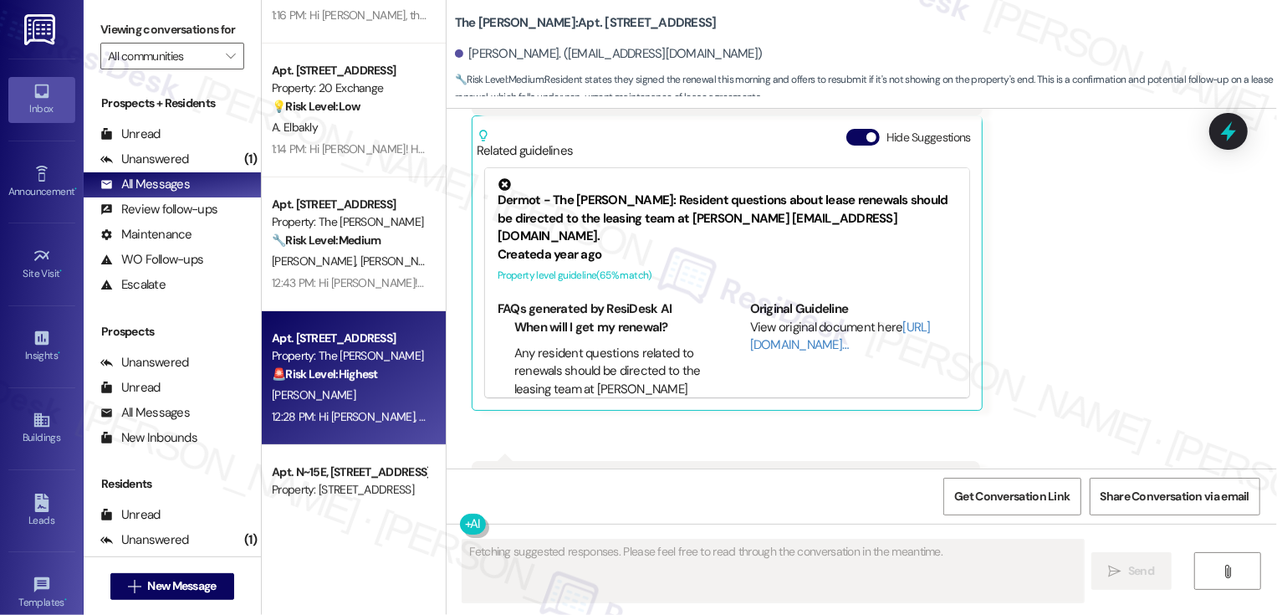
click at [355, 371] on strong "🚨 Risk Level: Highest" at bounding box center [325, 373] width 106 height 15
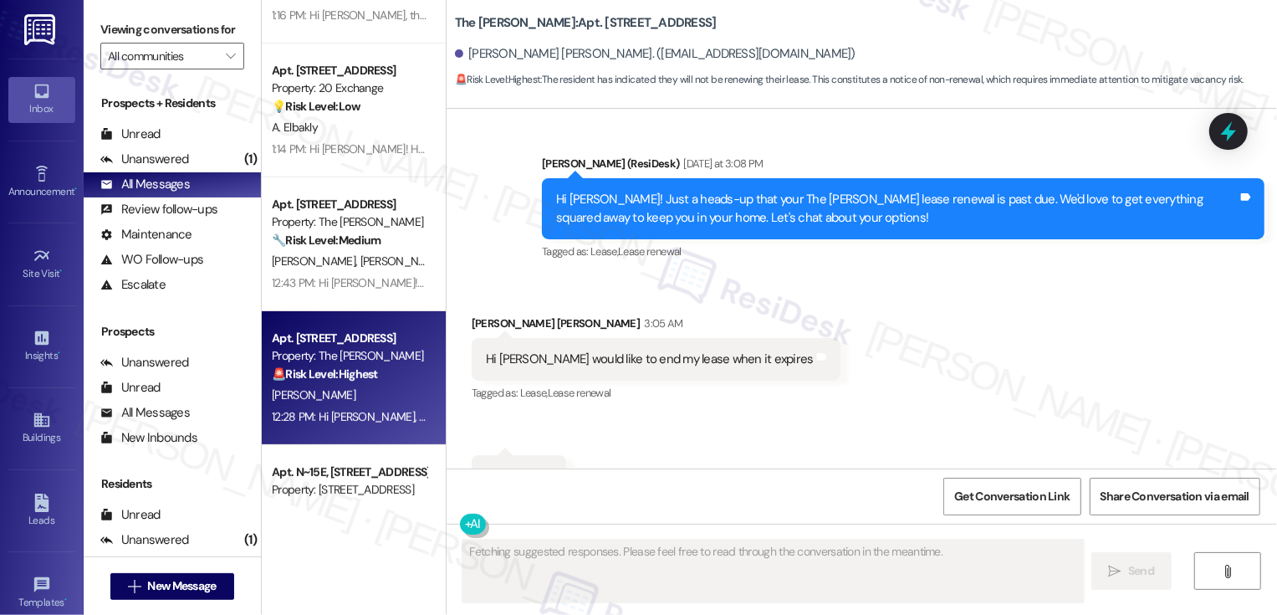
scroll to position [5554, 0]
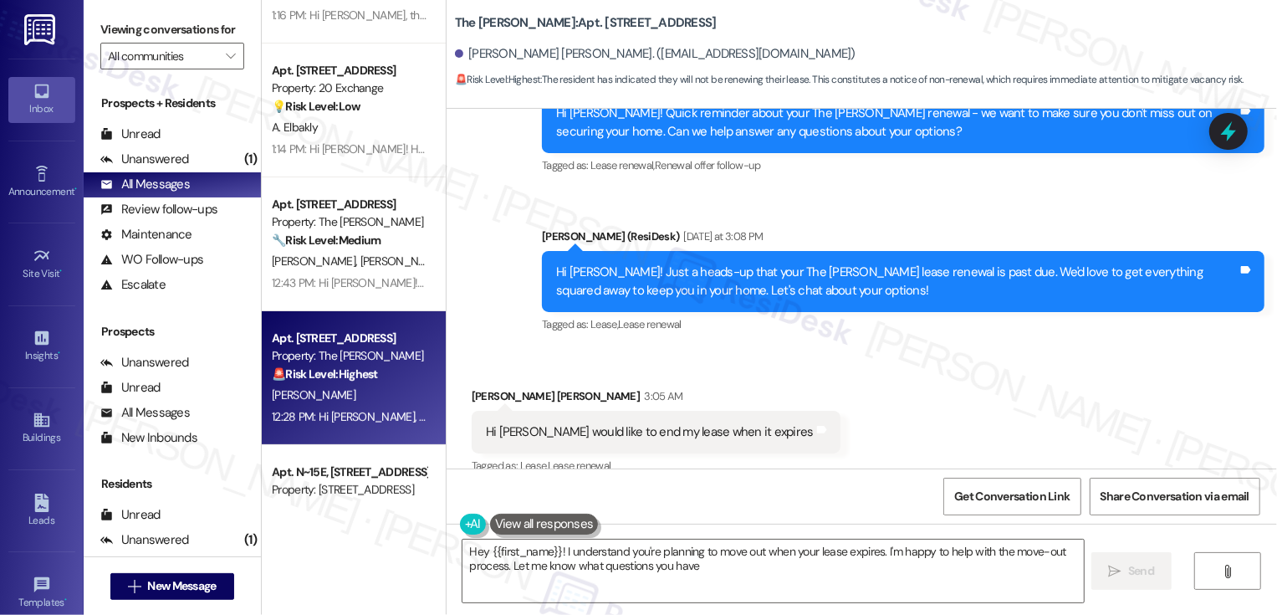
type textarea "Hey {{first_name}}! I understand you're planning to move out when your lease ex…"
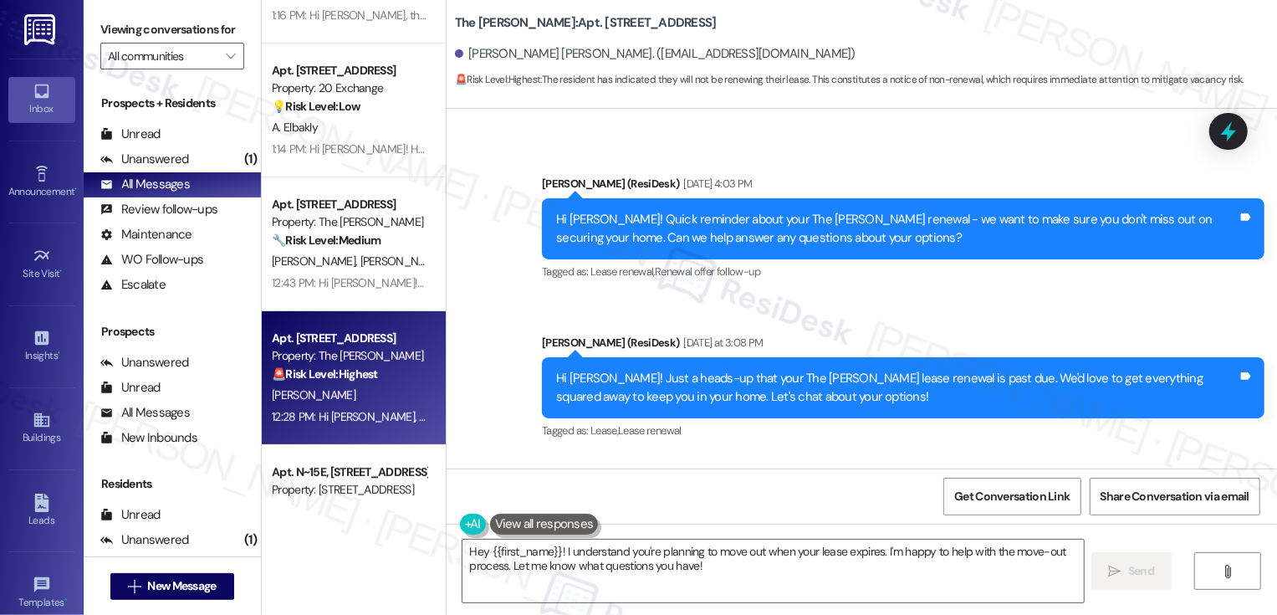
scroll to position [5419, 0]
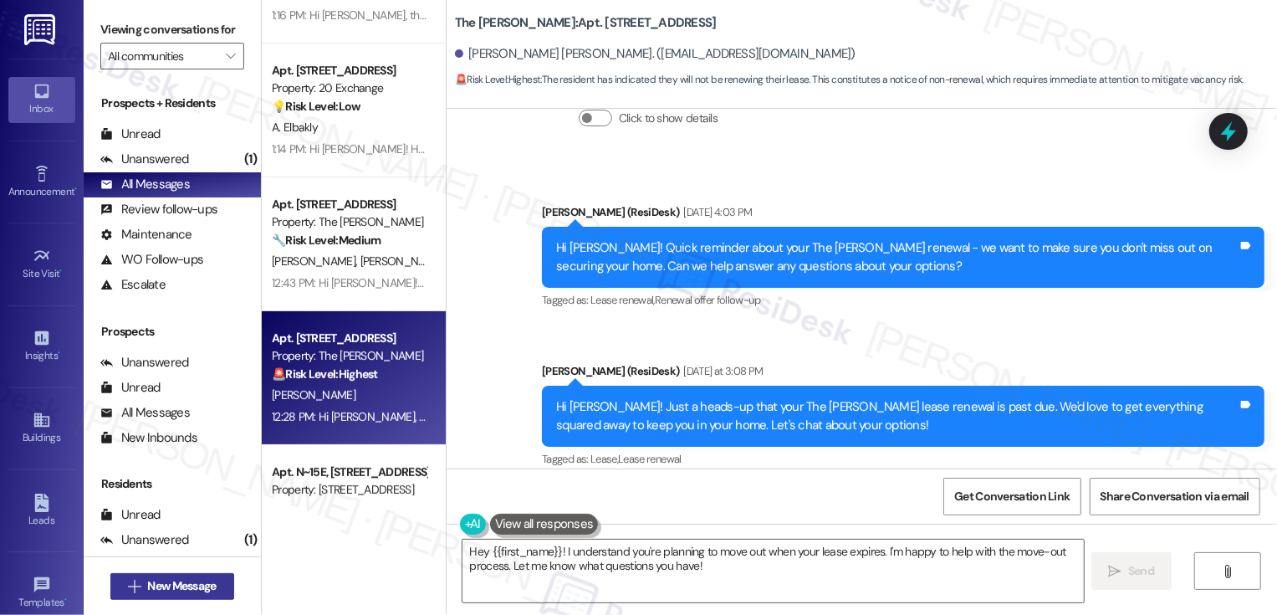
click at [202, 588] on span "New Message" at bounding box center [181, 586] width 69 height 18
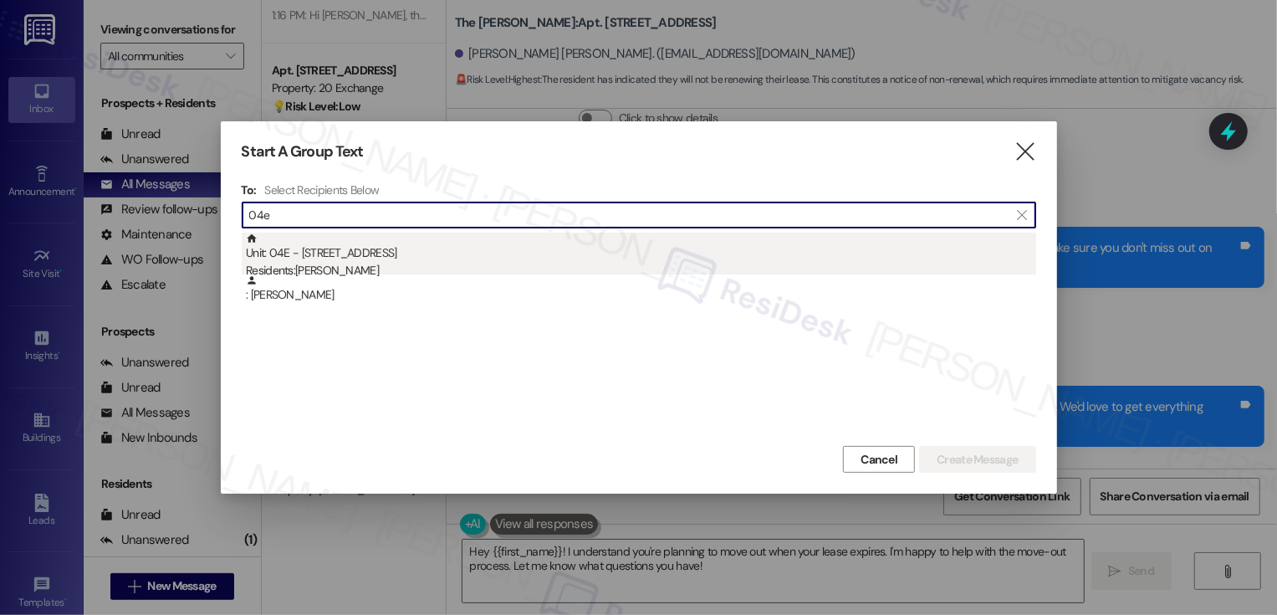
type input "04e"
click at [414, 269] on div "Residents: Gustavo Guzman" at bounding box center [641, 271] width 790 height 18
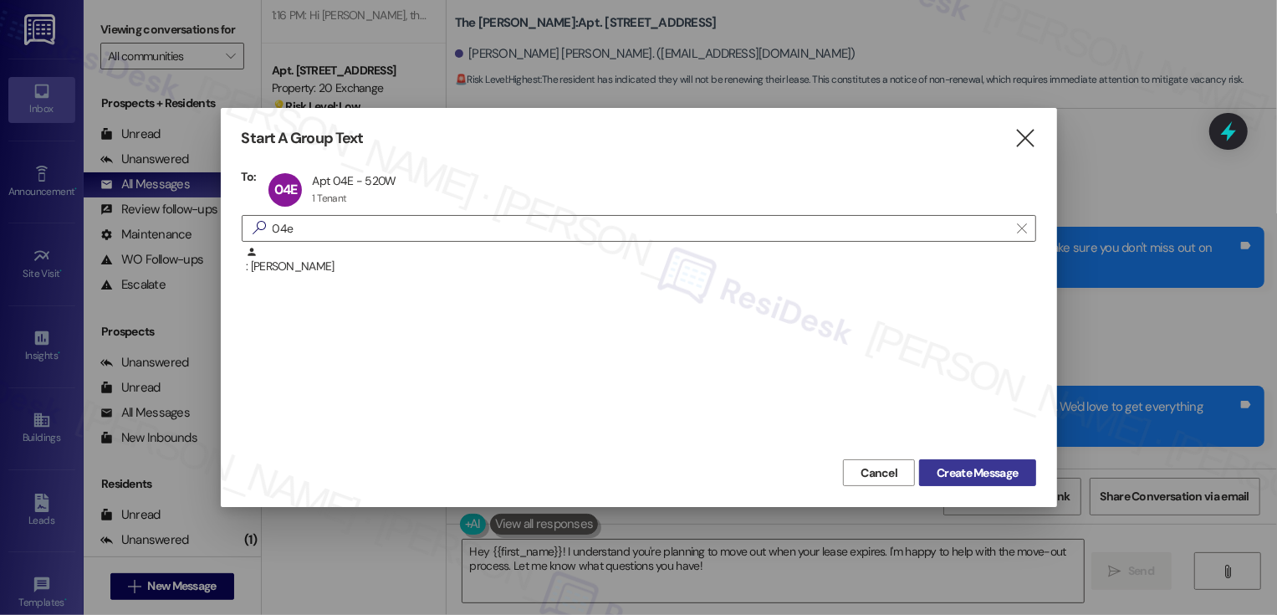
click at [982, 468] on span "Create Message" at bounding box center [977, 473] width 81 height 18
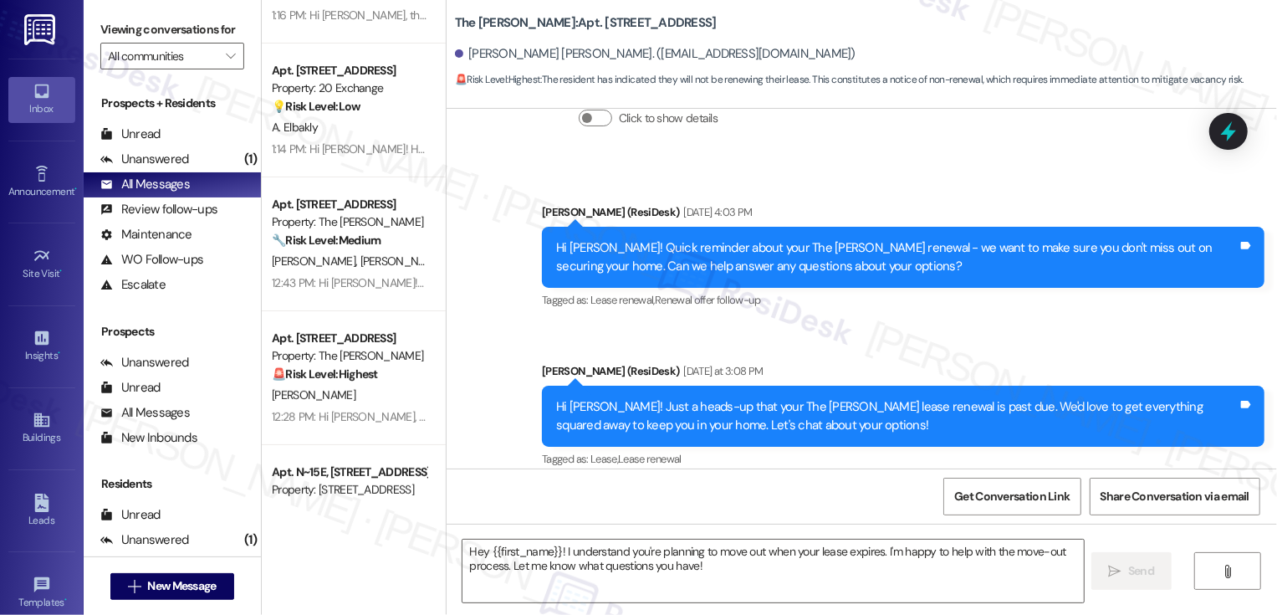
type textarea "Fetching suggested responses. Please feel free to read through the conversation…"
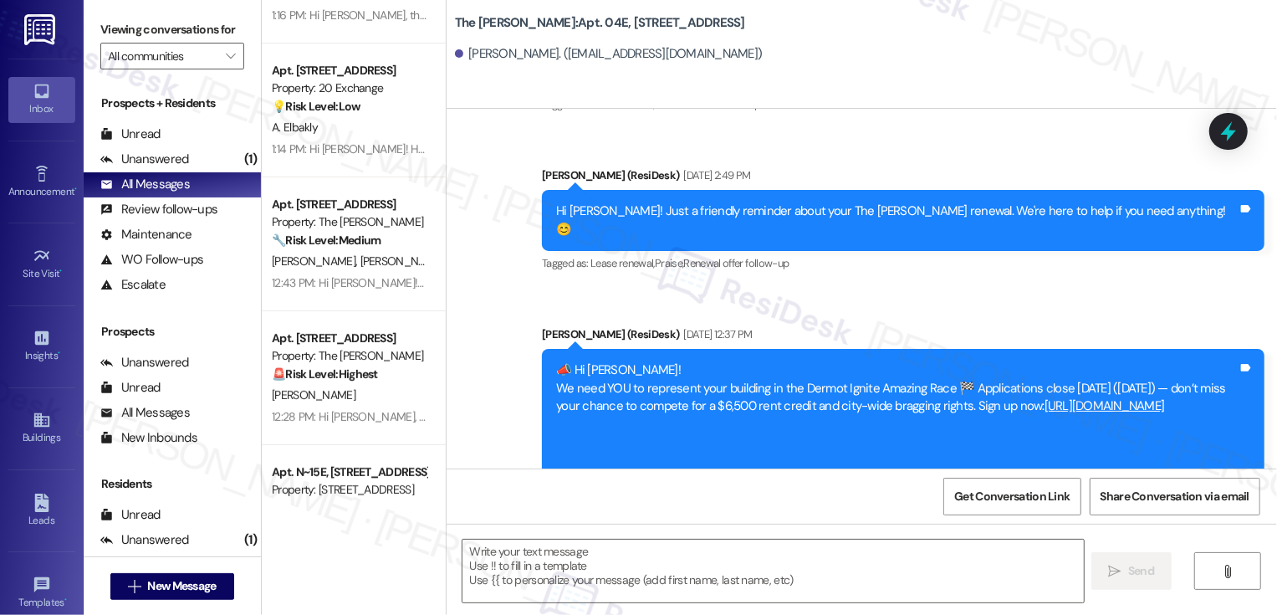
scroll to position [6791, 0]
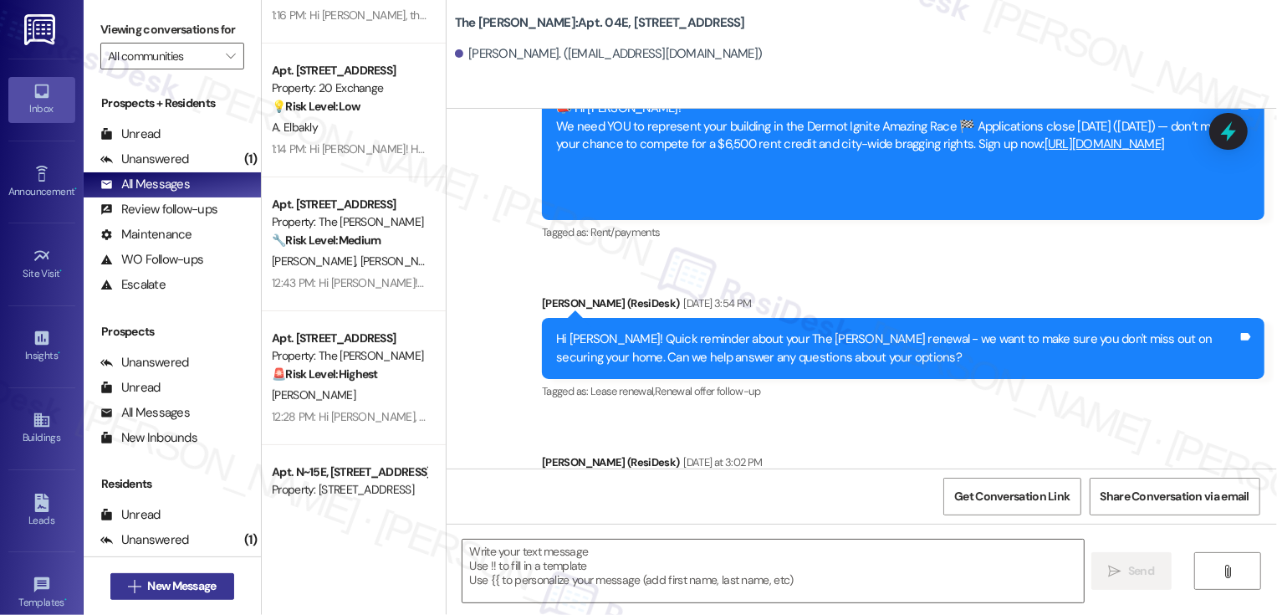
click at [202, 591] on span "New Message" at bounding box center [181, 586] width 69 height 18
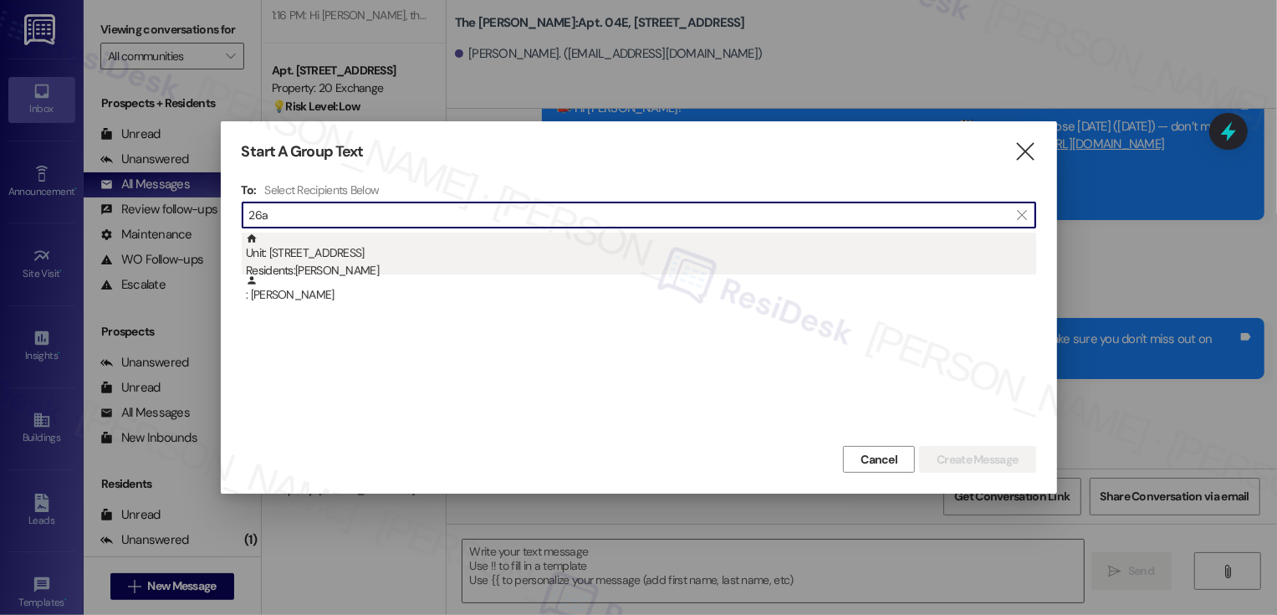
type input "26a"
click at [428, 247] on div "Unit: 26A - 520 W 43rd St Residents: Josue Santiago" at bounding box center [641, 257] width 790 height 48
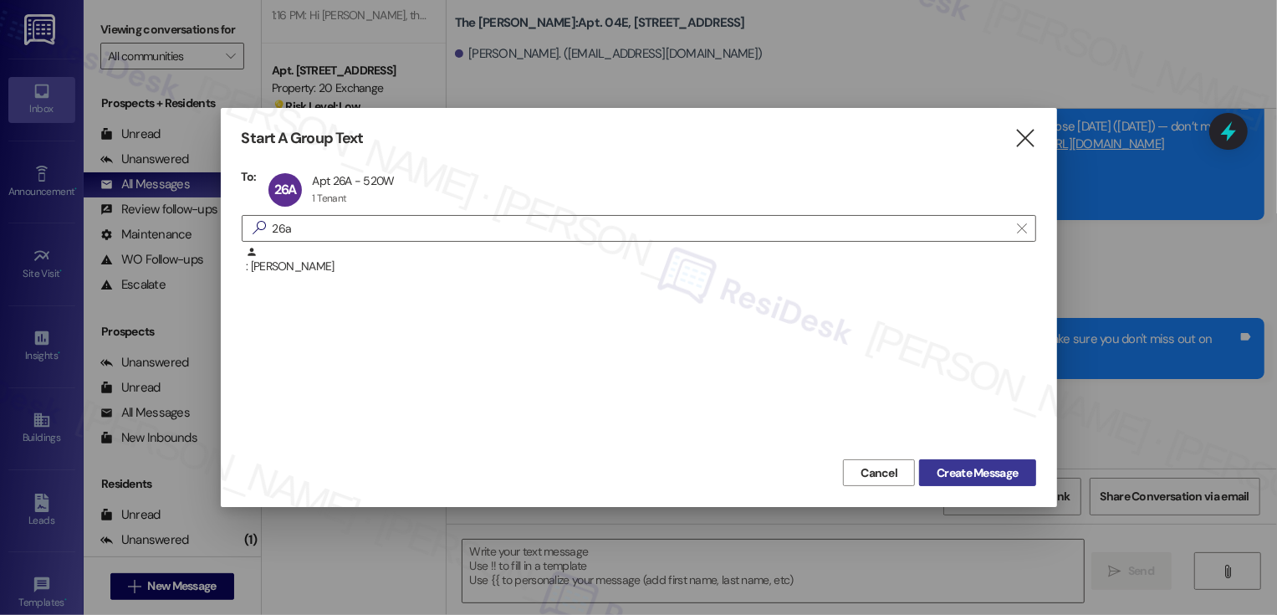
click at [999, 473] on span "Create Message" at bounding box center [977, 473] width 81 height 18
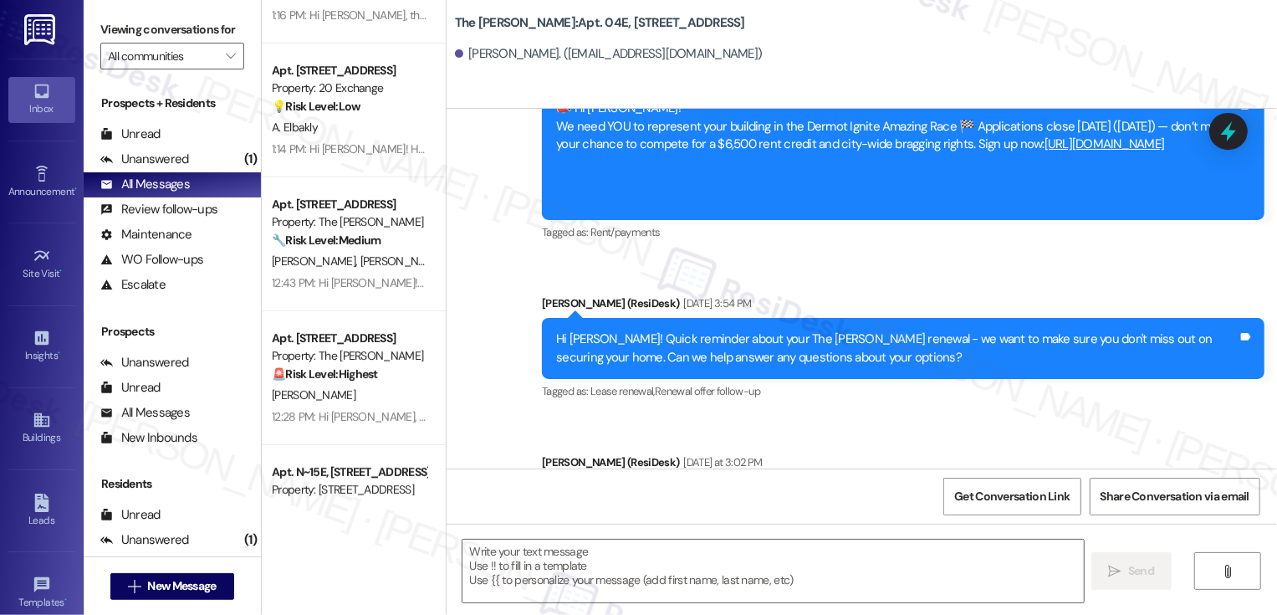
type textarea "Fetching suggested responses. Please feel free to read through the conversation…"
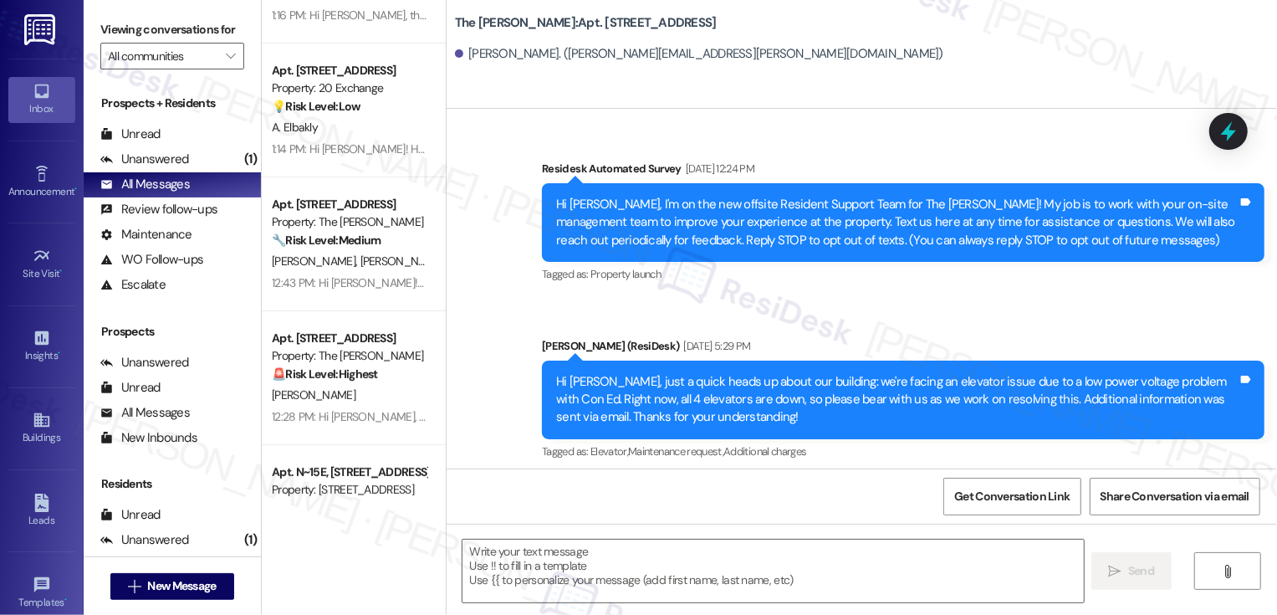
type textarea "Fetching suggested responses. Please feel free to read through the conversation…"
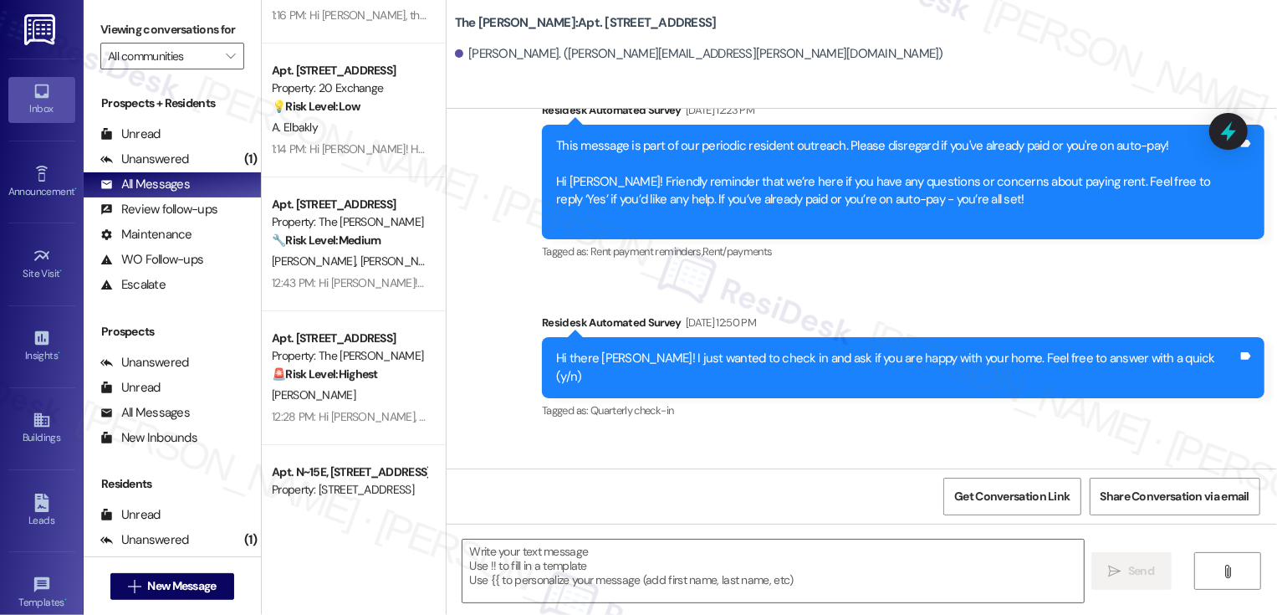
scroll to position [6719, 0]
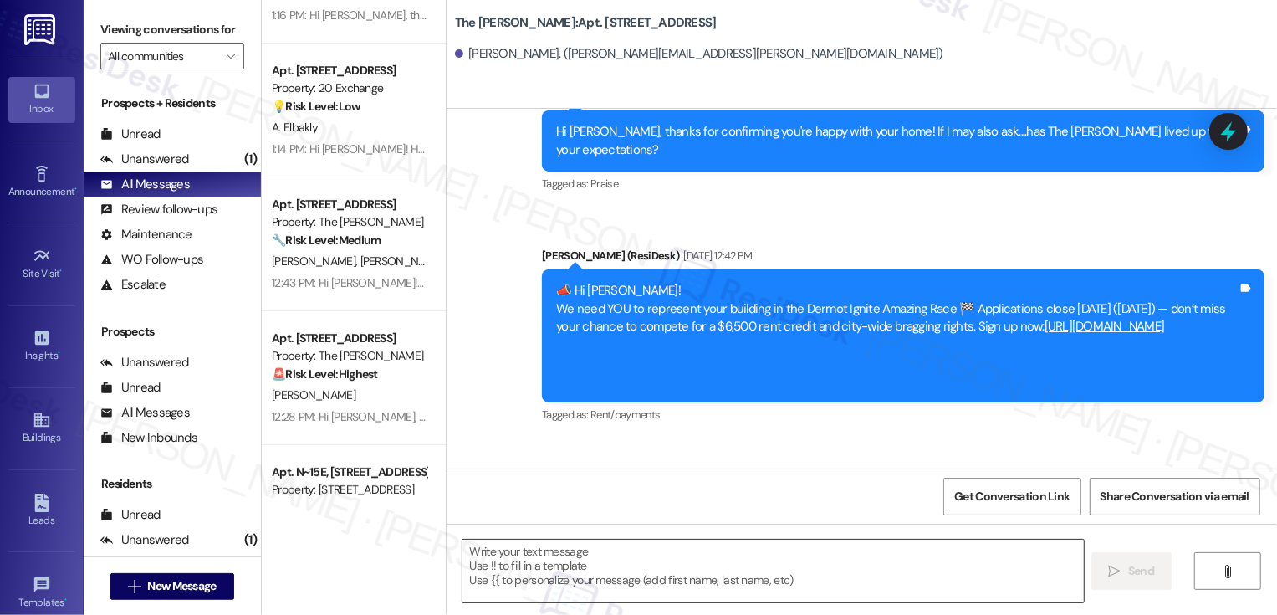
click at [636, 553] on textarea at bounding box center [773, 570] width 621 height 63
paste textarea "Hi {{first_name}}! Just a friendly reminder about your {{property}} renewal. We…"
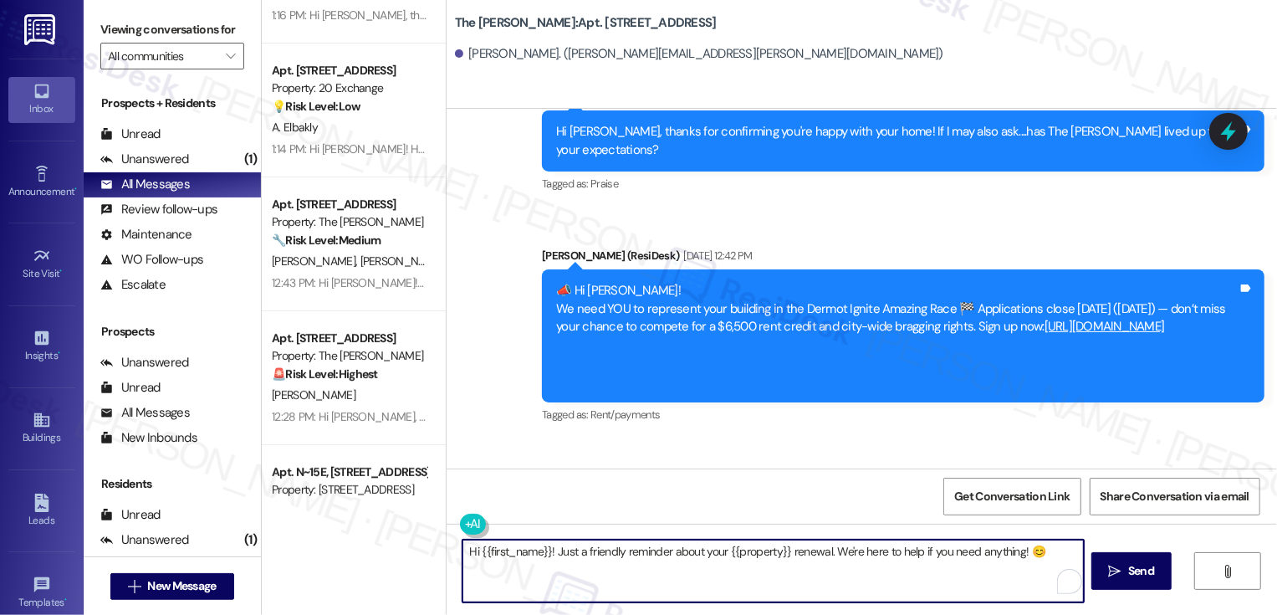
type textarea "Hi {{first_name}}! Just a friendly reminder about your {{property}} renewal. We…"
click at [825, 557] on textarea "Hi {{first_name}}! Just a friendly reminder about your {{property}} renewal. We…" at bounding box center [773, 570] width 621 height 63
click at [1106, 576] on span " Send" at bounding box center [1132, 571] width 53 height 18
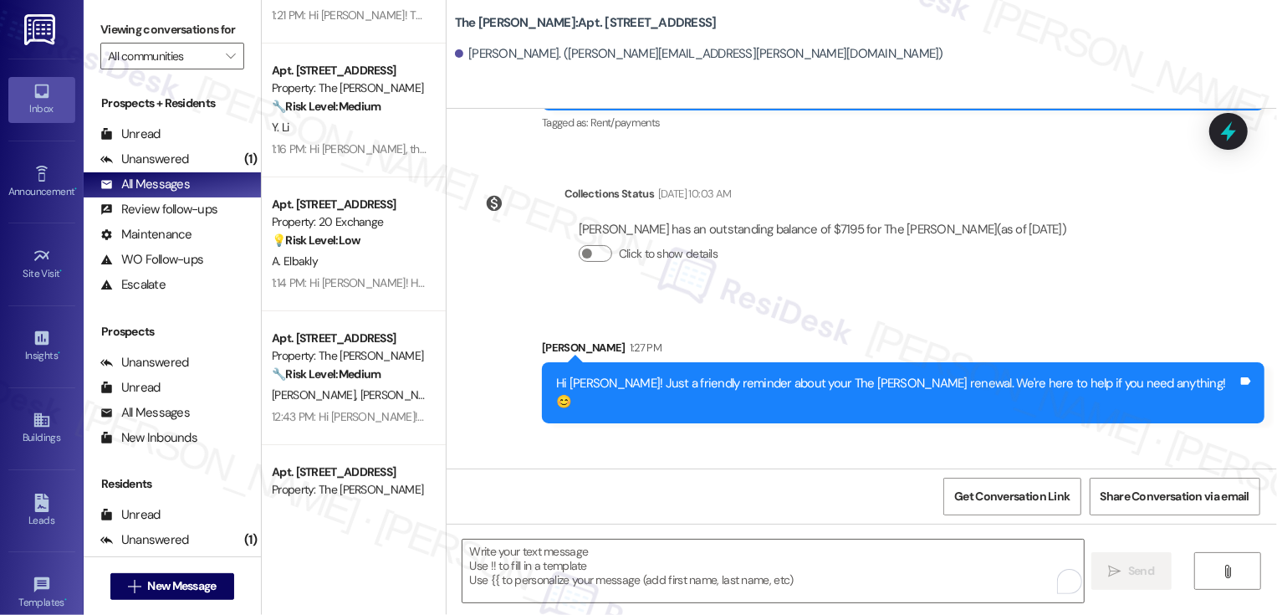
scroll to position [7012, 0]
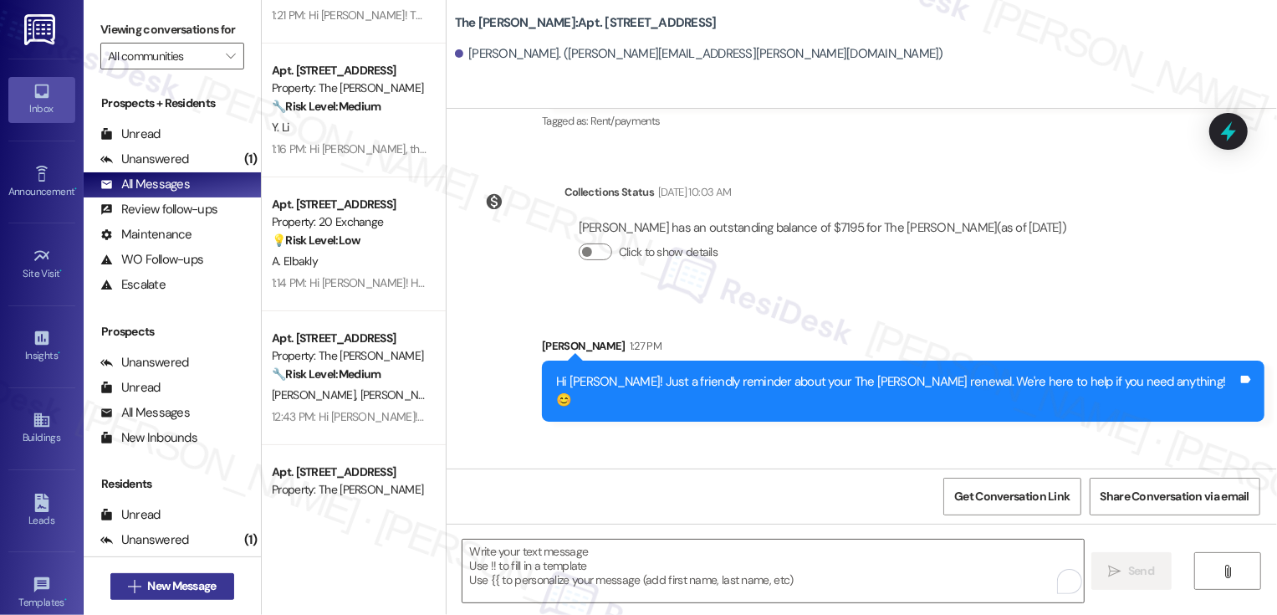
click at [203, 580] on span "New Message" at bounding box center [181, 586] width 69 height 18
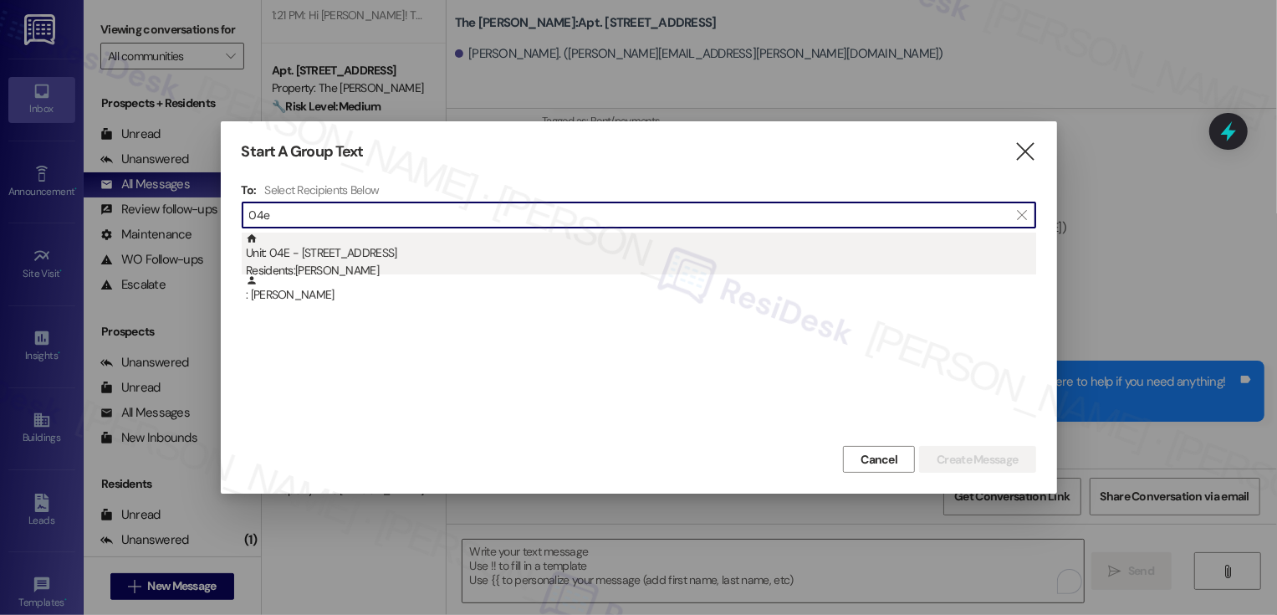
type input "04e"
click at [400, 254] on div "Unit: 04E - 520 W 43rd St Residents: Gustavo Guzman" at bounding box center [641, 257] width 790 height 48
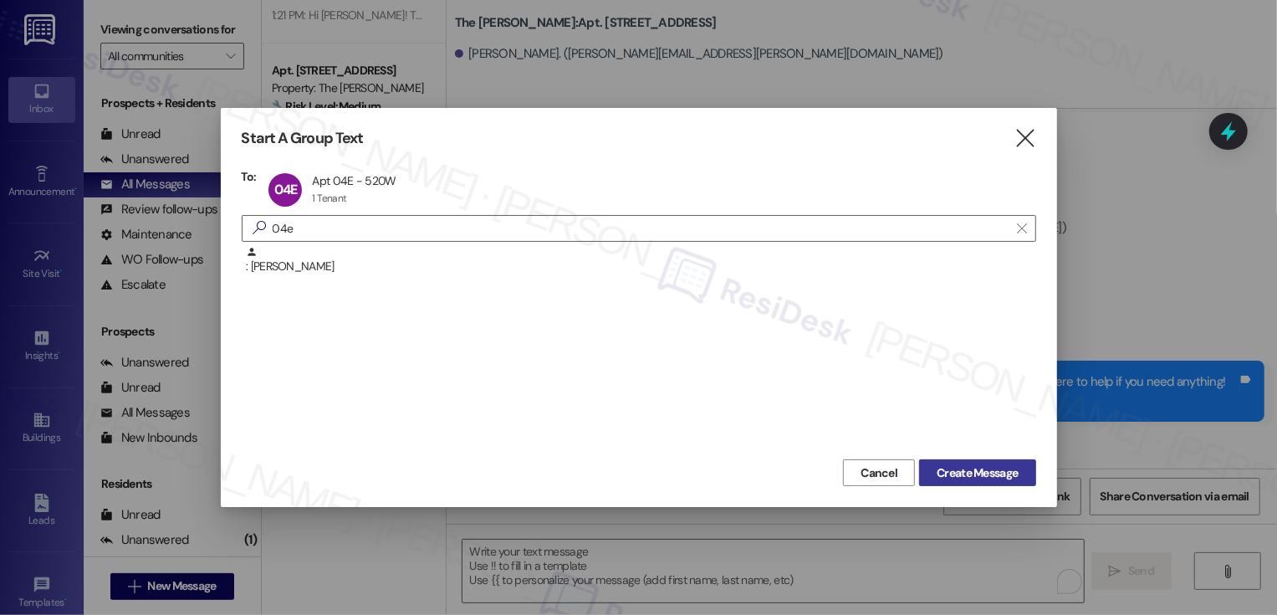
click at [944, 461] on button "Create Message" at bounding box center [977, 472] width 116 height 27
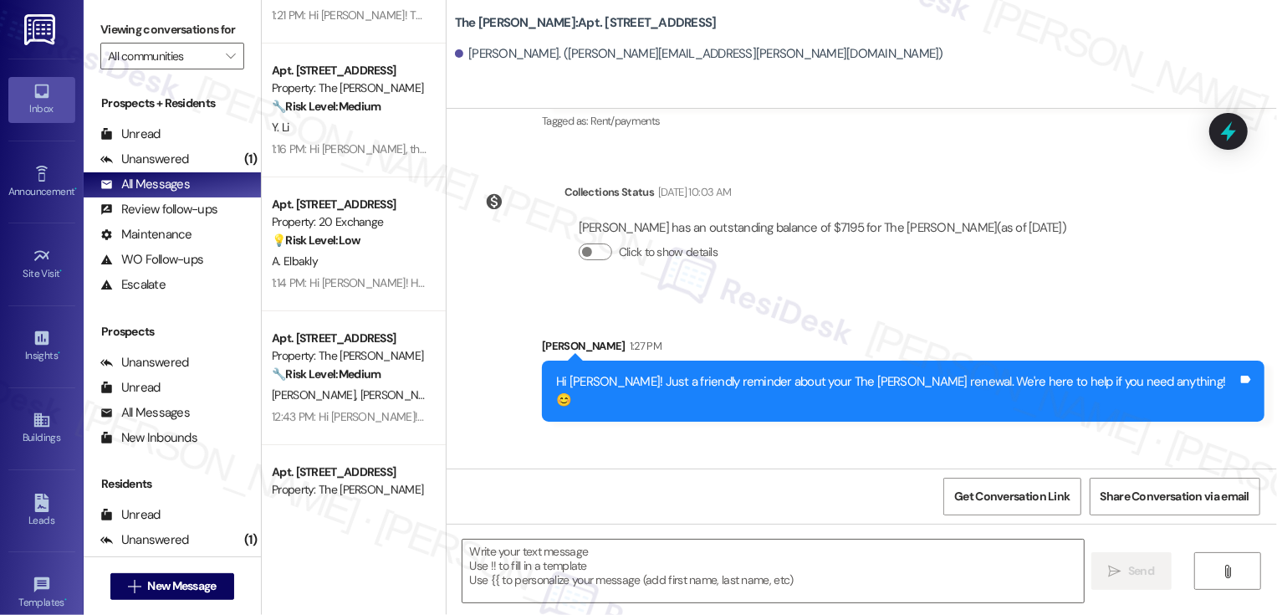
type textarea "Fetching suggested responses. Please feel free to read through the conversation…"
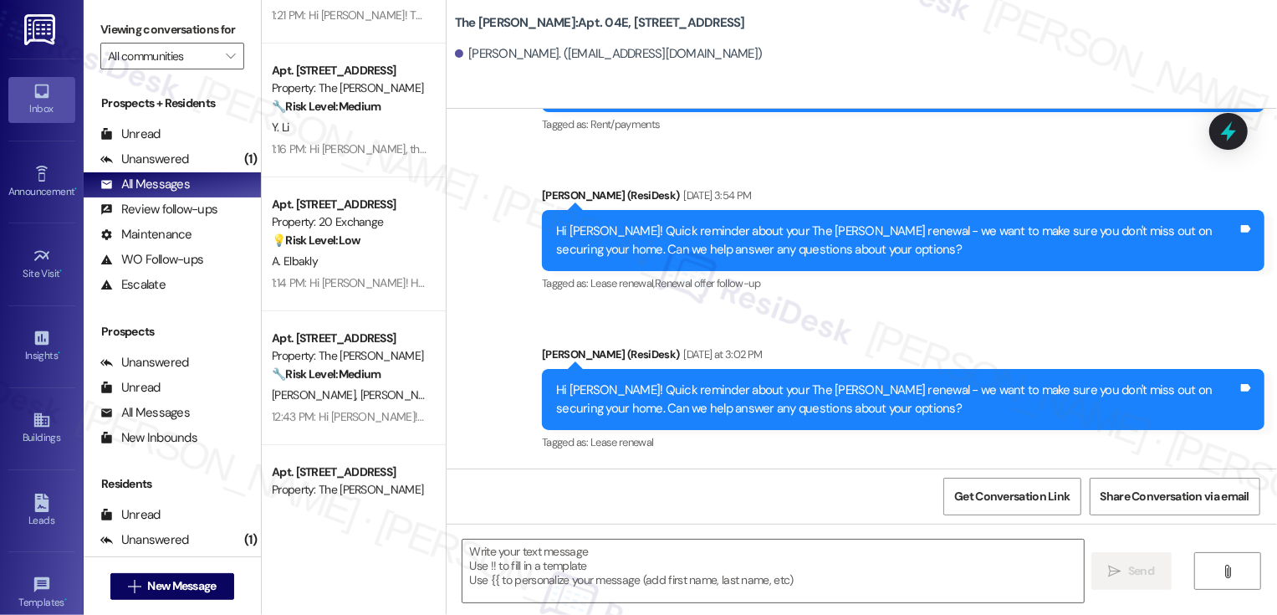
scroll to position [6791, 0]
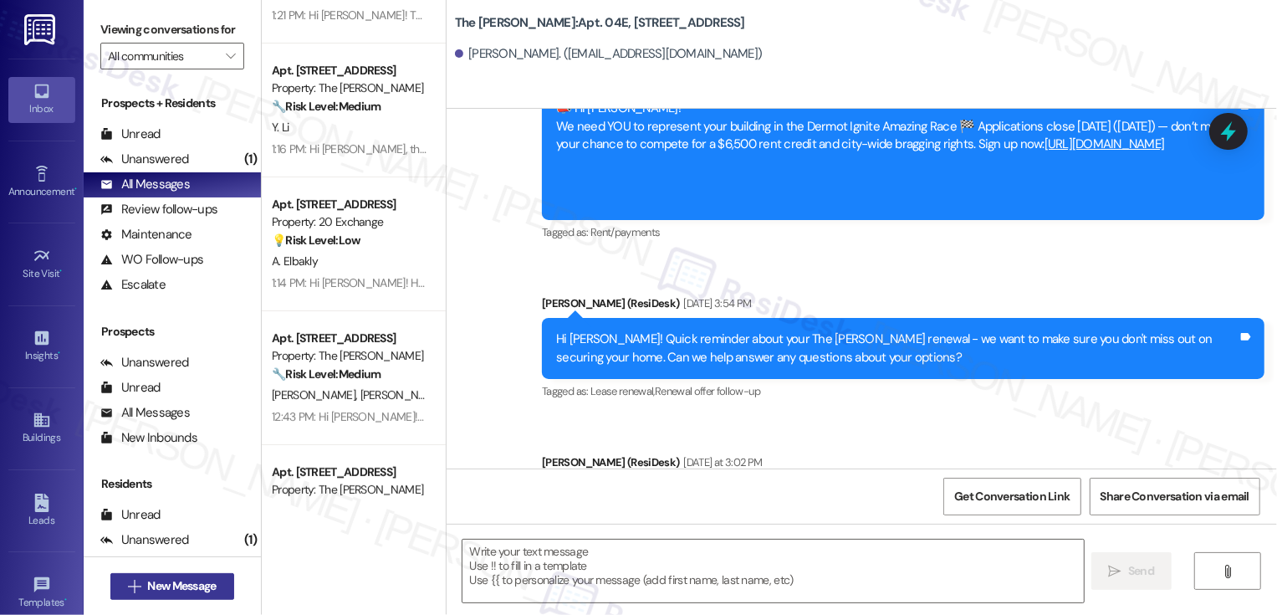
click at [195, 585] on span "New Message" at bounding box center [181, 586] width 69 height 18
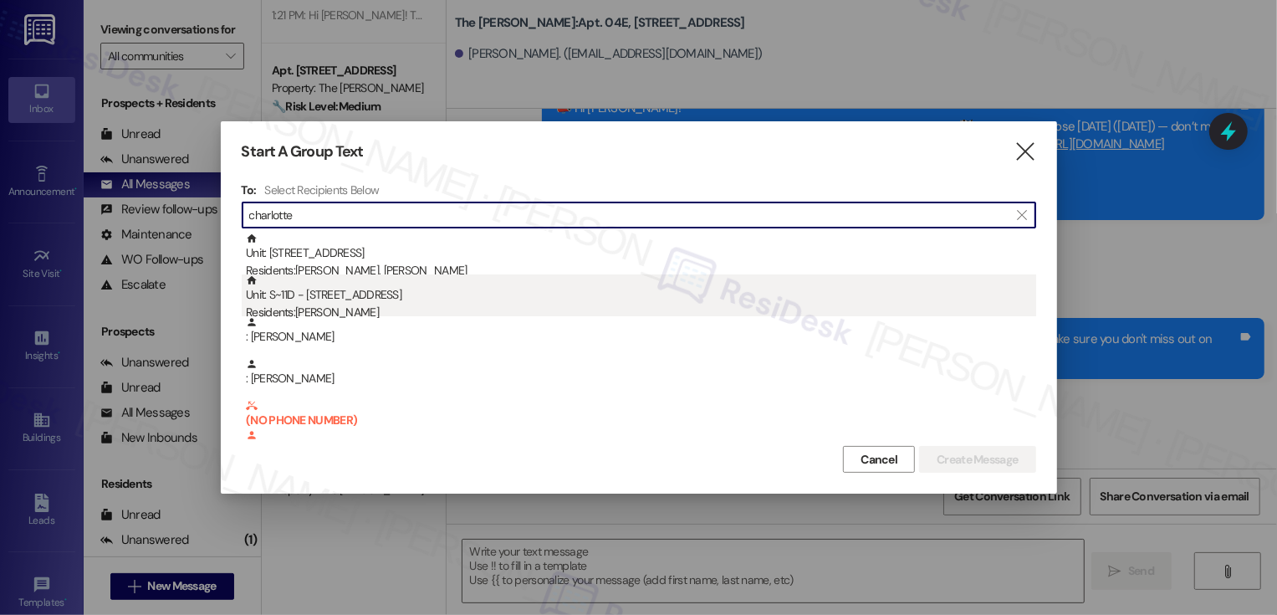
type input "charlotte"
click at [346, 302] on div "Unit: S~11D - 535 W. 43rd Street Residents: Charlotte West" at bounding box center [641, 298] width 790 height 48
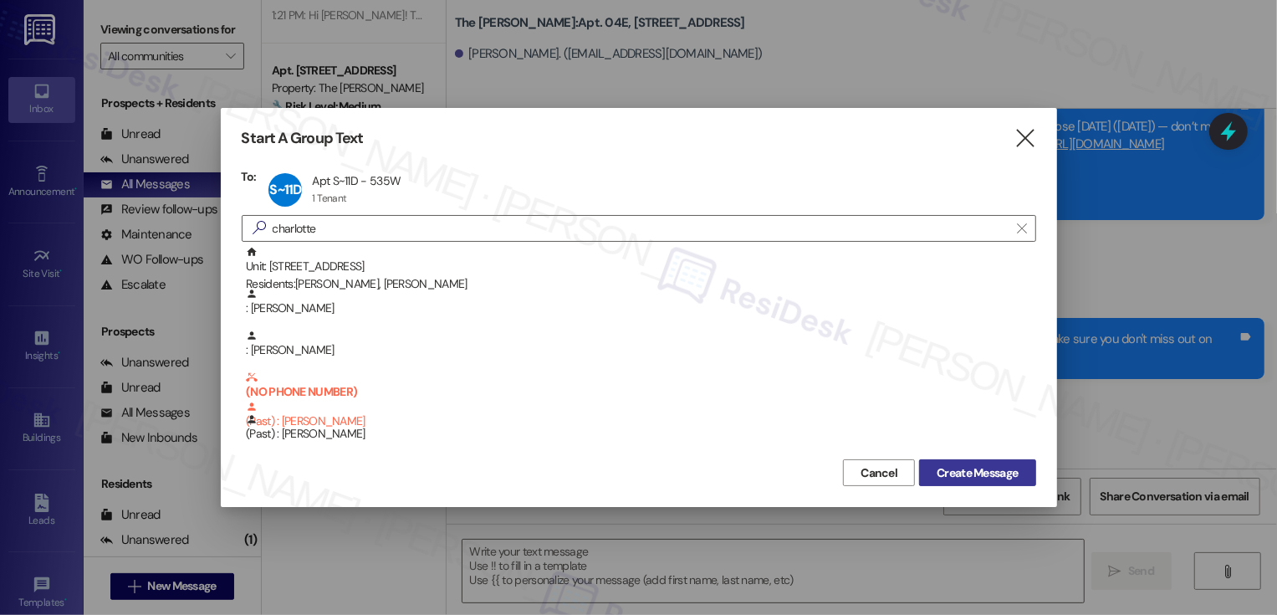
click at [943, 471] on span "Create Message" at bounding box center [977, 473] width 81 height 18
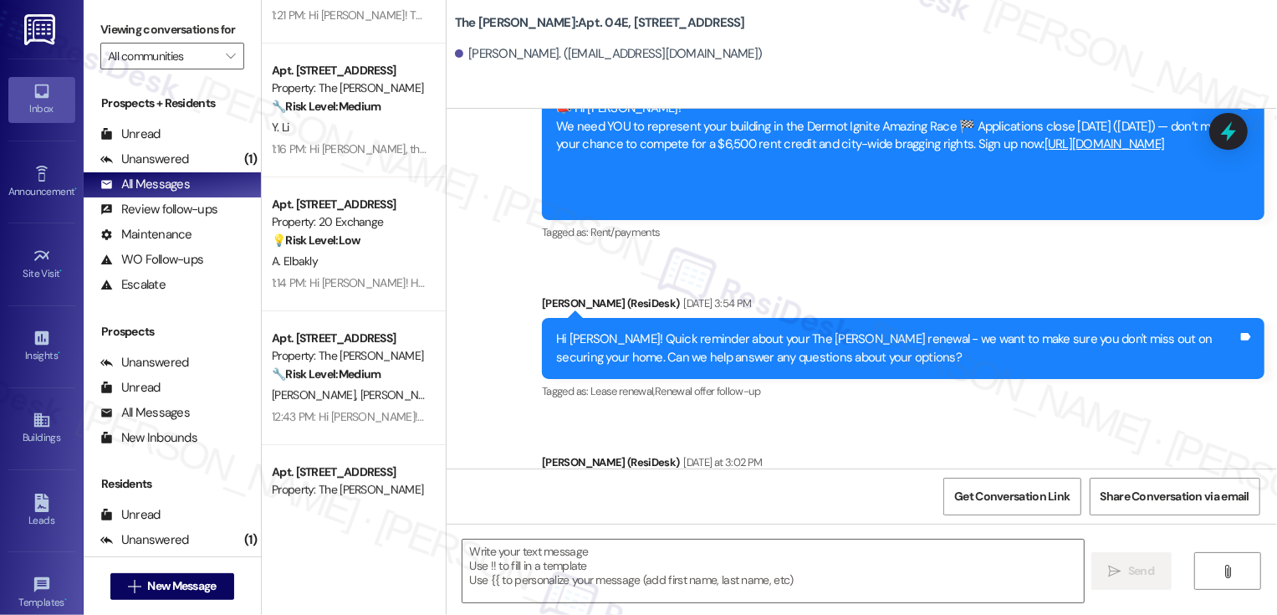
type textarea "Fetching suggested responses. Please feel free to read through the conversation…"
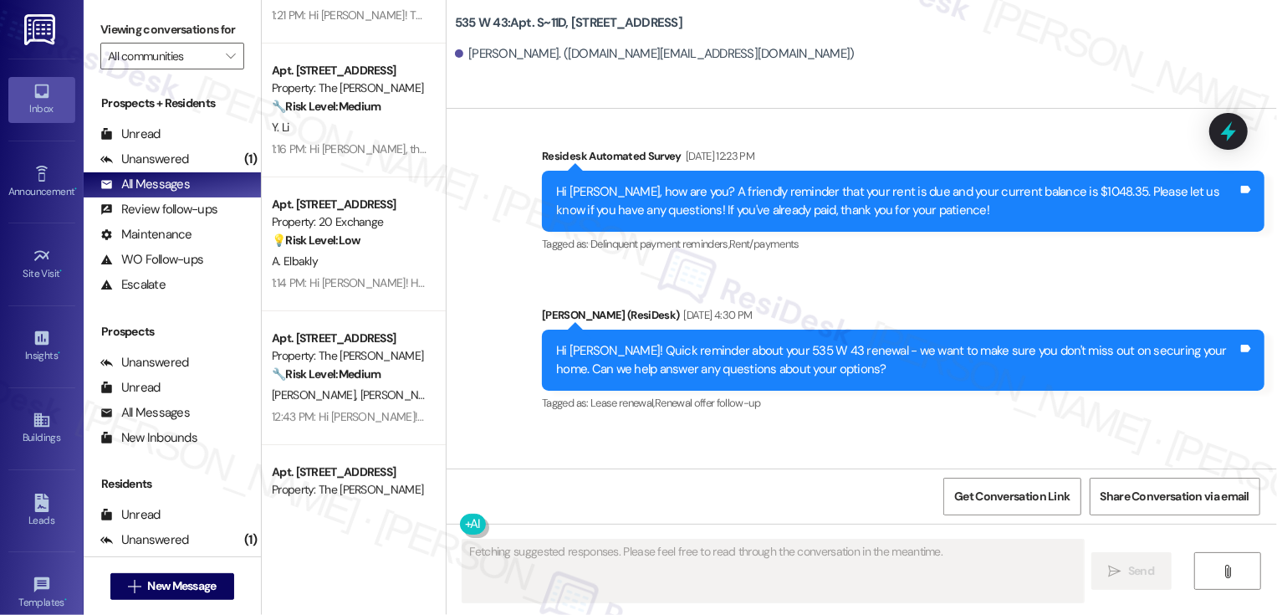
scroll to position [11674, 0]
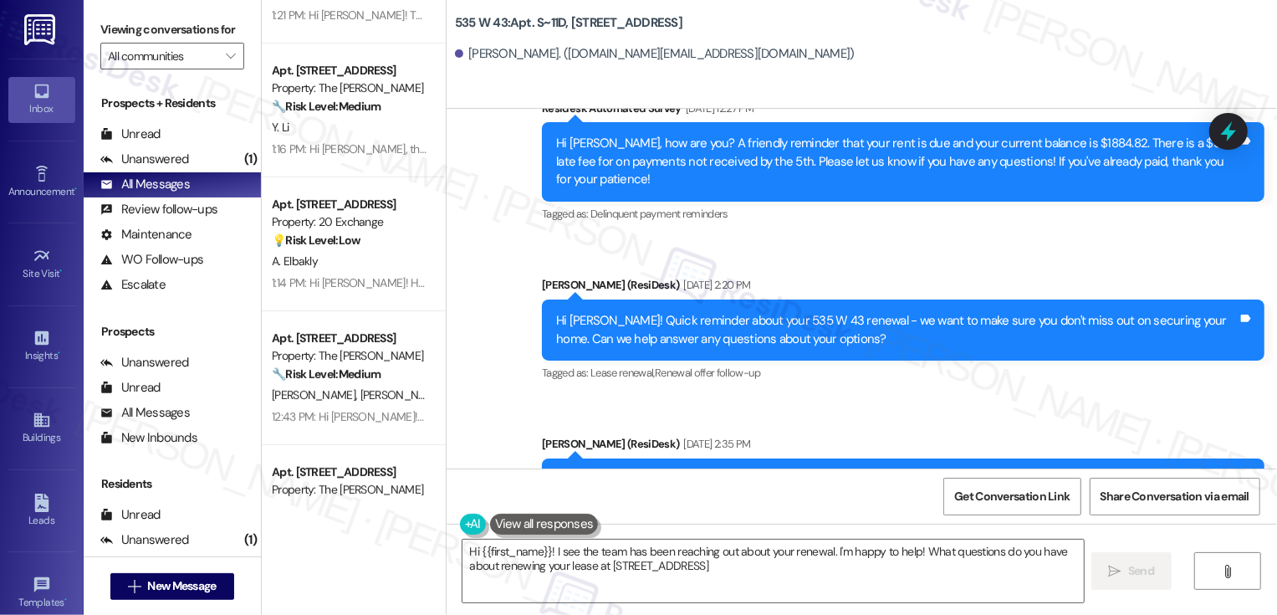
type textarea "Hi {{first_name}}! I see the team has been reaching out about your renewal. I'm…"
drag, startPoint x: 544, startPoint y: 388, endPoint x: 798, endPoint y: 424, distance: 256.8
click at [798, 458] on div "Hi Charlotte! Quick reminder about your 535 W 43 renewal - we want to make sure…" at bounding box center [903, 488] width 723 height 61
copy div "Hi Charlotte! Quick reminder about your 535 W 43 renewal - we want to make sure…"
click at [642, 562] on textarea "Hi {{first_name}}! I see the team has been reaching out about your renewal. I'm…" at bounding box center [773, 570] width 621 height 63
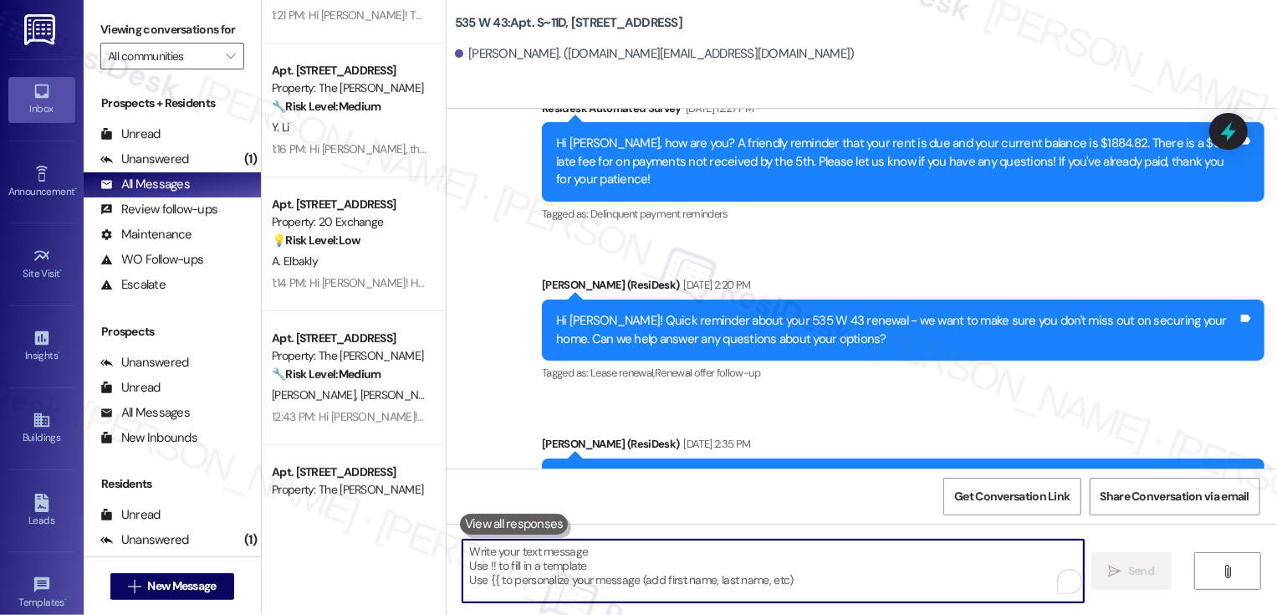
paste textarea "Hi Charlotte! Quick reminder about your 535 W 43 renewal - we want to make sure…"
type textarea "Hi Charlotte! Quick reminder about your 535 W 43 renewal - we want to make sure…"
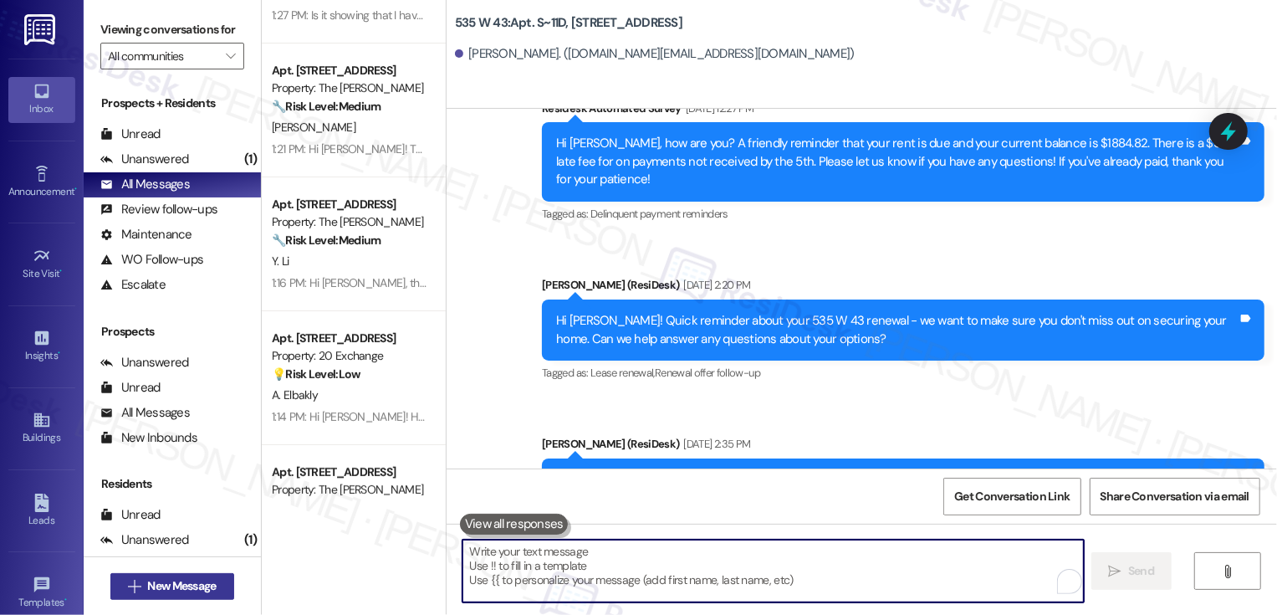
click at [155, 578] on span "New Message" at bounding box center [181, 586] width 69 height 18
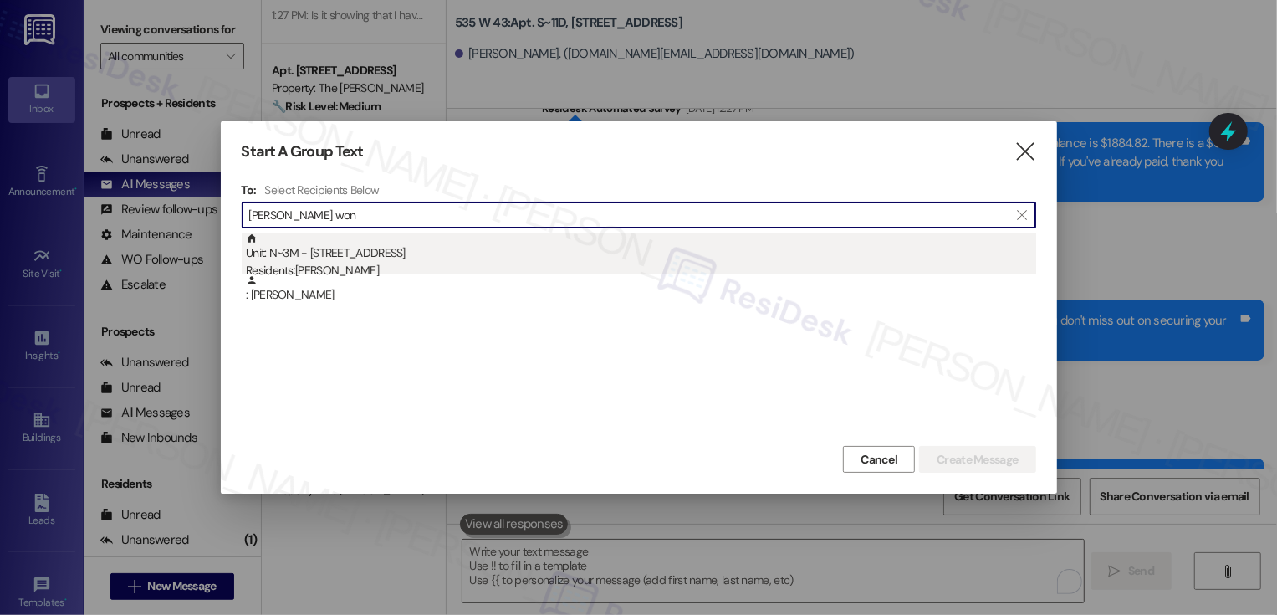
type input "reagan won"
click at [410, 259] on div "Unit: N~3M - 535 W. 43rd Street Residents: Reagan Wong" at bounding box center [641, 257] width 790 height 48
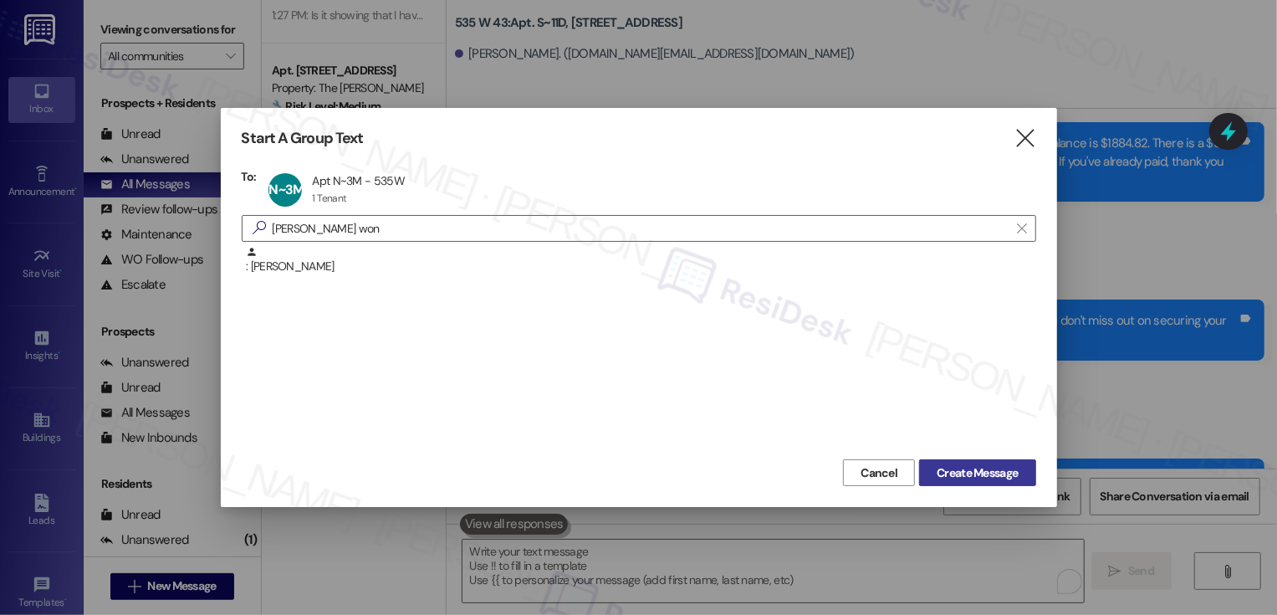
click at [959, 466] on span "Create Message" at bounding box center [977, 473] width 81 height 18
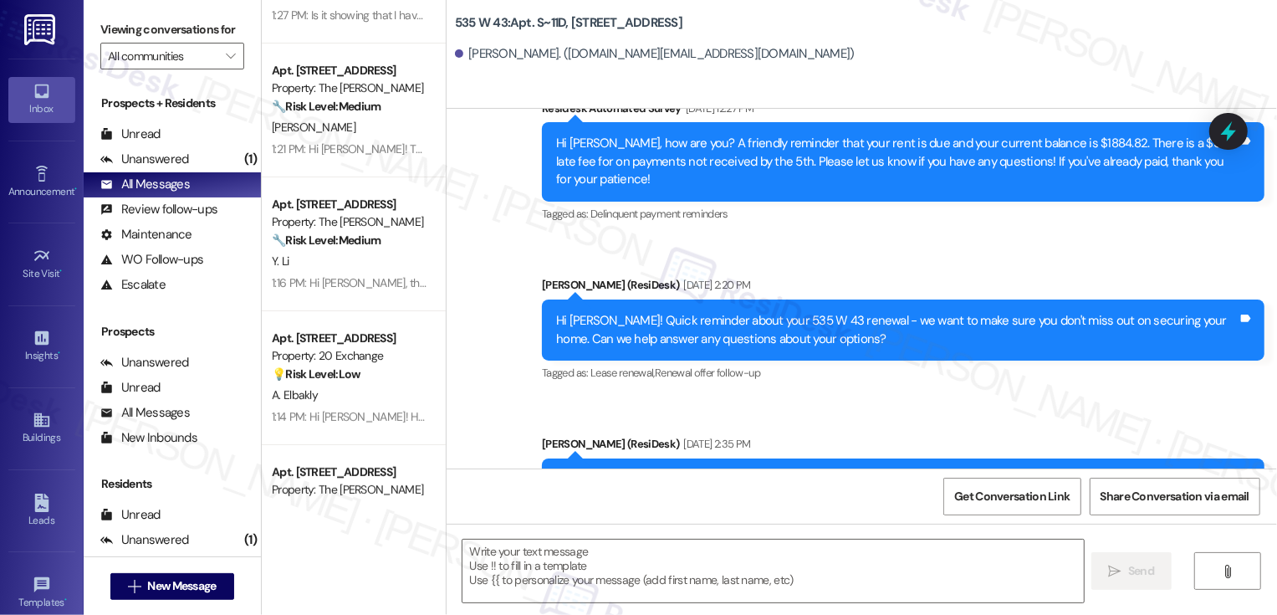
type textarea "Fetching suggested responses. Please feel free to read through the conversation…"
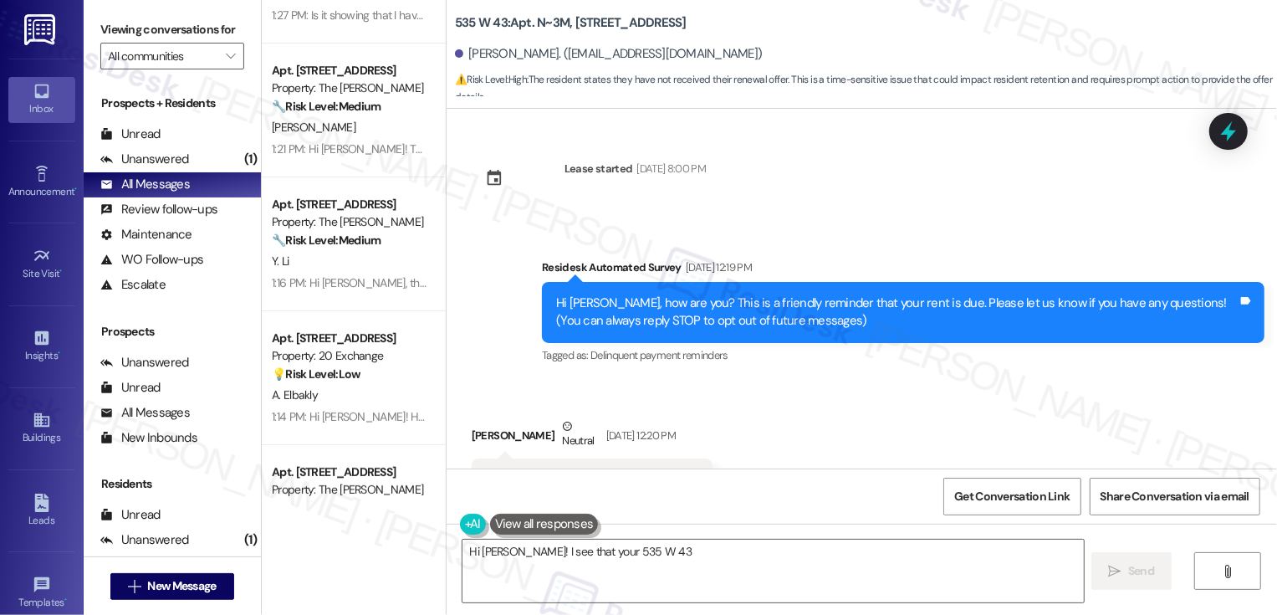
scroll to position [7084, 0]
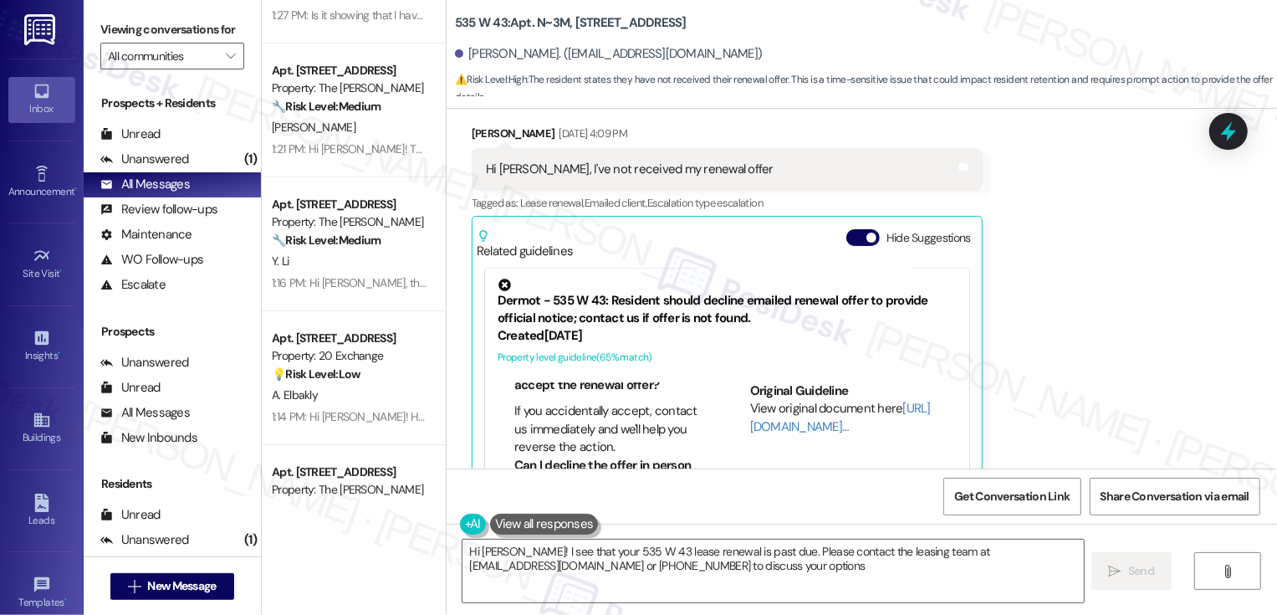
type textarea "Hi Reagan! I see that your 535 W 43 lease renewal is past due. Please contact t…"
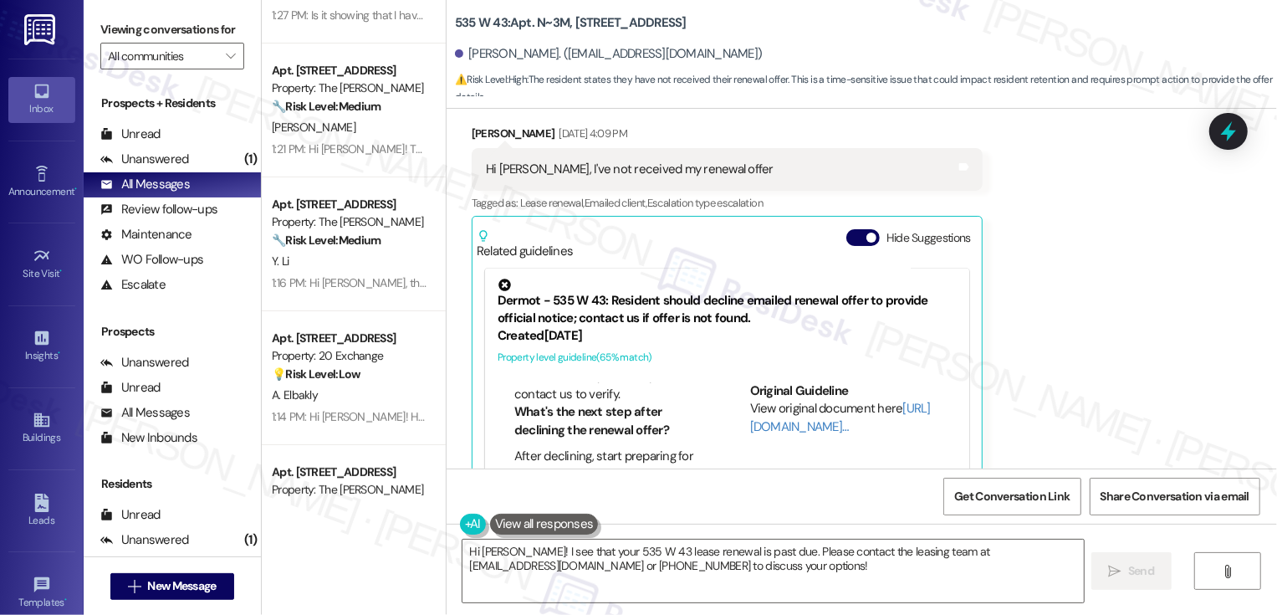
scroll to position [7787, 0]
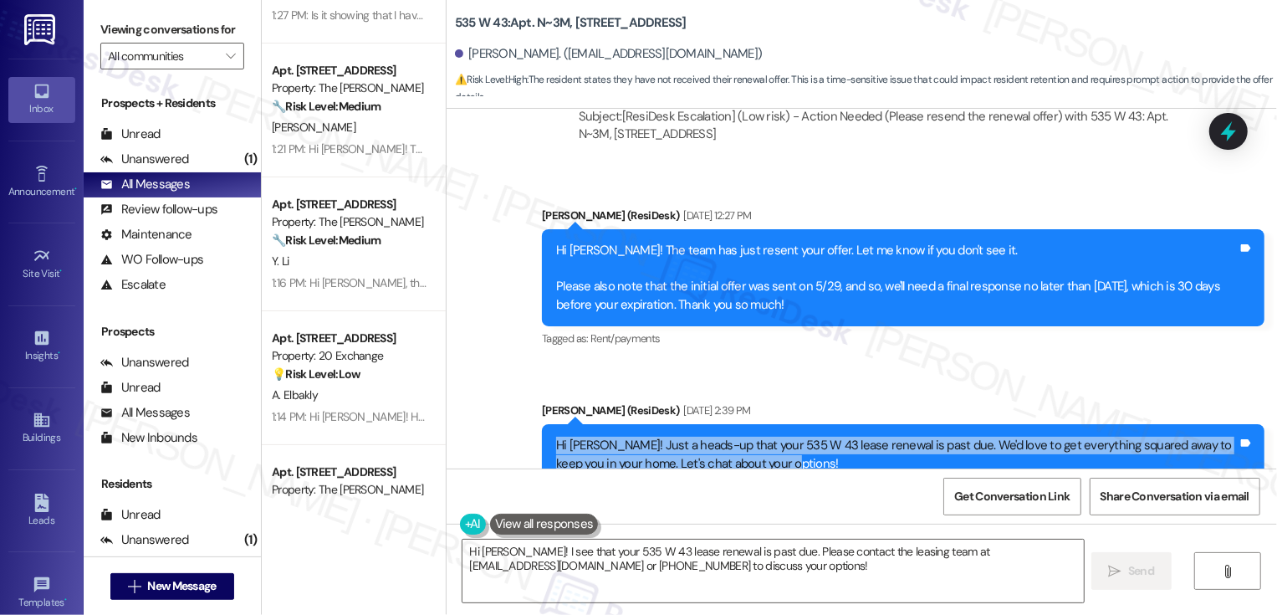
drag, startPoint x: 545, startPoint y: 391, endPoint x: 777, endPoint y: 402, distance: 231.9
click at [778, 437] on div "Hi Reagan! Just a heads-up that your 535 W 43 lease renewal is past due. We'd l…" at bounding box center [897, 455] width 682 height 36
copy div "Hi Reagan! Just a heads-up that your 535 W 43 lease renewal is past due. We'd l…"
click at [731, 565] on textarea "Hi Reagan! I see that your 535 W 43 lease renewal is past due. Please contact t…" at bounding box center [773, 570] width 621 height 63
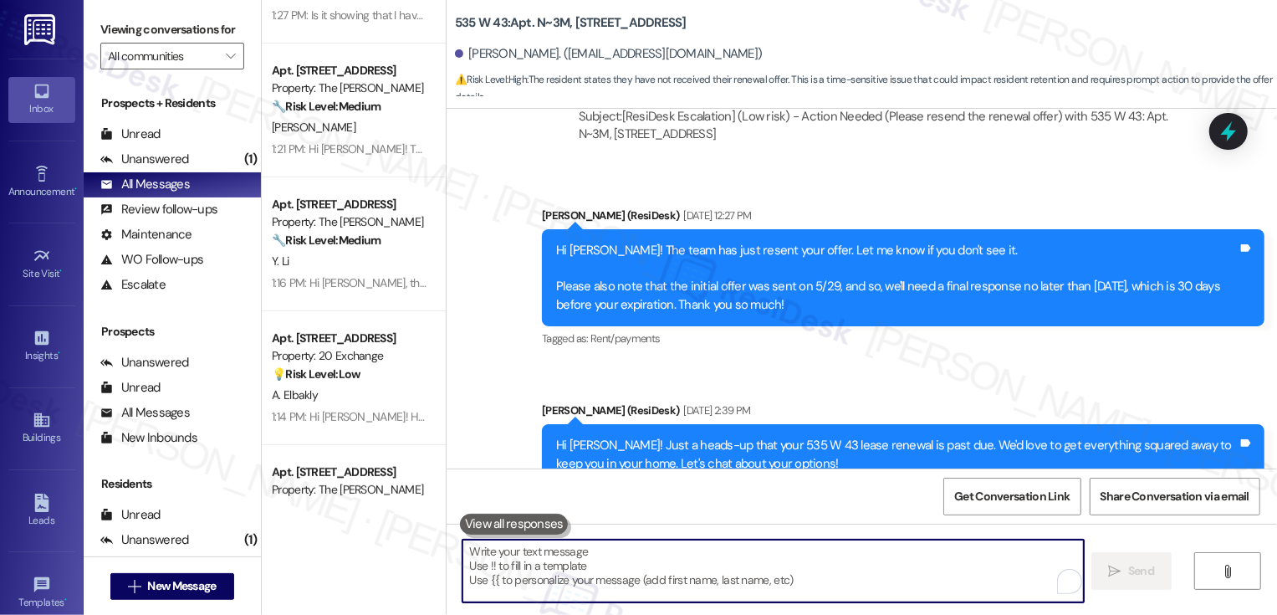
paste textarea "Hi Reagan! Just a heads-up that your 535 W 43 lease renewal is past due. We'd l…"
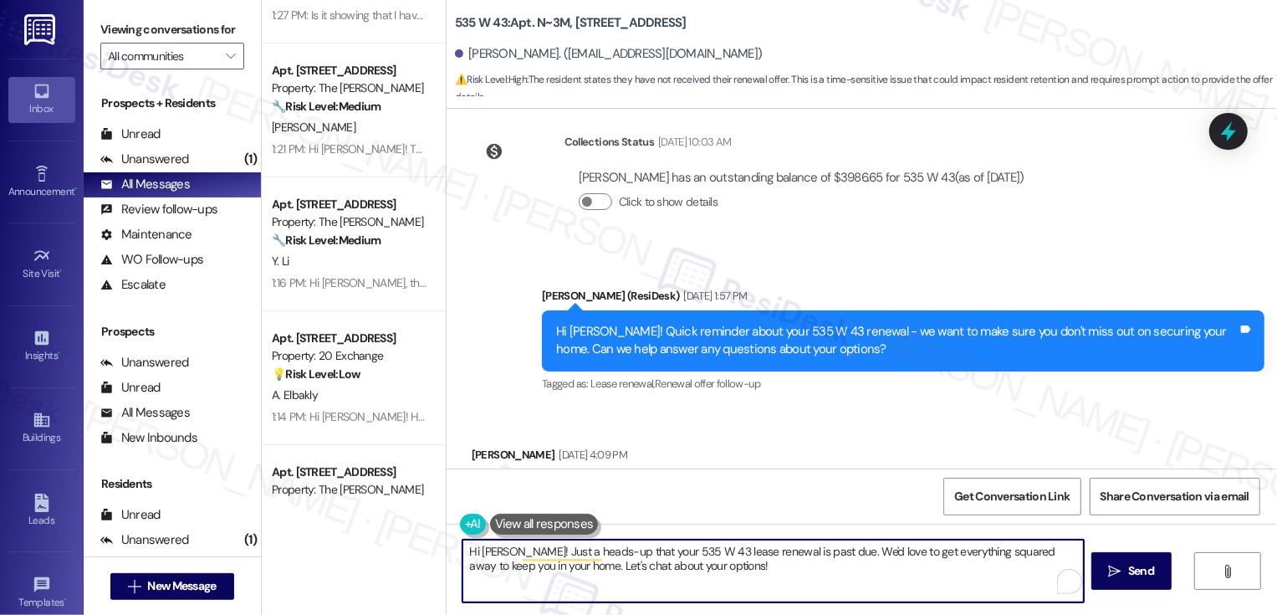
scroll to position [6720, 0]
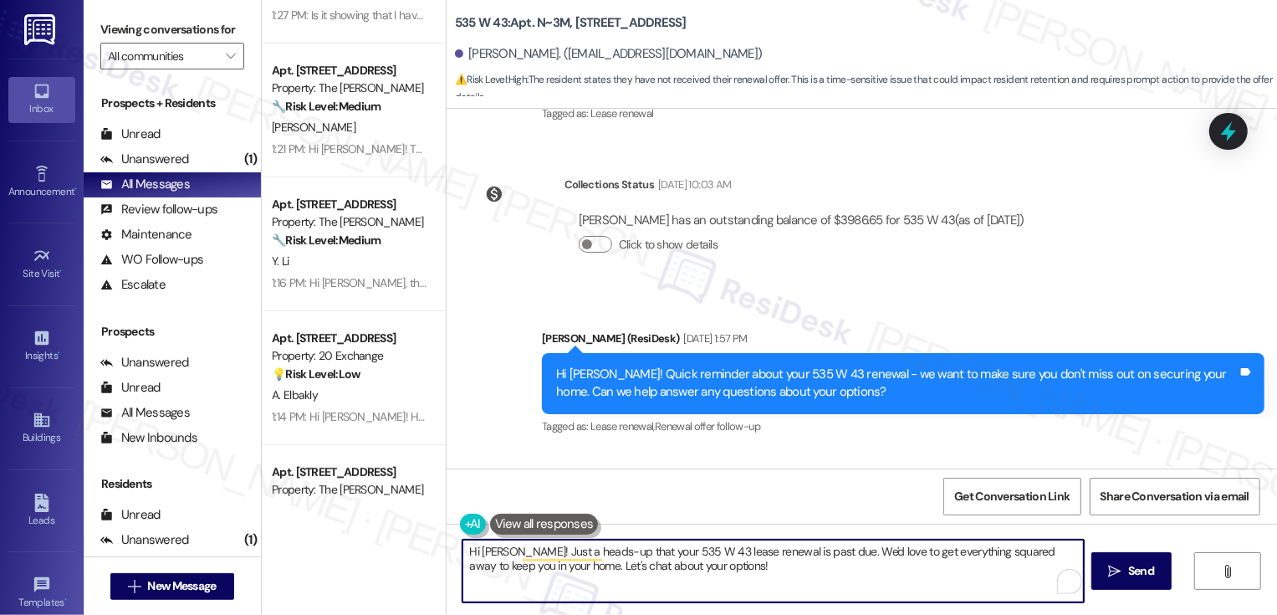
type textarea "Hi Reagan! Just a heads-up that your 535 W 43 lease renewal is past due. We'd l…"
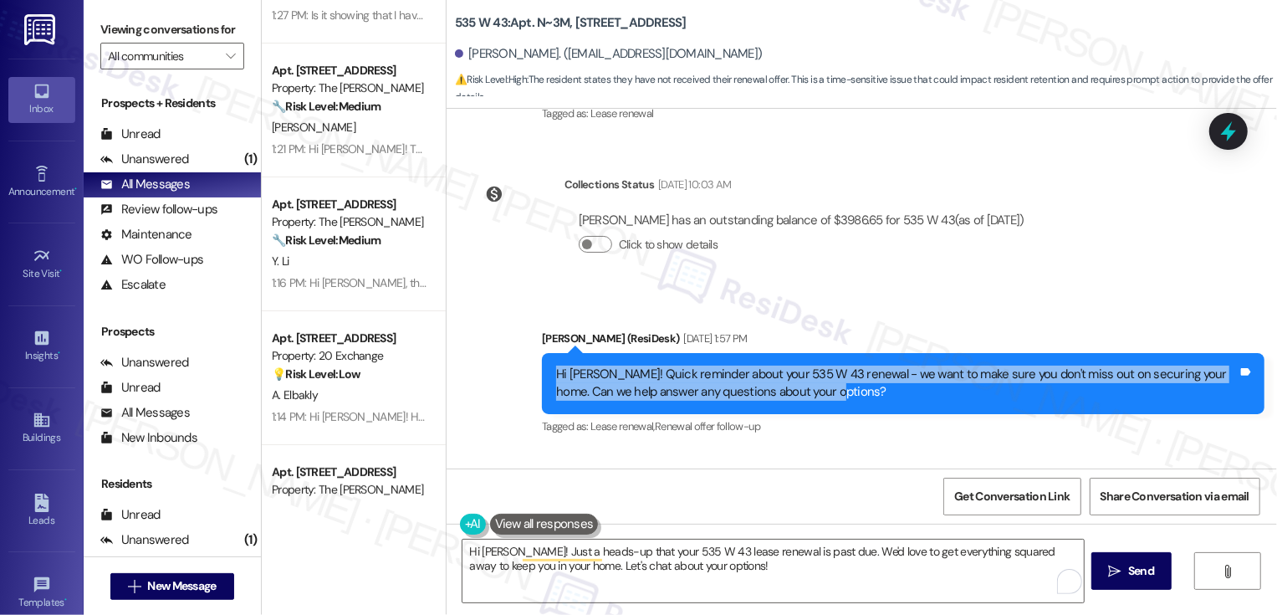
drag, startPoint x: 549, startPoint y: 316, endPoint x: 873, endPoint y: 350, distance: 326.3
click at [873, 353] on div "Hi Reagan! Quick reminder about your 535 W 43 renewal - we want to make sure yo…" at bounding box center [903, 383] width 723 height 61
copy div "Hi Reagan! Quick reminder about your 535 W 43 renewal - we want to make sure yo…"
click at [703, 563] on textarea "Hi Reagan! Just a heads-up that your 535 W 43 lease renewal is past due. We'd l…" at bounding box center [773, 570] width 621 height 63
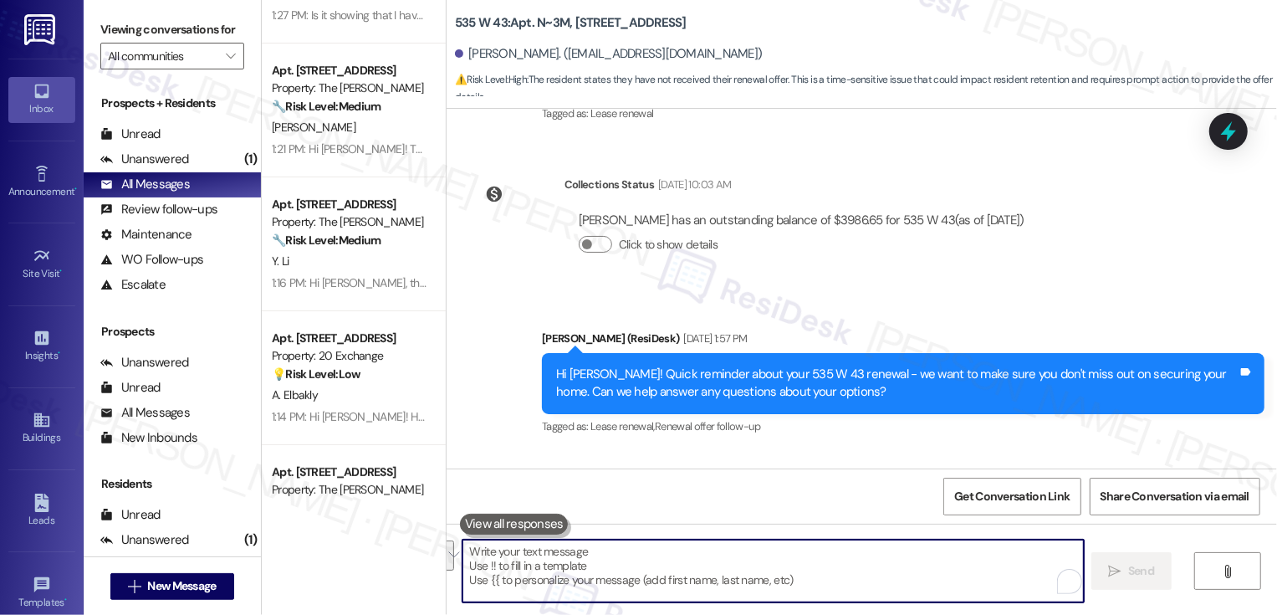
paste textarea "Hi Reagan! Quick reminder about your 535 W 43 renewal - we want to make sure yo…"
type textarea "Hi Reagan! Quick reminder about your 535 W 43 renewal - we want to make sure yo…"
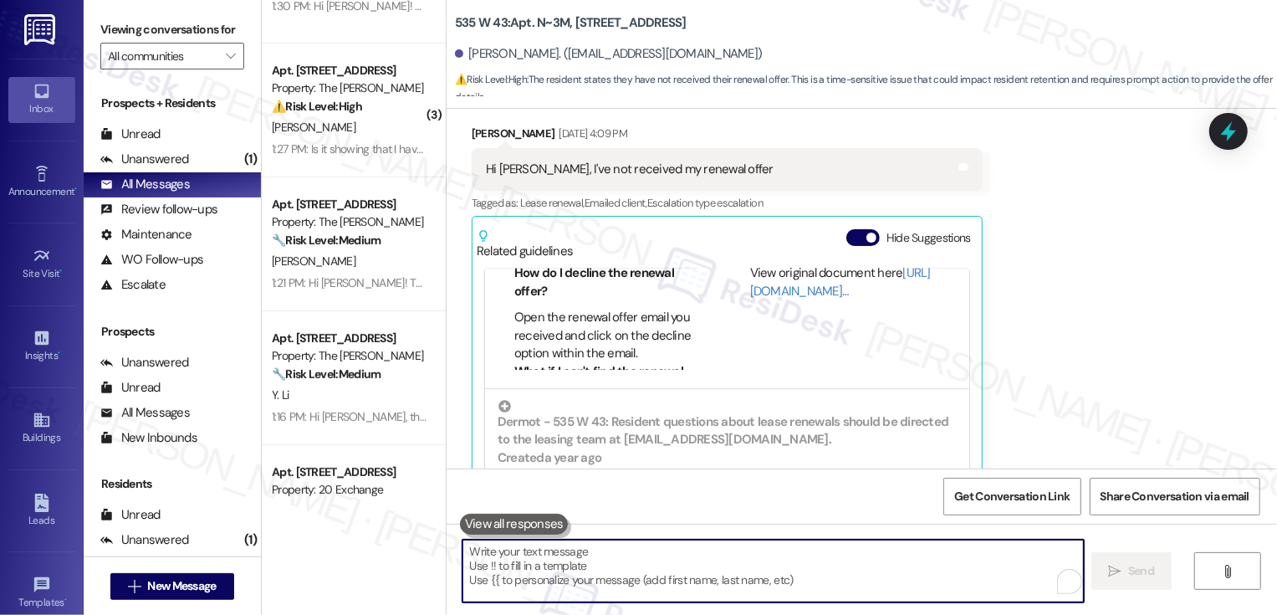
scroll to position [7921, 0]
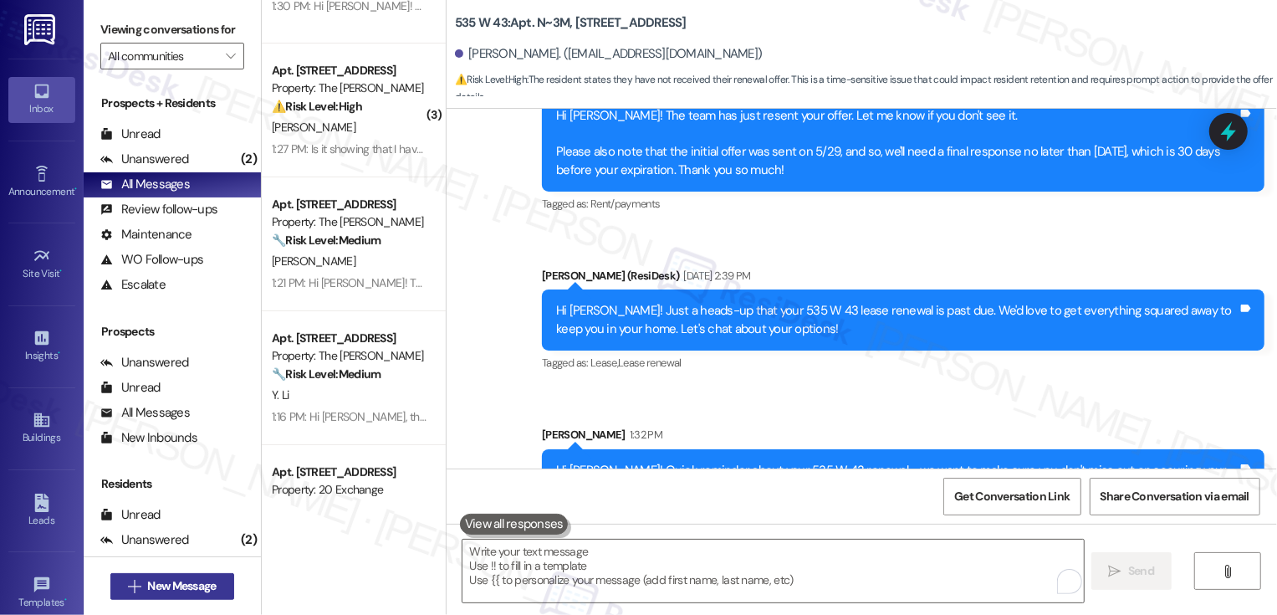
click at [184, 584] on span "New Message" at bounding box center [181, 586] width 69 height 18
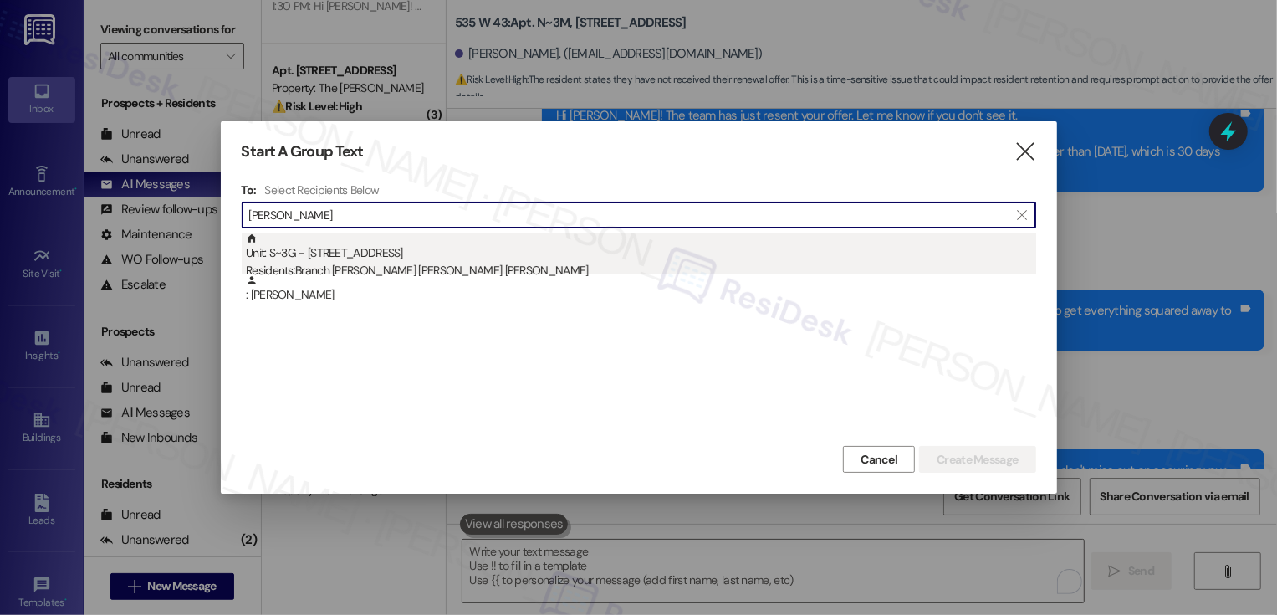
type input "christopher ela"
click at [354, 260] on div "Unit: S~3G - 535 W. 43rd Street Residents: Branch Elam, Christopher Elam, Heath…" at bounding box center [641, 257] width 790 height 48
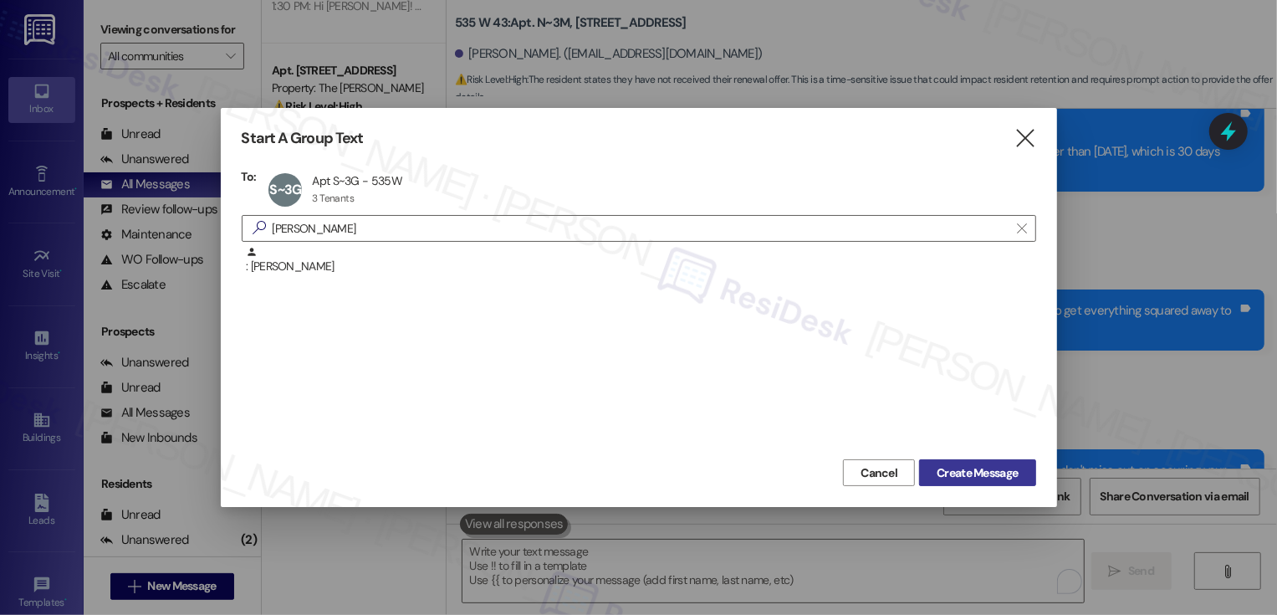
click at [977, 466] on span "Create Message" at bounding box center [977, 473] width 81 height 18
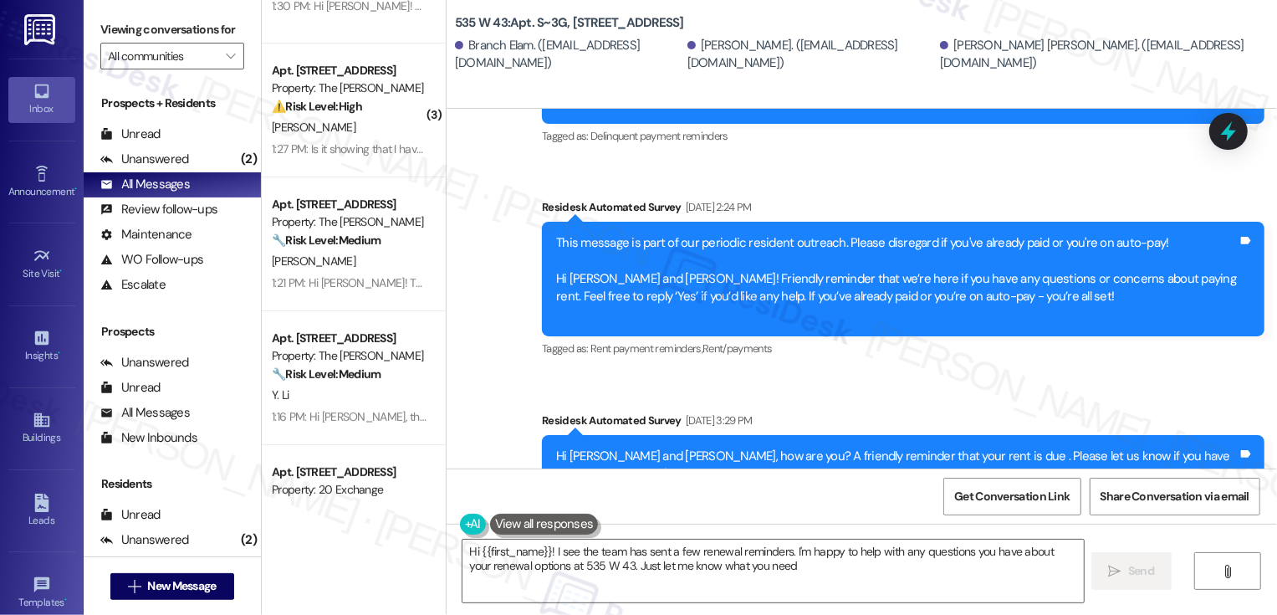
type textarea "Hi {{first_name}}! I see the team has sent a few renewal reminders. I'm happy t…"
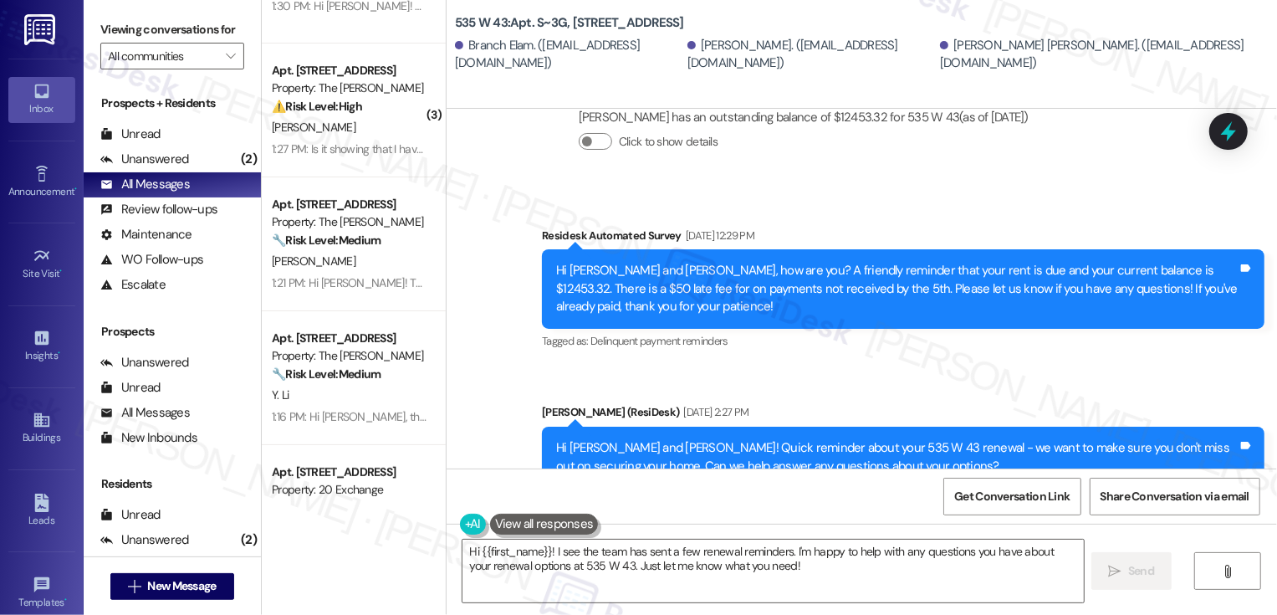
scroll to position [8143, 0]
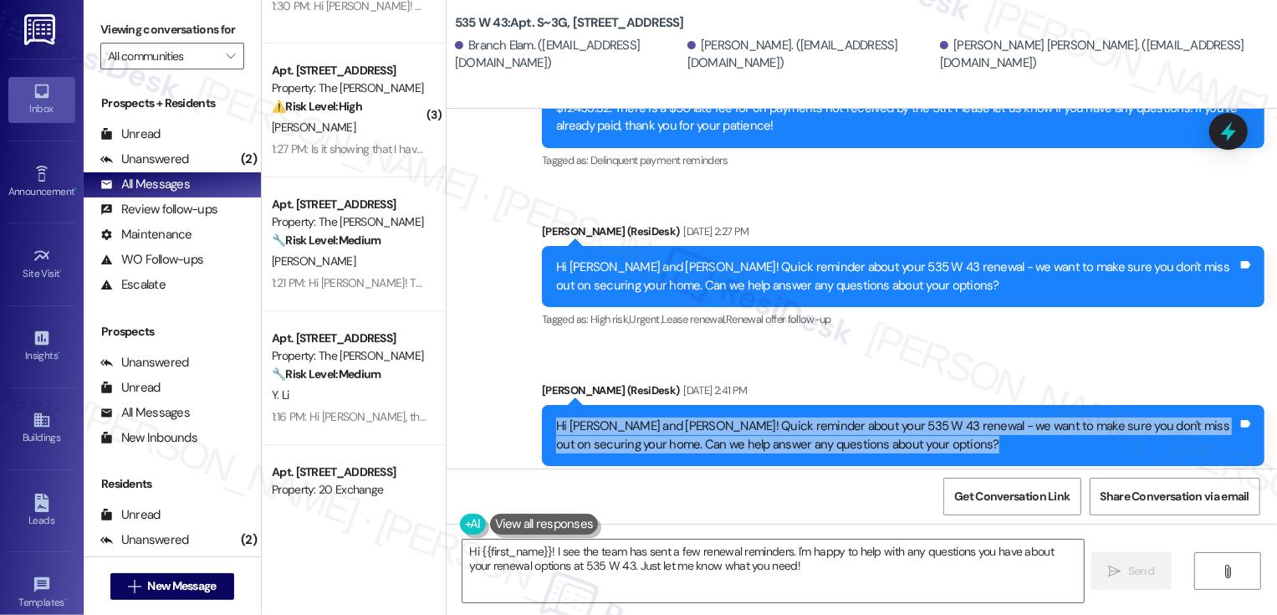
drag, startPoint x: 544, startPoint y: 393, endPoint x: 1072, endPoint y: 423, distance: 528.6
click at [1072, 424] on div "Hi Branch, Christopher and Heather! Quick reminder about your 535 W 43 renewal …" at bounding box center [903, 435] width 723 height 61
copy div "Hi [PERSON_NAME] and [PERSON_NAME]! Quick reminder about your 535 W 43 renewal …"
click at [798, 575] on textarea "Hi {{first_name}}! I see the team has sent a few renewal reminders. I'm happy t…" at bounding box center [773, 570] width 621 height 63
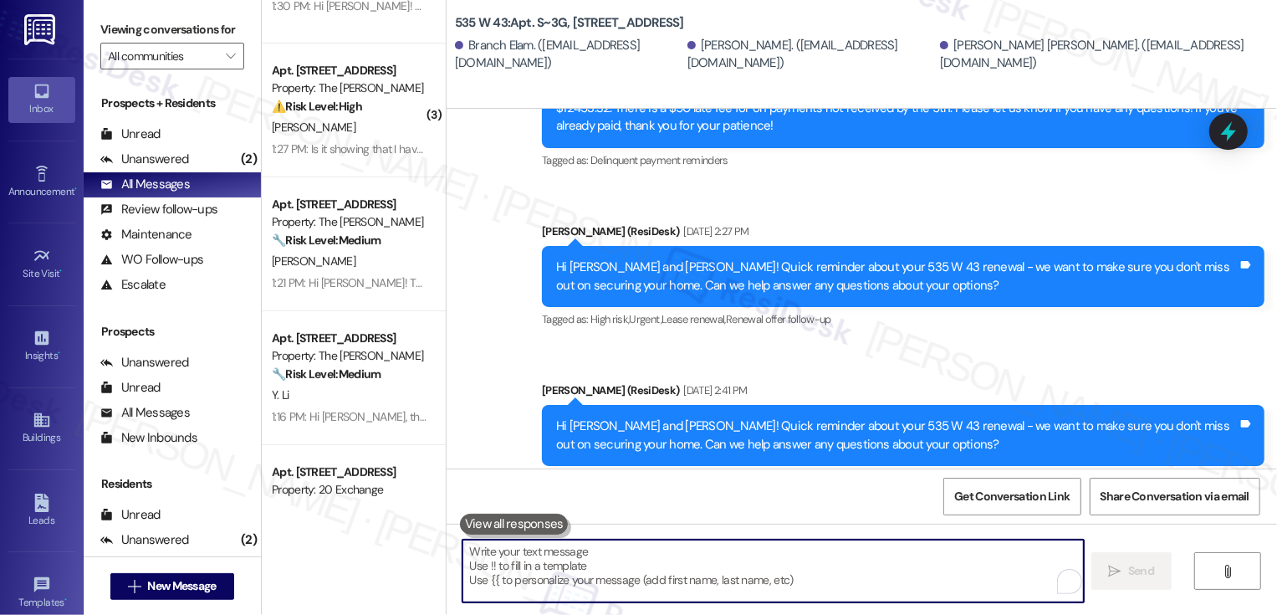
paste textarea "Hi [PERSON_NAME] and [PERSON_NAME]! Quick reminder about your 535 W 43 renewal …"
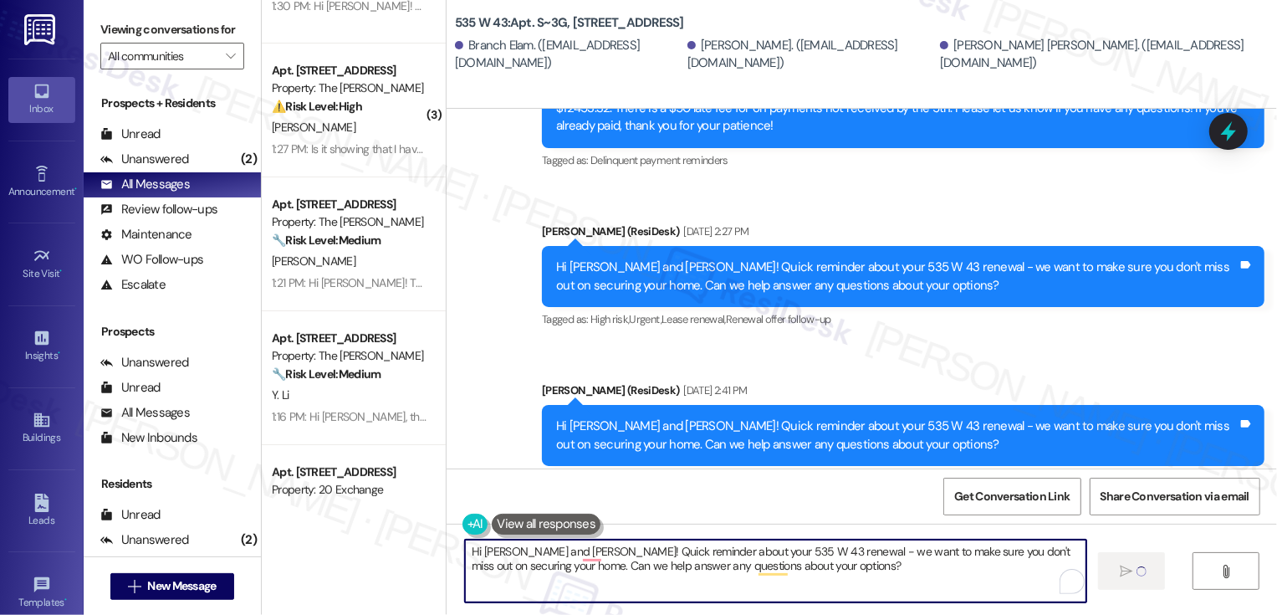
type textarea "Hi [PERSON_NAME] and [PERSON_NAME]! Quick reminder about your 535 W 43 renewal …"
